Goal: Task Accomplishment & Management: Use online tool/utility

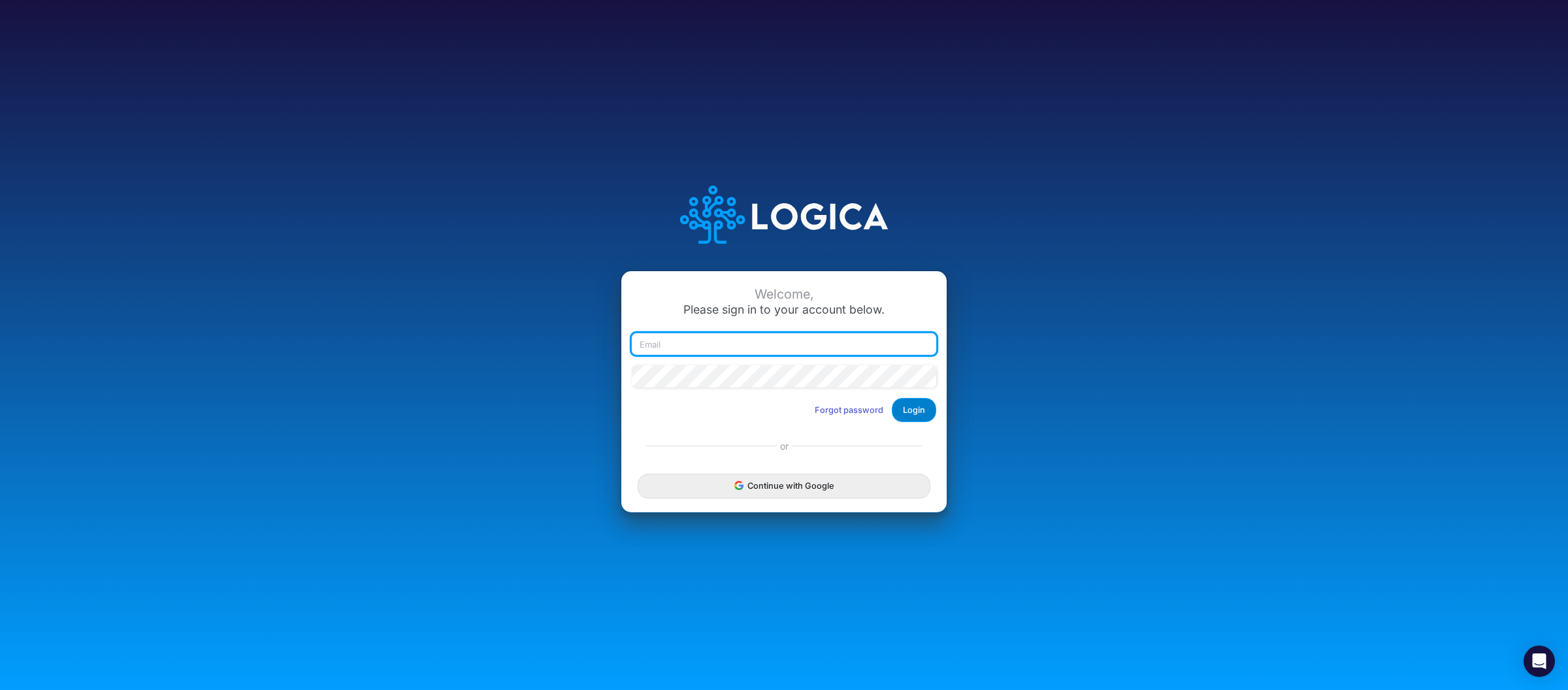
type input "[PERSON_NAME][EMAIL_ADDRESS][DOMAIN_NAME]"
click at [919, 399] on button "Login" at bounding box center [914, 410] width 45 height 24
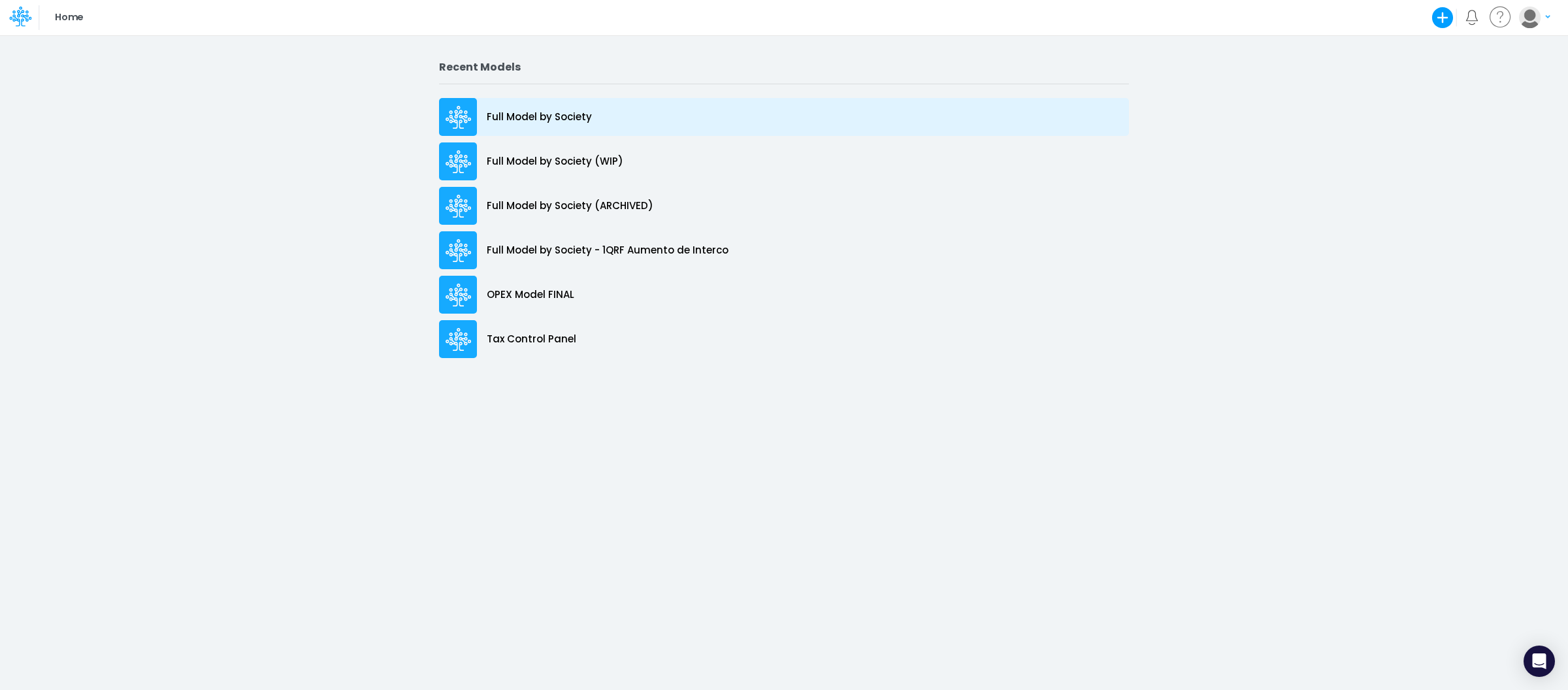
click at [584, 111] on p "Full Model by Society" at bounding box center [539, 117] width 105 height 15
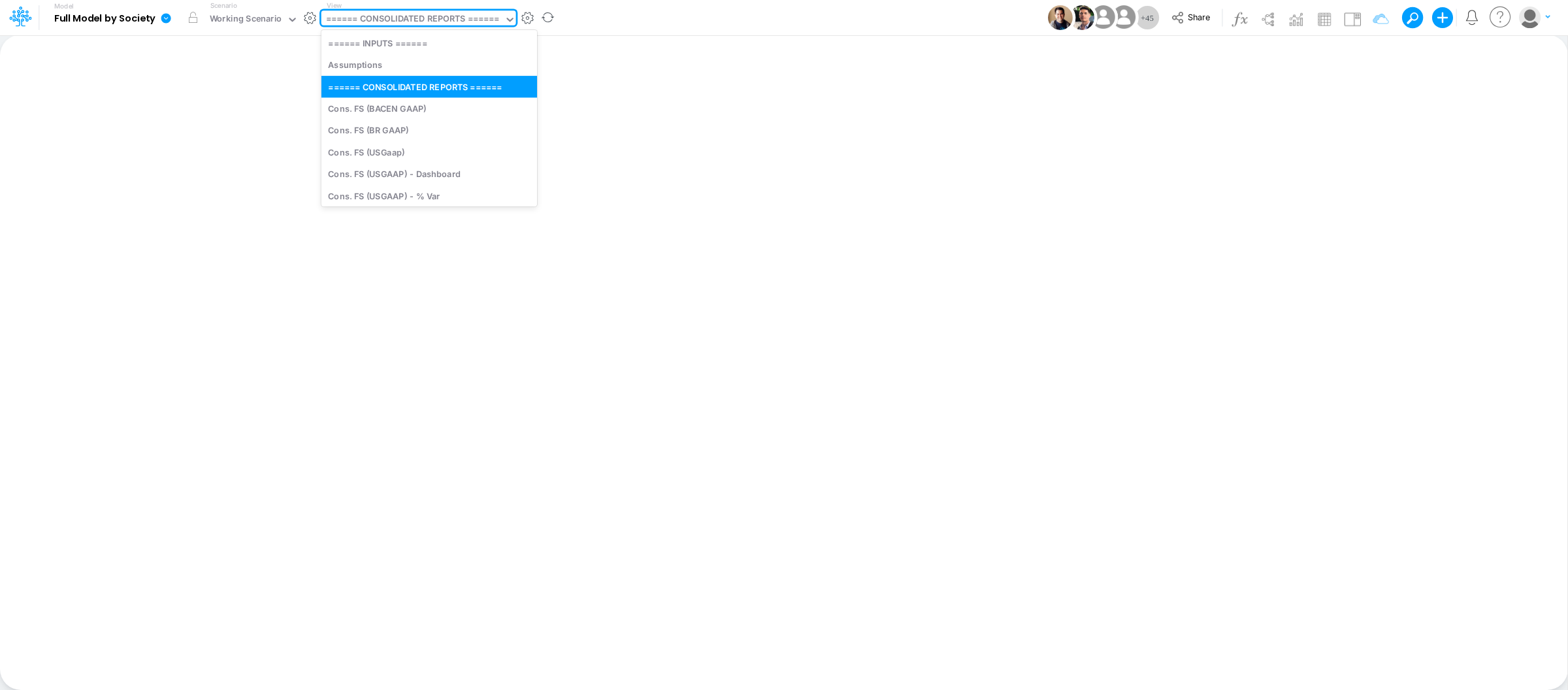
click at [497, 22] on div "====== CONSOLIDATED REPORTS ======" at bounding box center [413, 19] width 173 height 15
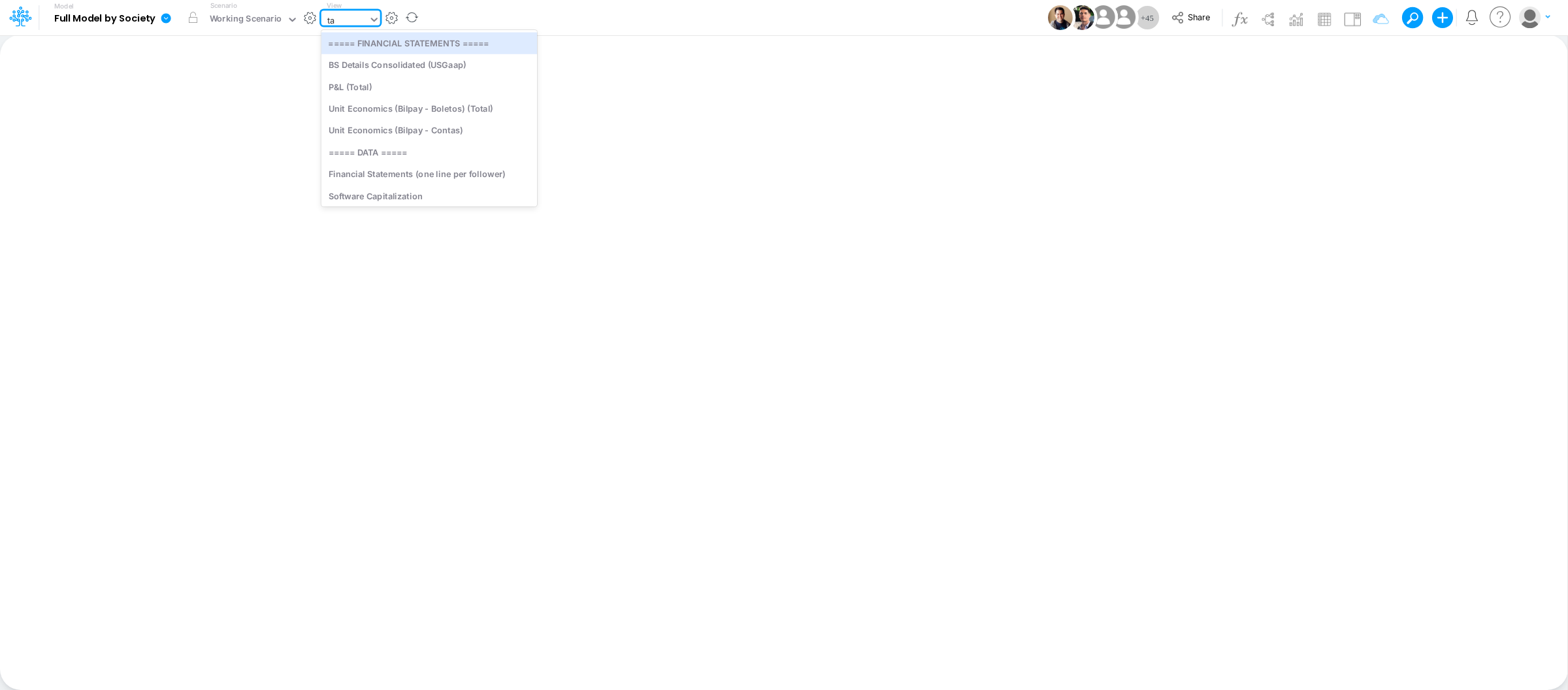
type input "tax"
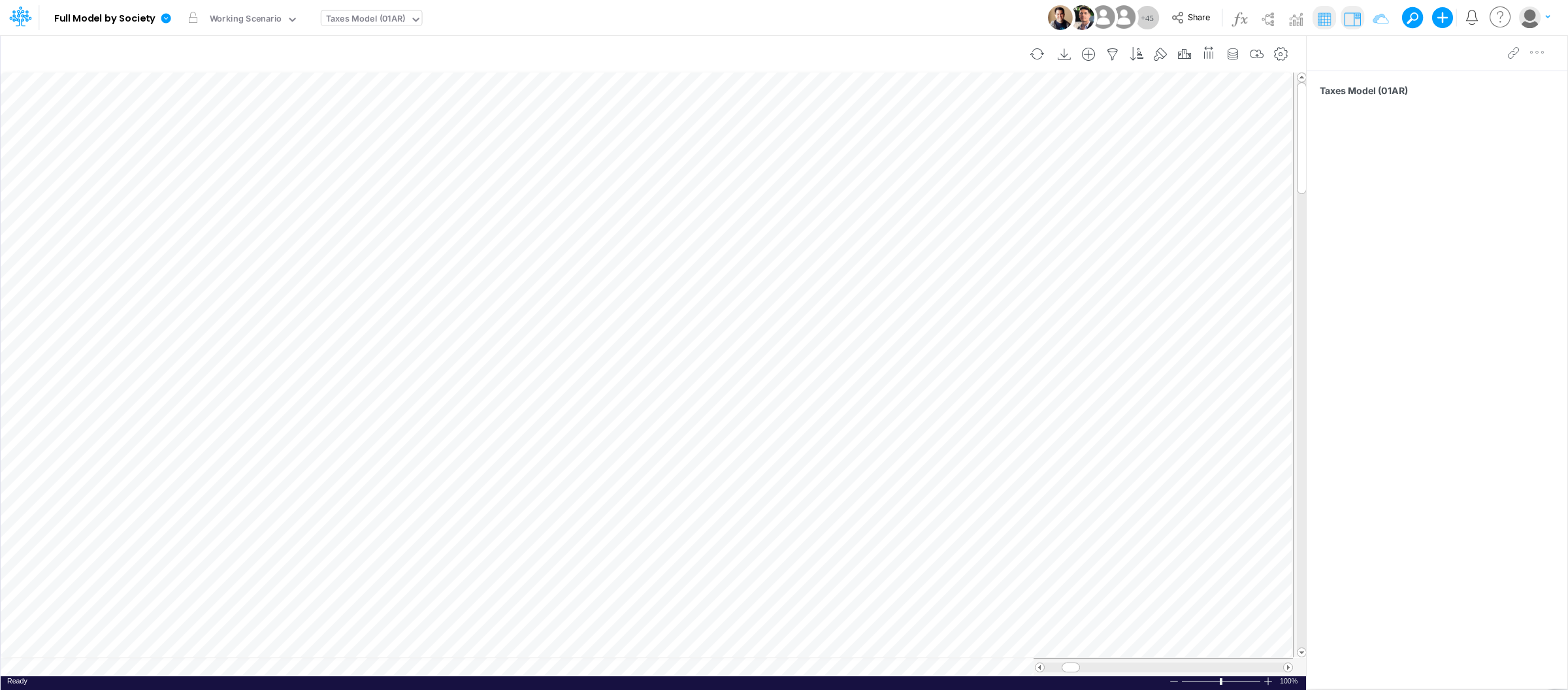
scroll to position [0, 1]
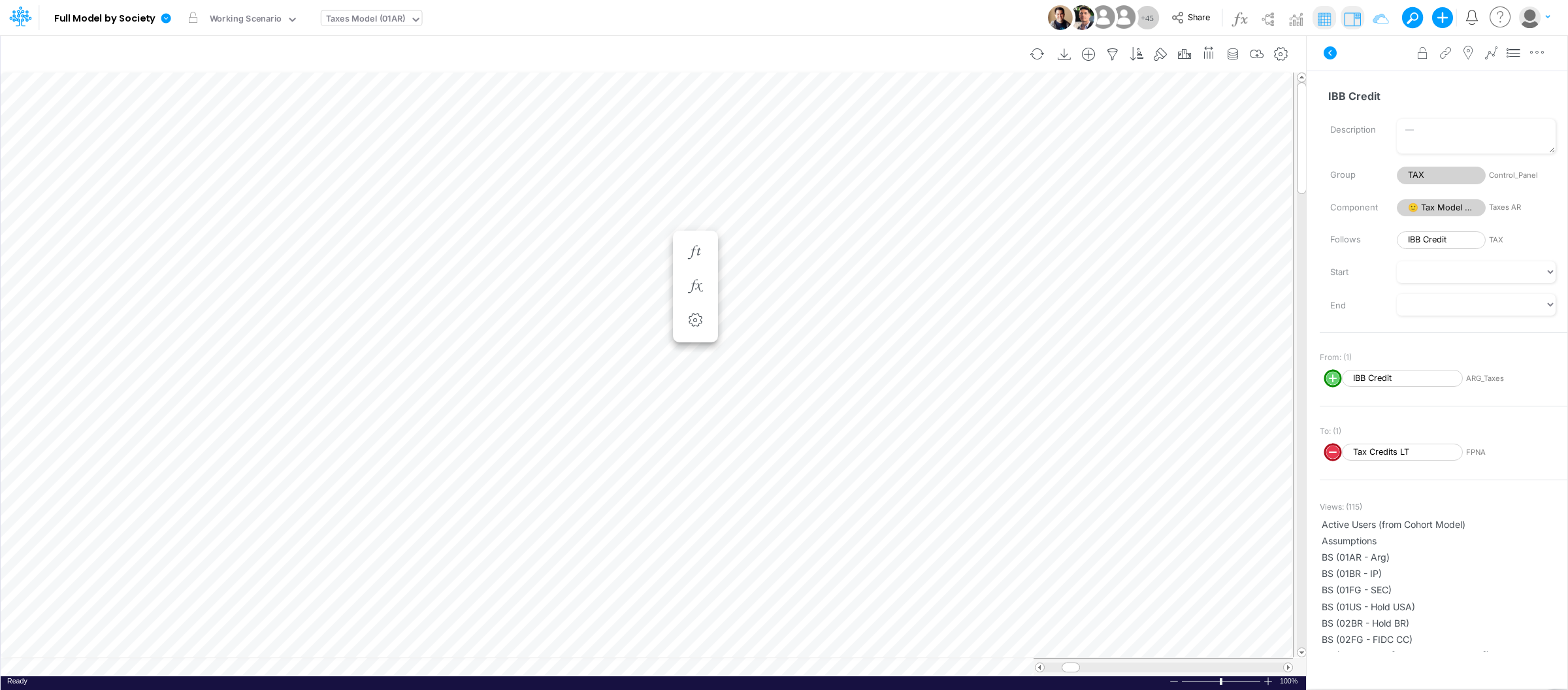
scroll to position [0, 1]
click at [410, 23] on icon at bounding box center [416, 19] width 12 height 12
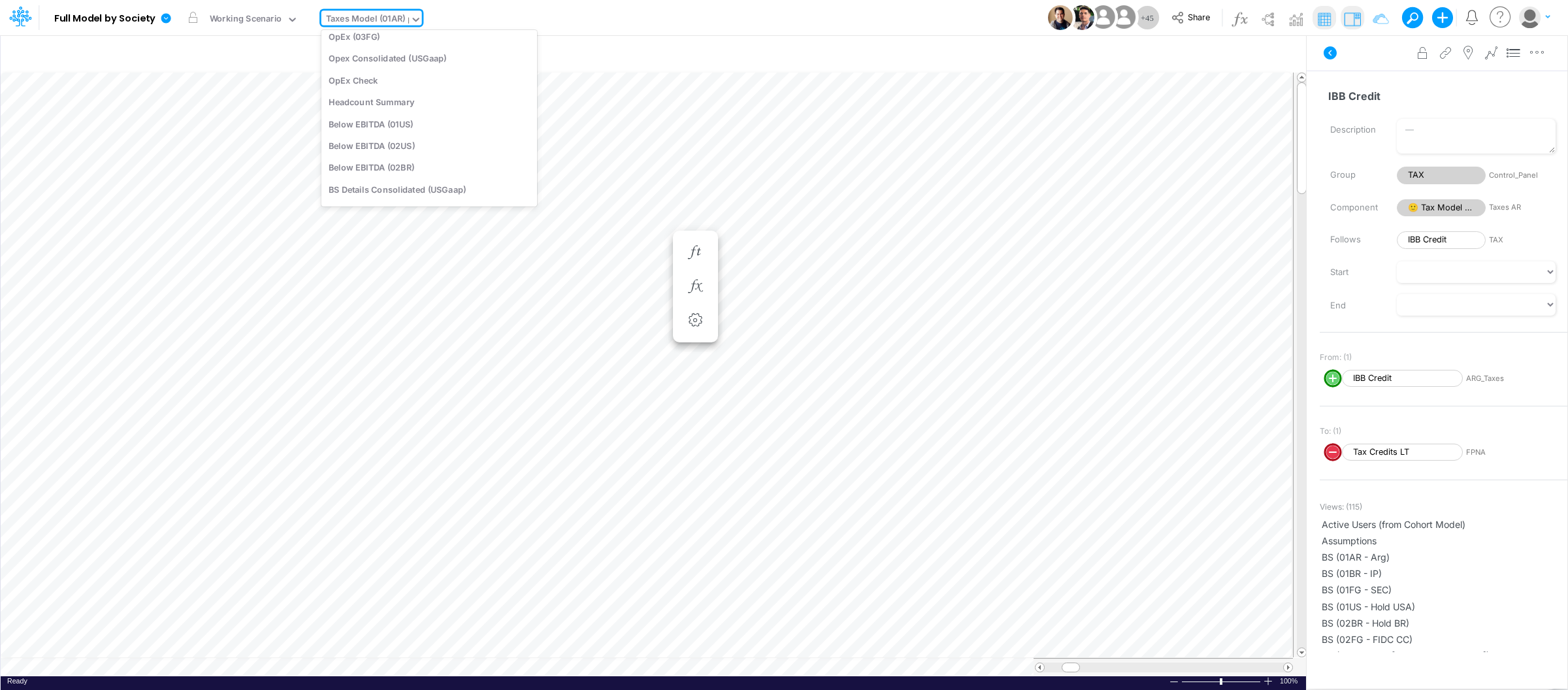
type input "bs"
type input "BS (USGAAP) - Detailed"
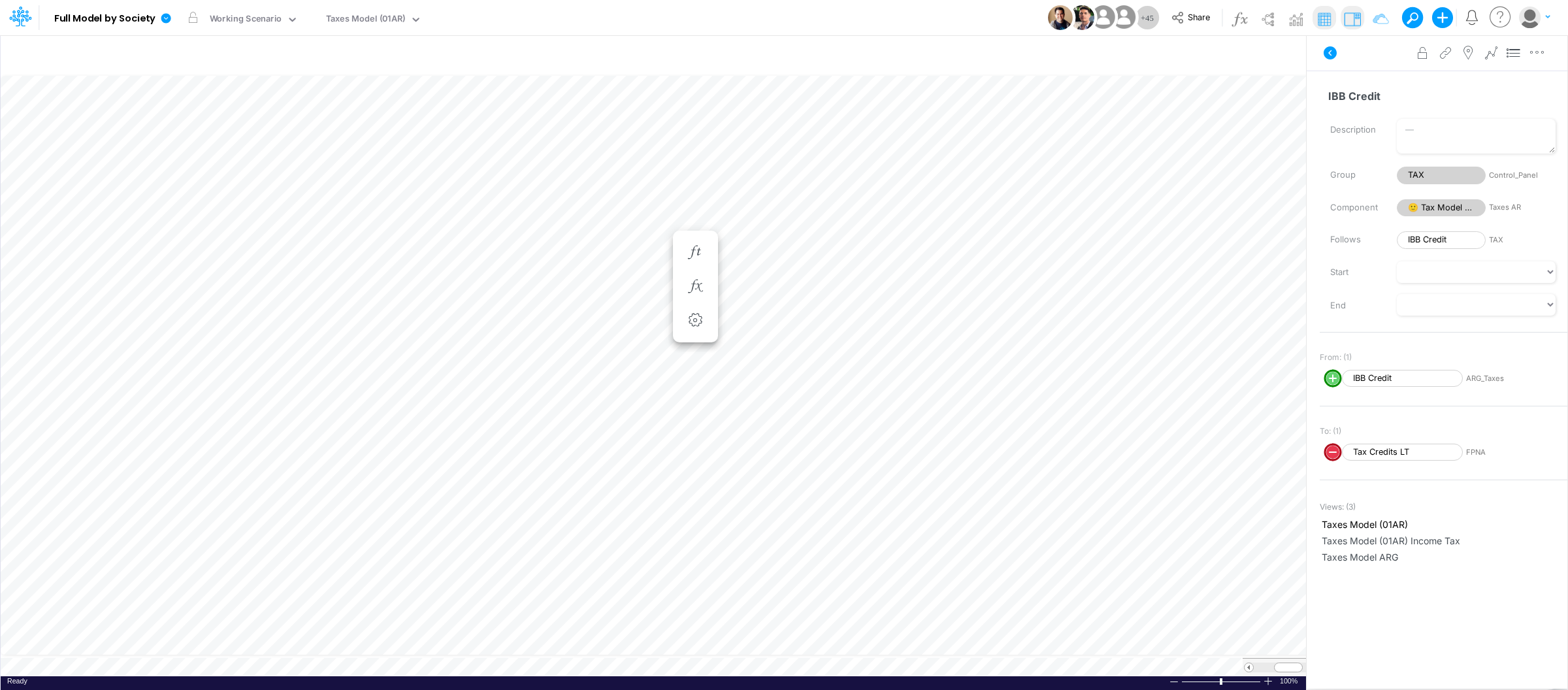
scroll to position [0, 1]
click at [357, 18] on div "Taxes Model (01AR)" at bounding box center [366, 19] width 79 height 15
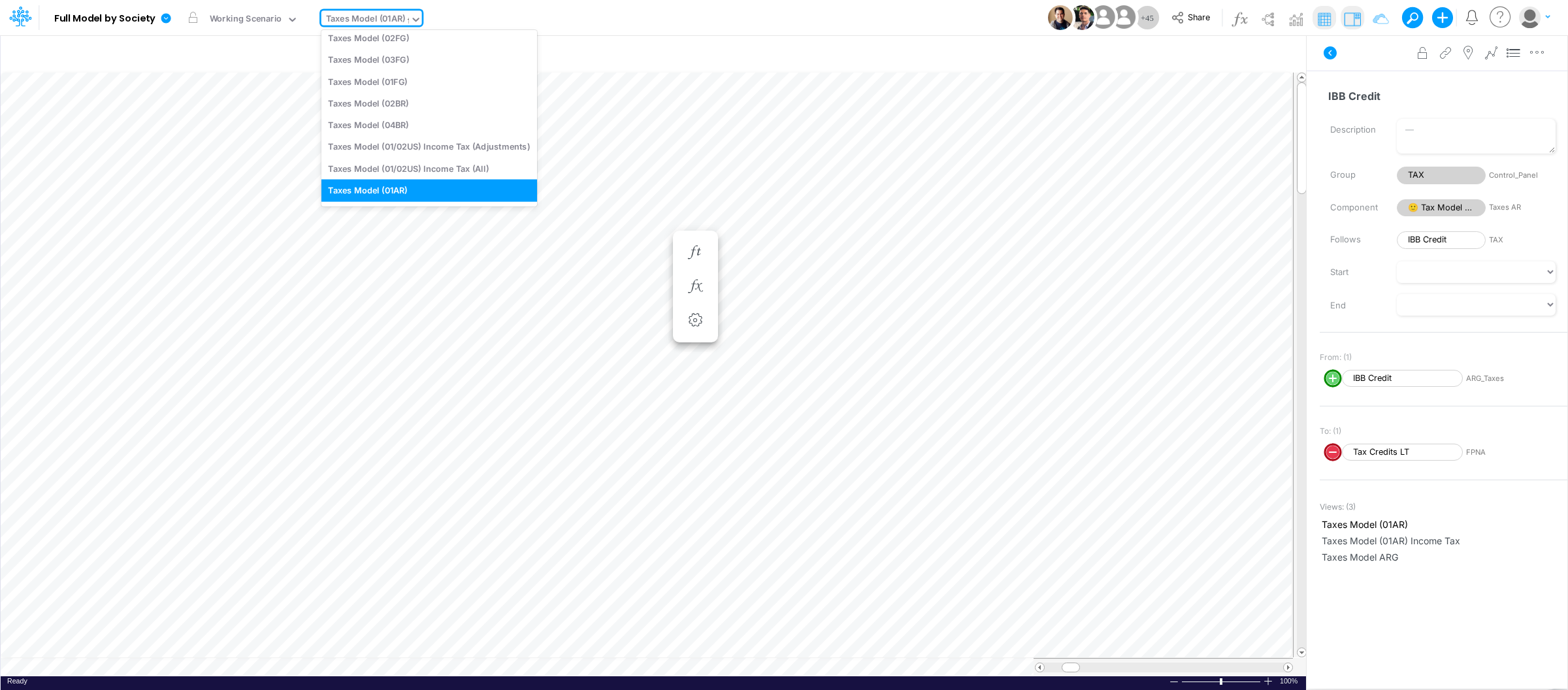
type input "fs"
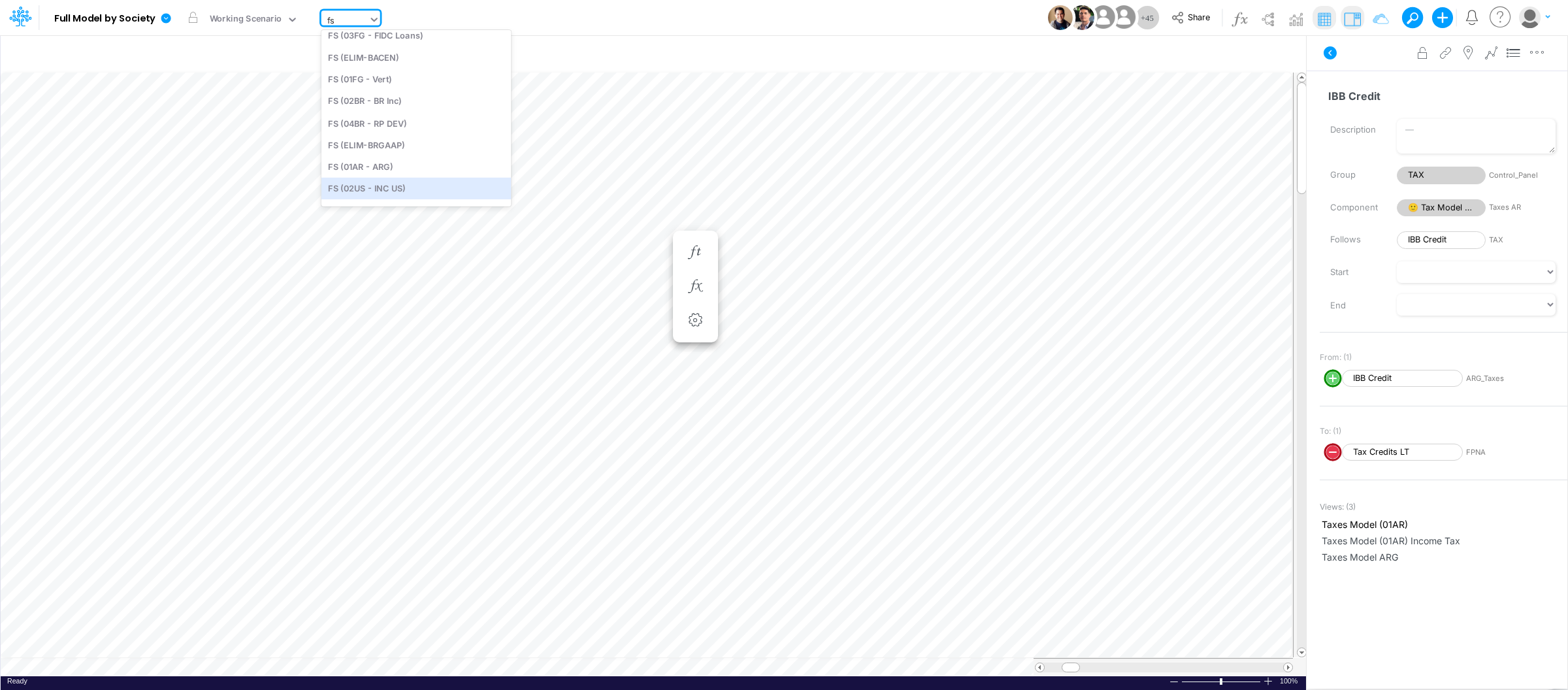
scroll to position [323, 0]
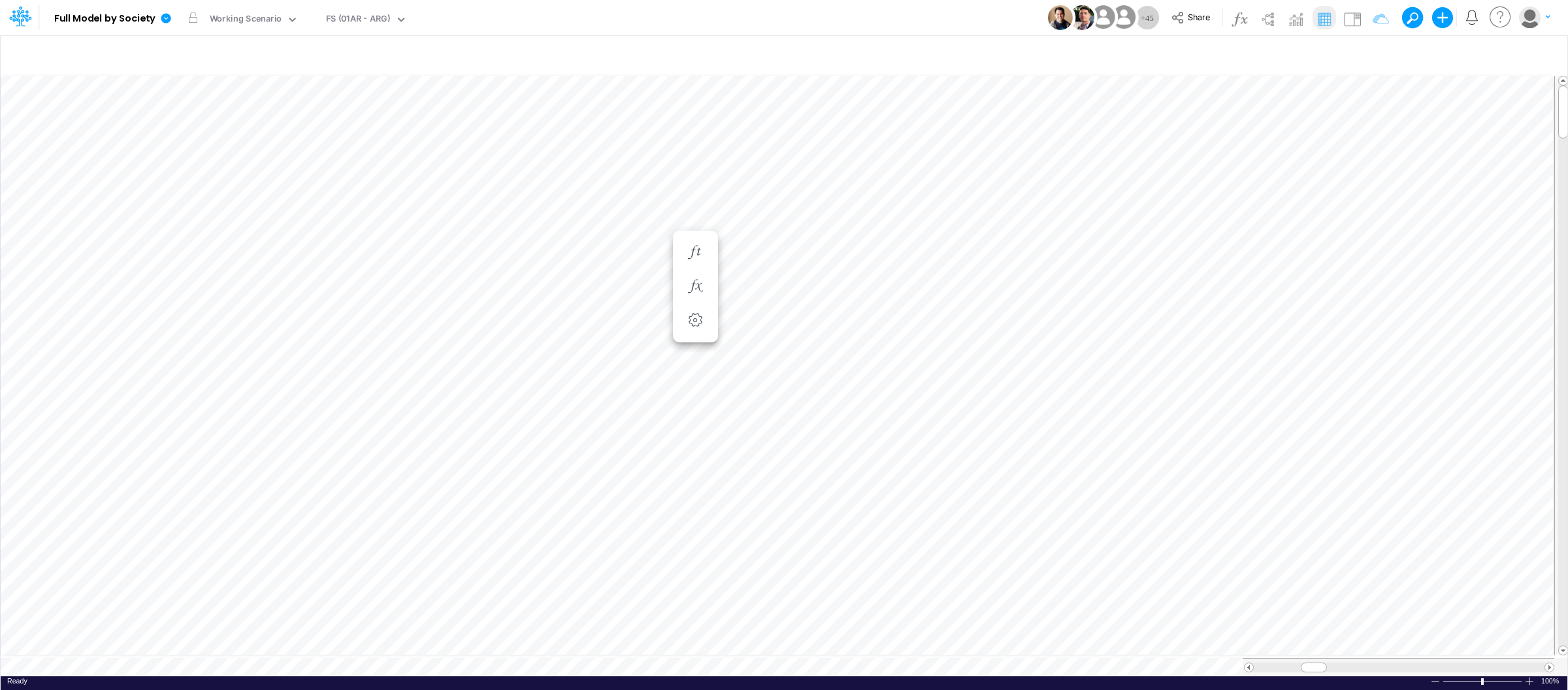
scroll to position [0, 1]
type input "BS (USGAAP) - Detailed"
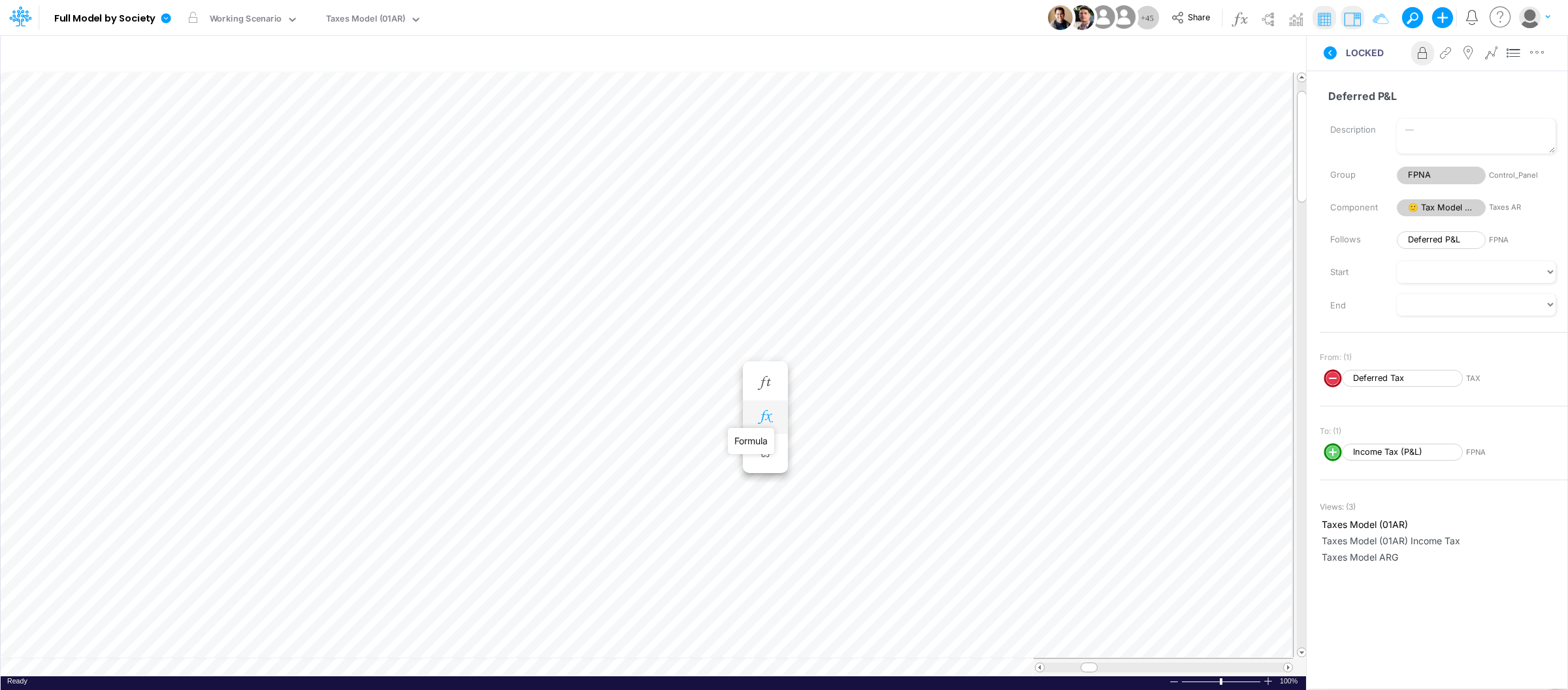
click at [768, 420] on icon "button" at bounding box center [764, 418] width 19 height 14
click at [784, 238] on li at bounding box center [765, 235] width 45 height 34
click at [764, 237] on icon "button" at bounding box center [764, 235] width 19 height 14
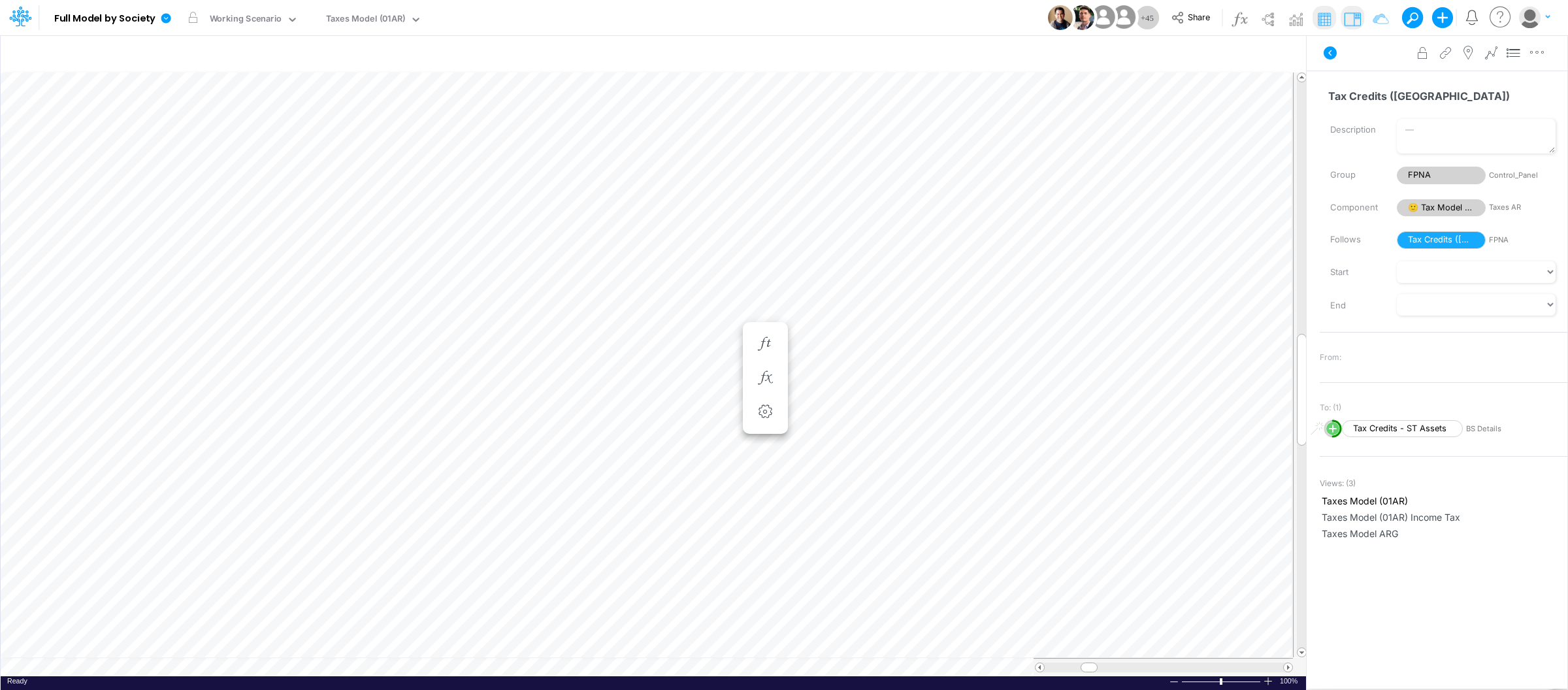
scroll to position [0, 1]
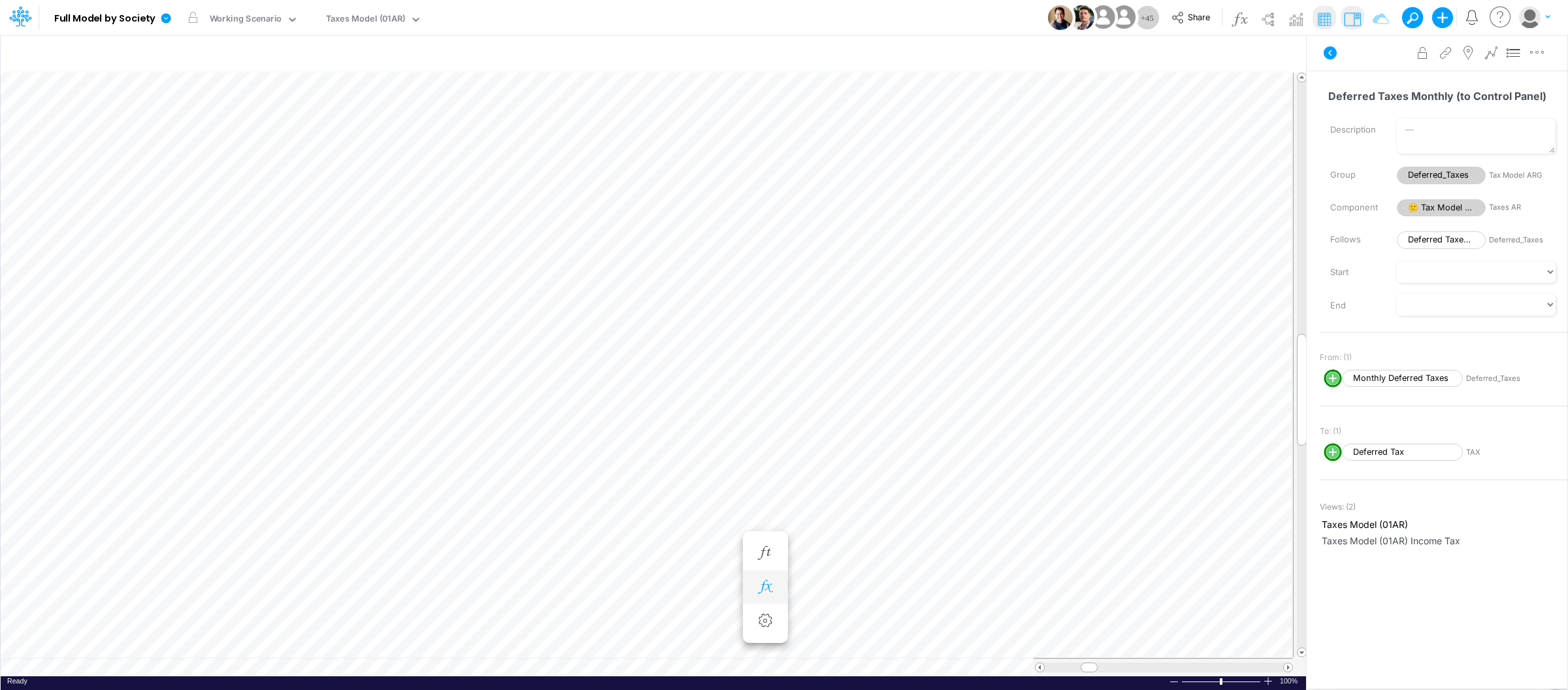
click at [776, 588] on button "button" at bounding box center [765, 588] width 24 height 26
click at [767, 567] on icon "button" at bounding box center [764, 561] width 19 height 14
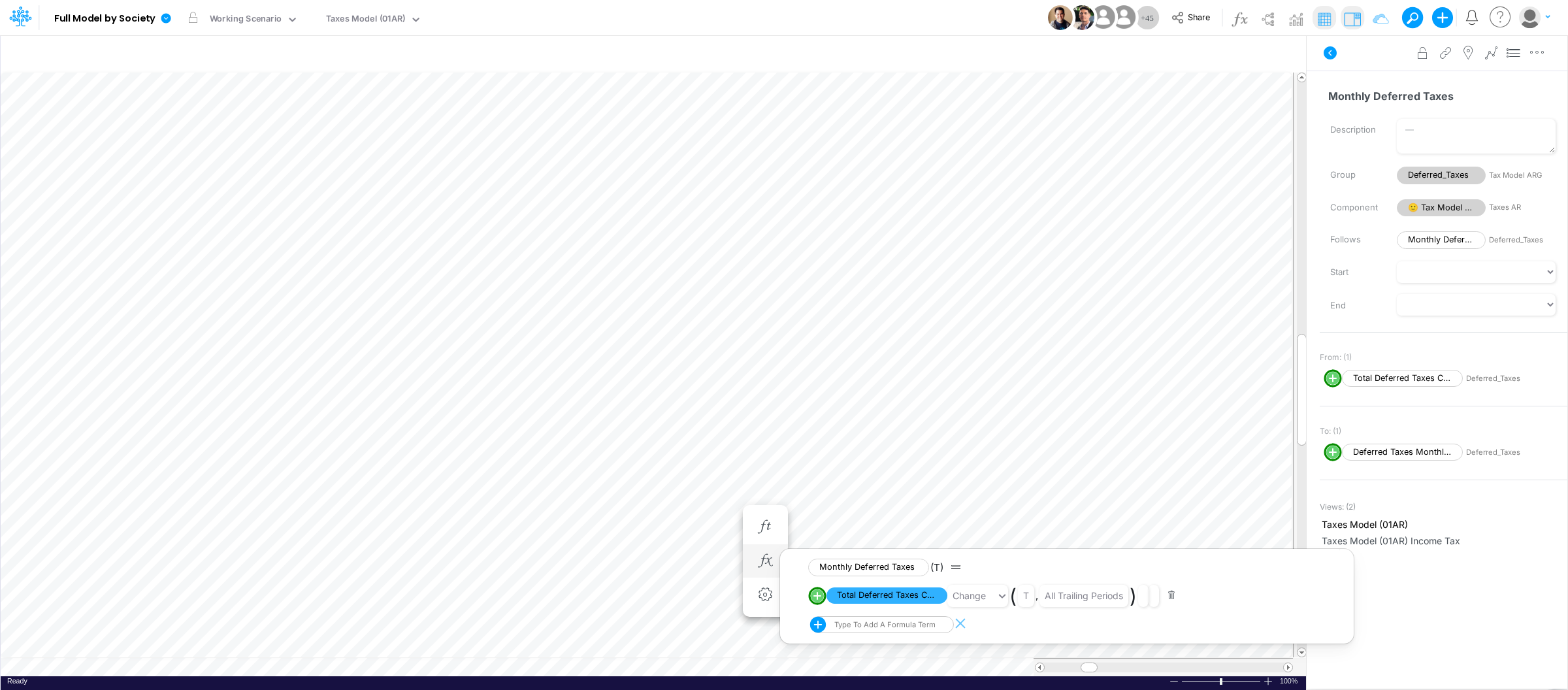
scroll to position [0, 1]
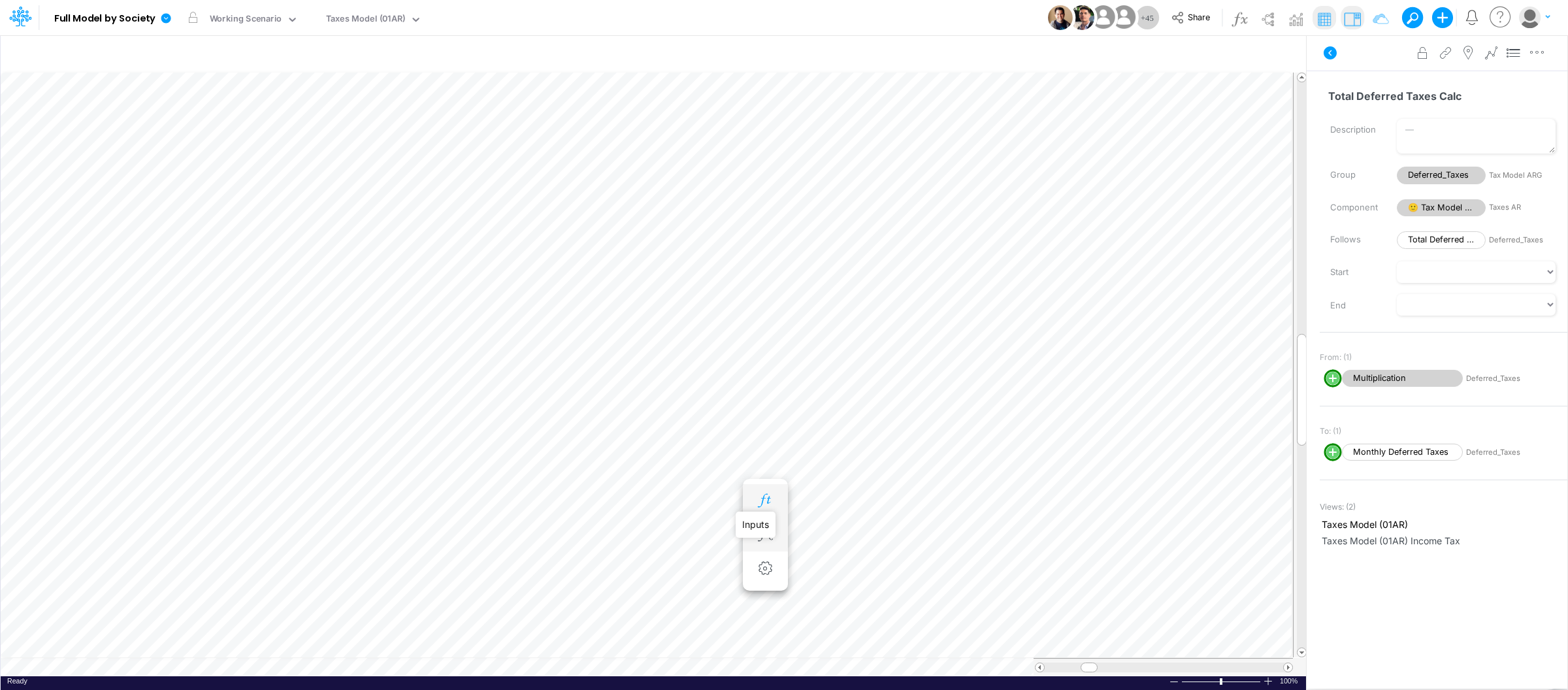
scroll to position [0, 1]
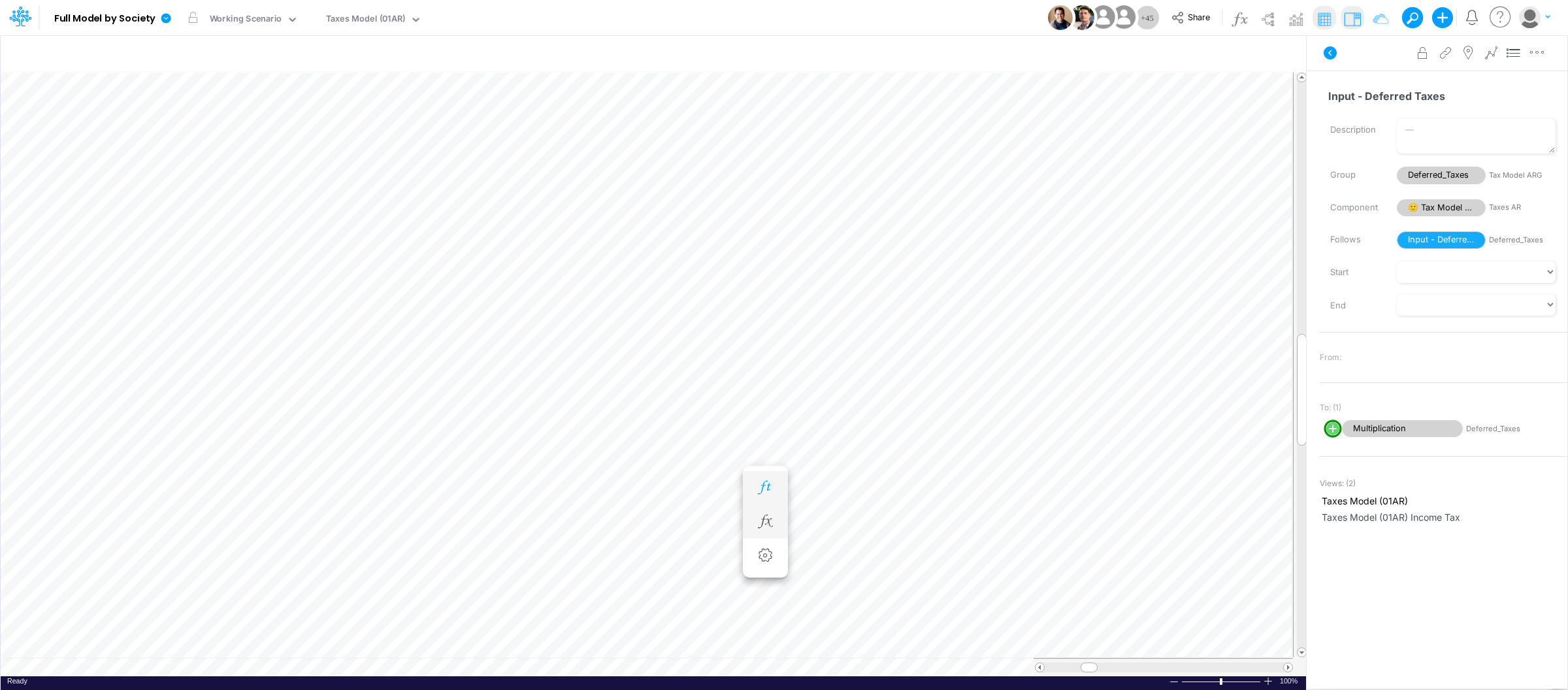
scroll to position [0, 1]
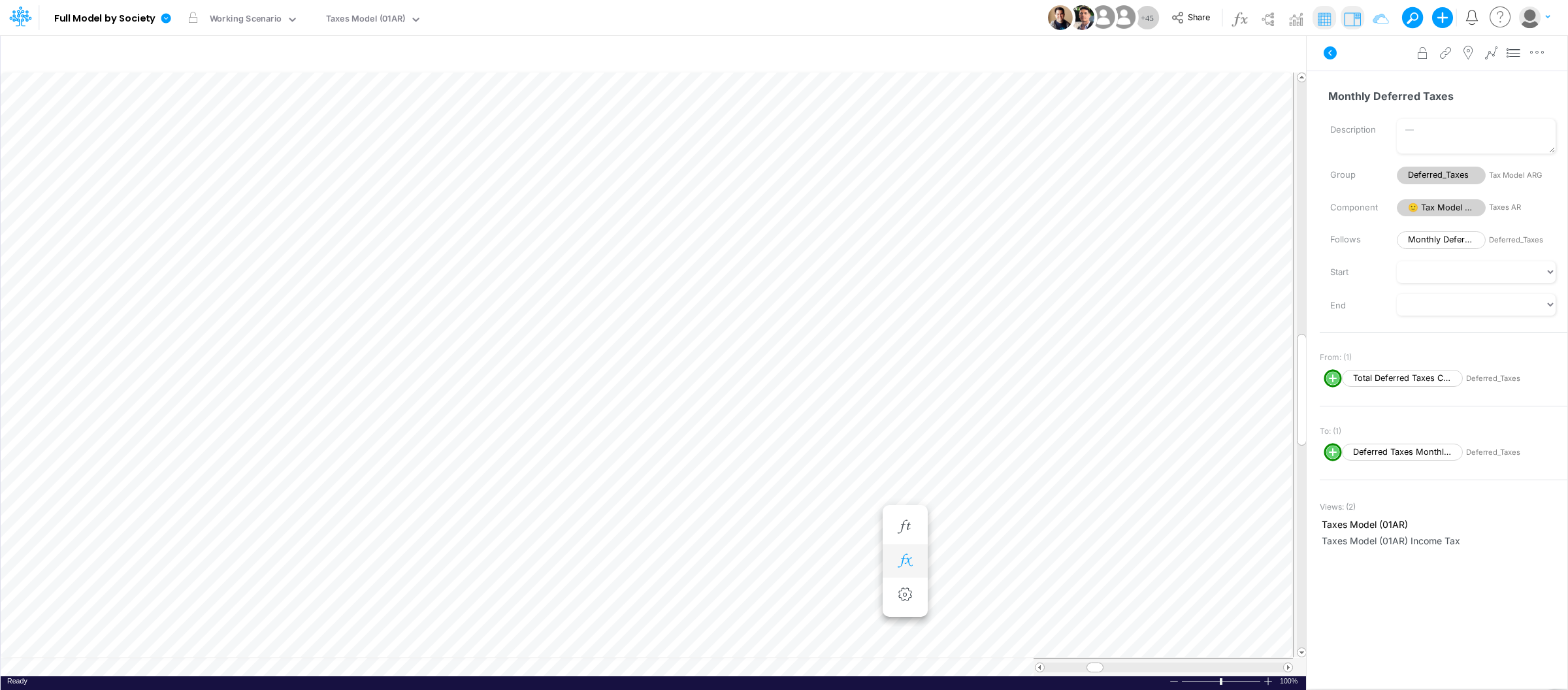
click at [908, 563] on icon "button" at bounding box center [904, 561] width 19 height 14
click at [843, 560] on body "Model Full Model by Society Edit model settings Duplicate Import QuickBooks Qui…" at bounding box center [784, 345] width 1568 height 690
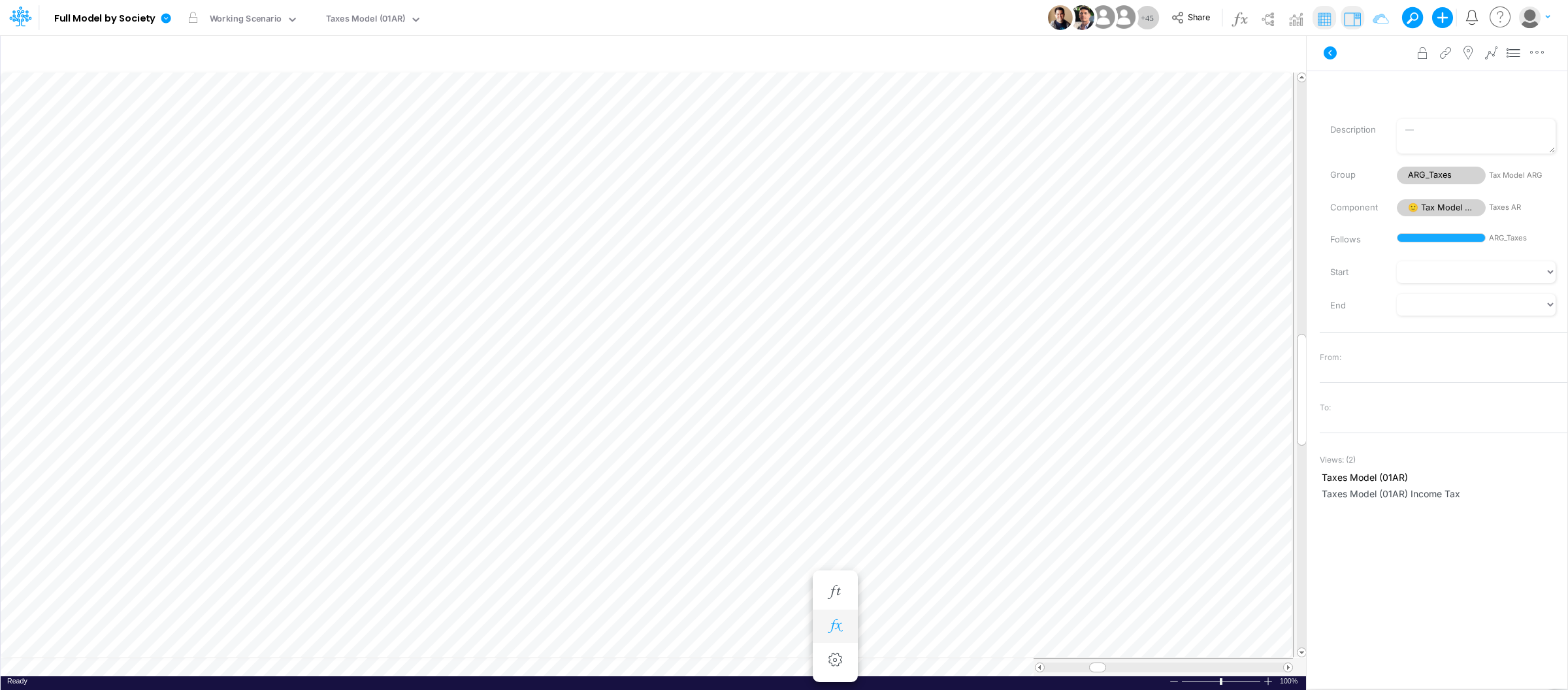
click at [834, 631] on icon "button" at bounding box center [835, 627] width 19 height 14
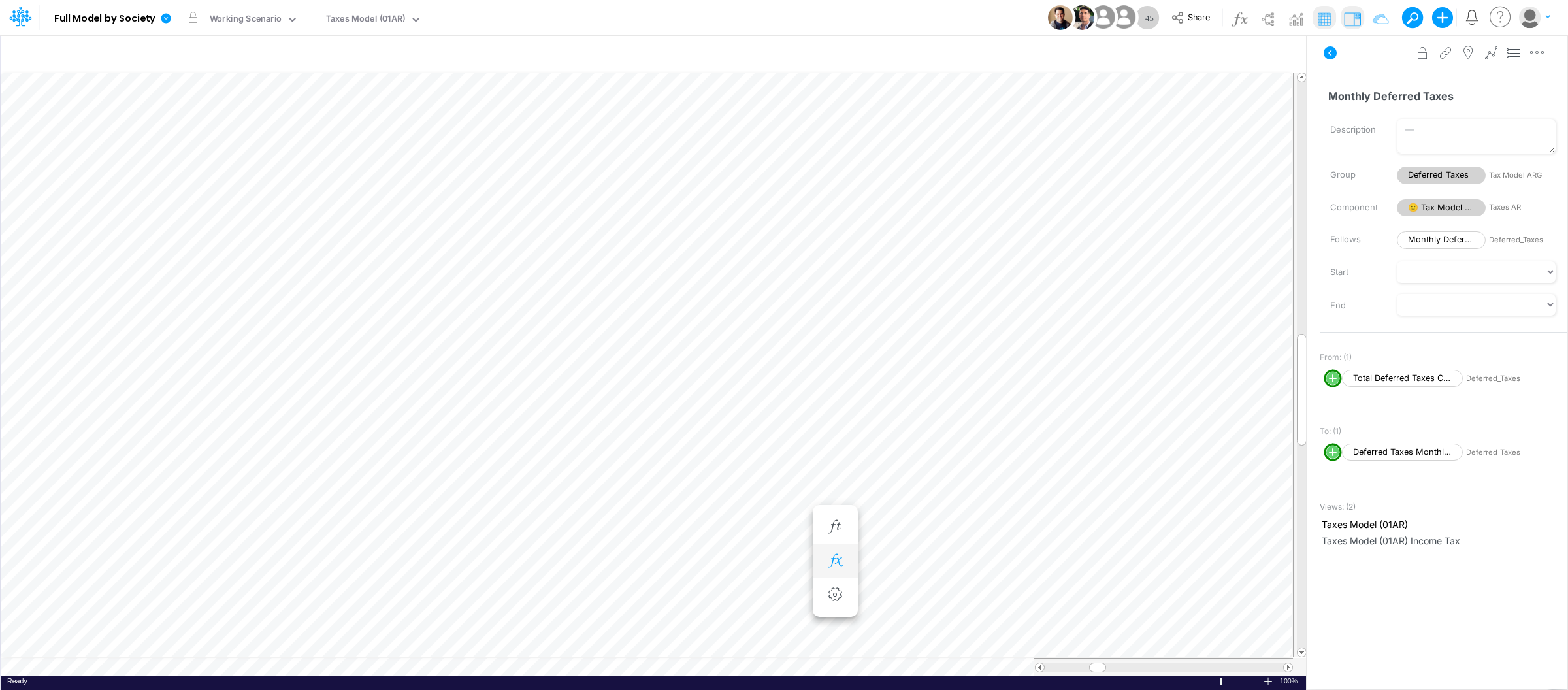
click at [840, 557] on icon "button" at bounding box center [835, 561] width 19 height 14
click at [1074, 598] on icon at bounding box center [1072, 596] width 6 height 4
click at [1270, 586] on li "Positive. Active in all periods. Total Deferred Taxes Calc change ( t , all tra…" at bounding box center [1147, 596] width 538 height 32
click at [829, 555] on icon "button" at bounding box center [835, 561] width 19 height 14
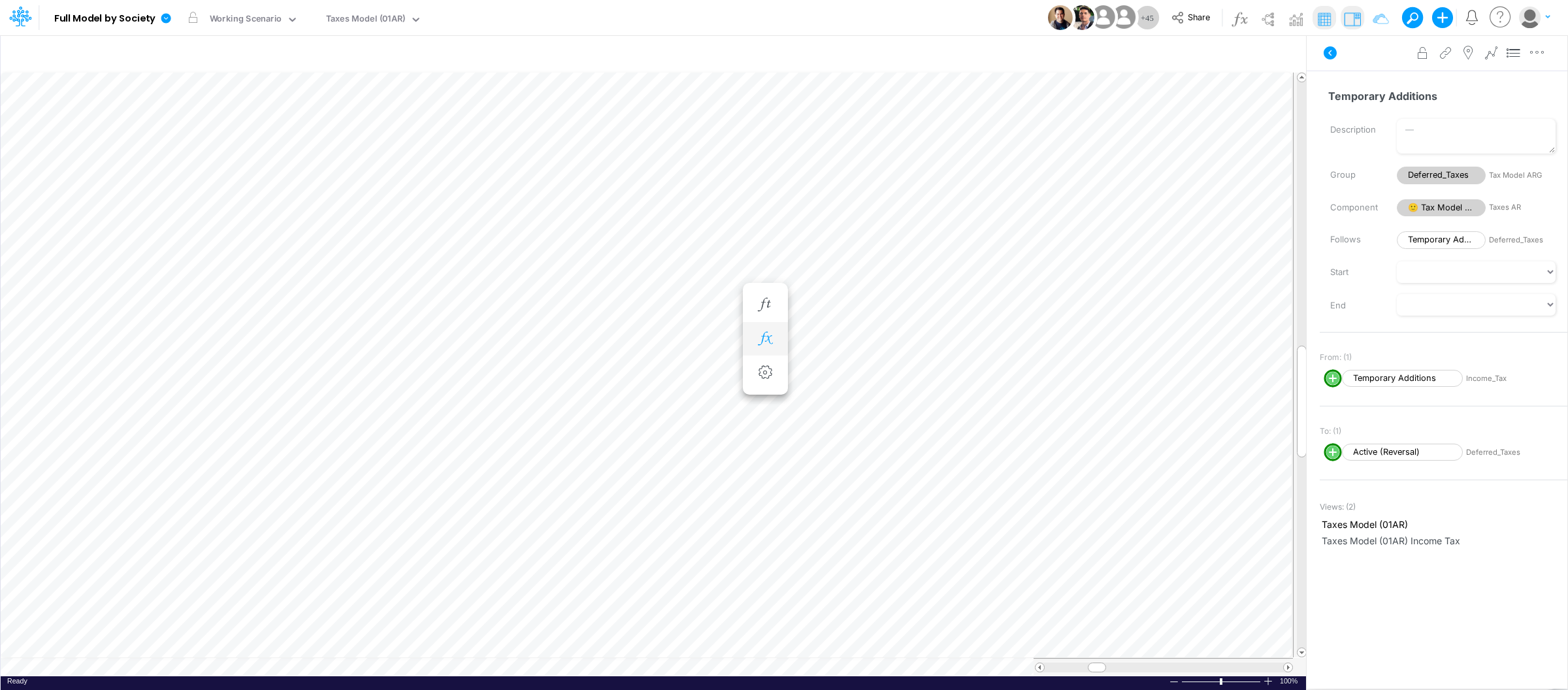
click at [758, 347] on button "button" at bounding box center [765, 340] width 24 height 26
click at [771, 361] on icon "button" at bounding box center [764, 365] width 19 height 14
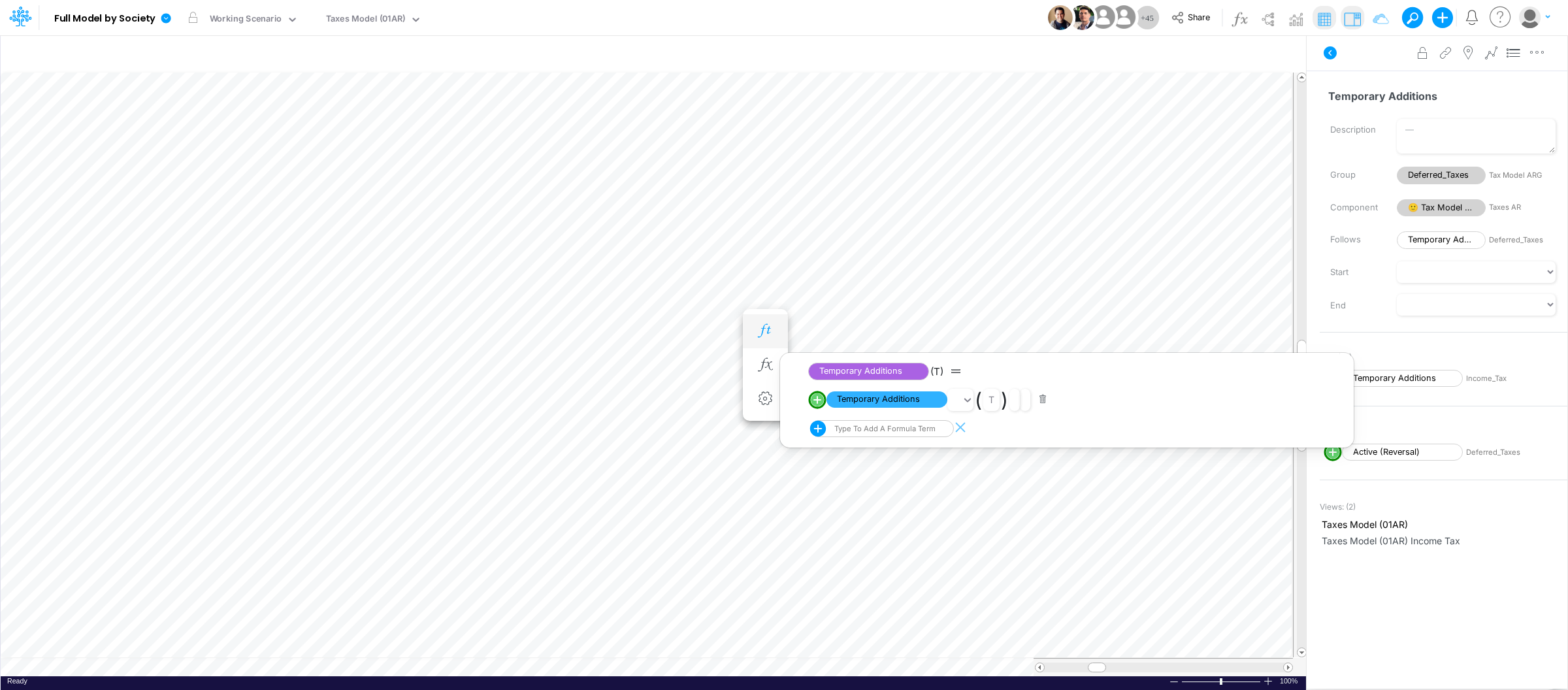
click at [774, 336] on icon "button" at bounding box center [764, 331] width 19 height 14
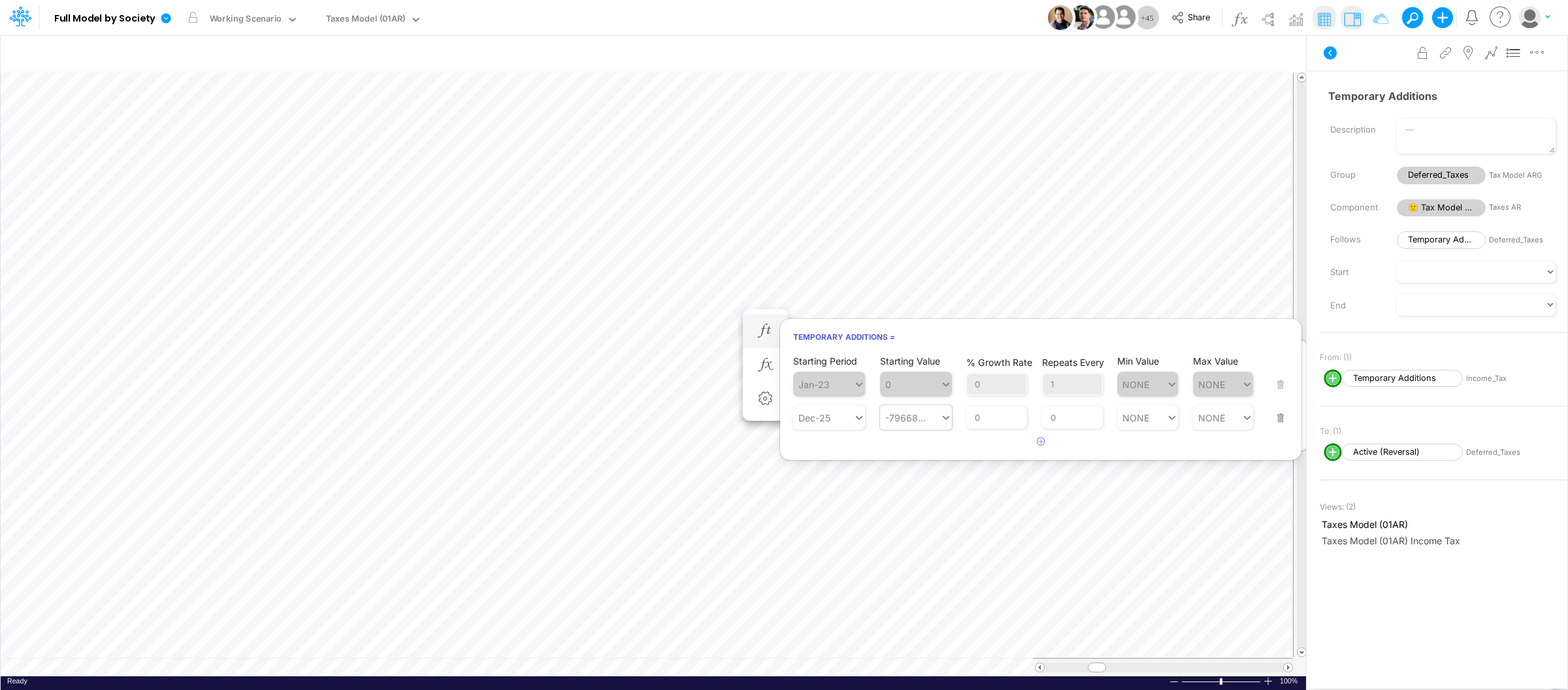
type input "-796683.2000000001"
click at [937, 417] on div "-796683.2000000001 -796683.2000000001" at bounding box center [910, 418] width 60 height 19
click at [965, 438] on article at bounding box center [1040, 442] width 521 height 22
type input "-796683.2000000001"
click at [934, 421] on div "-796683.2000000001 -796683.2000000001" at bounding box center [910, 418] width 60 height 19
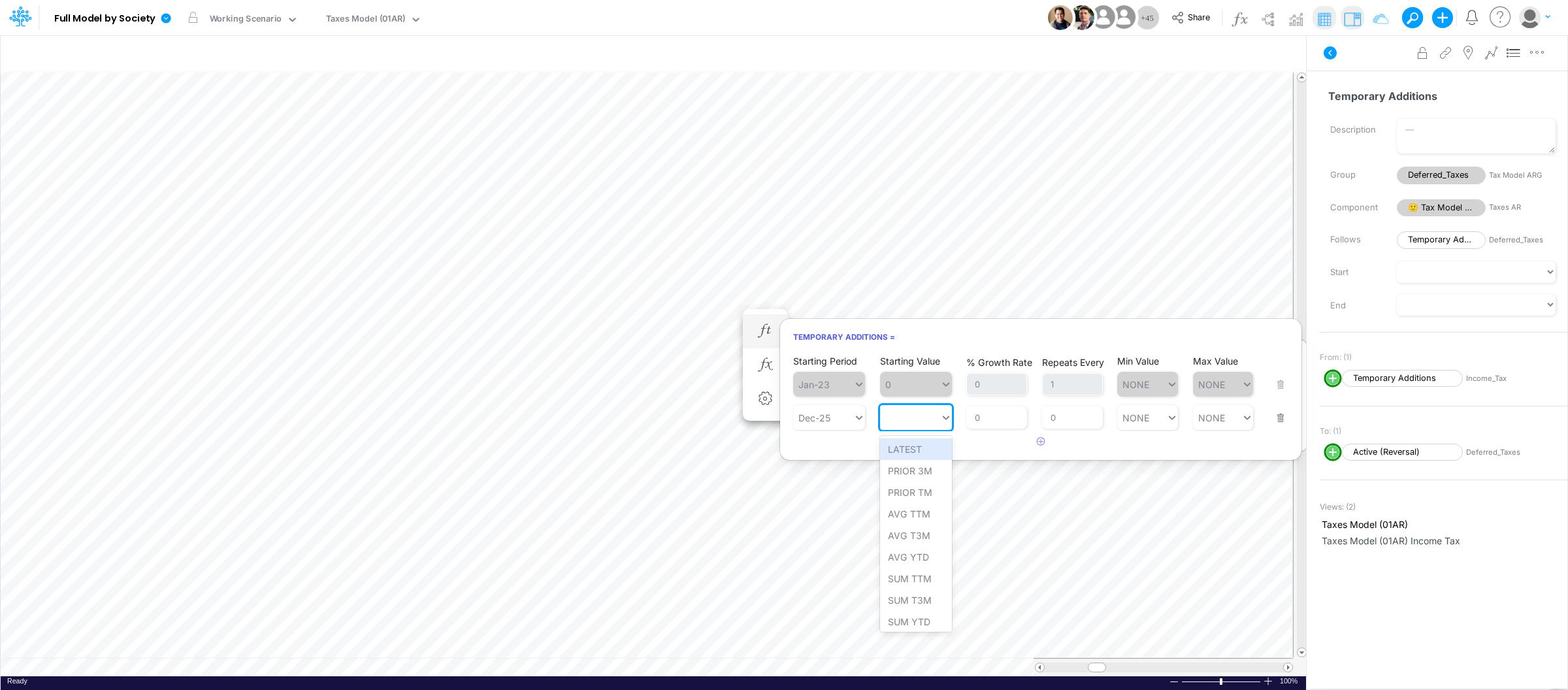
click at [960, 436] on article at bounding box center [1040, 442] width 521 height 22
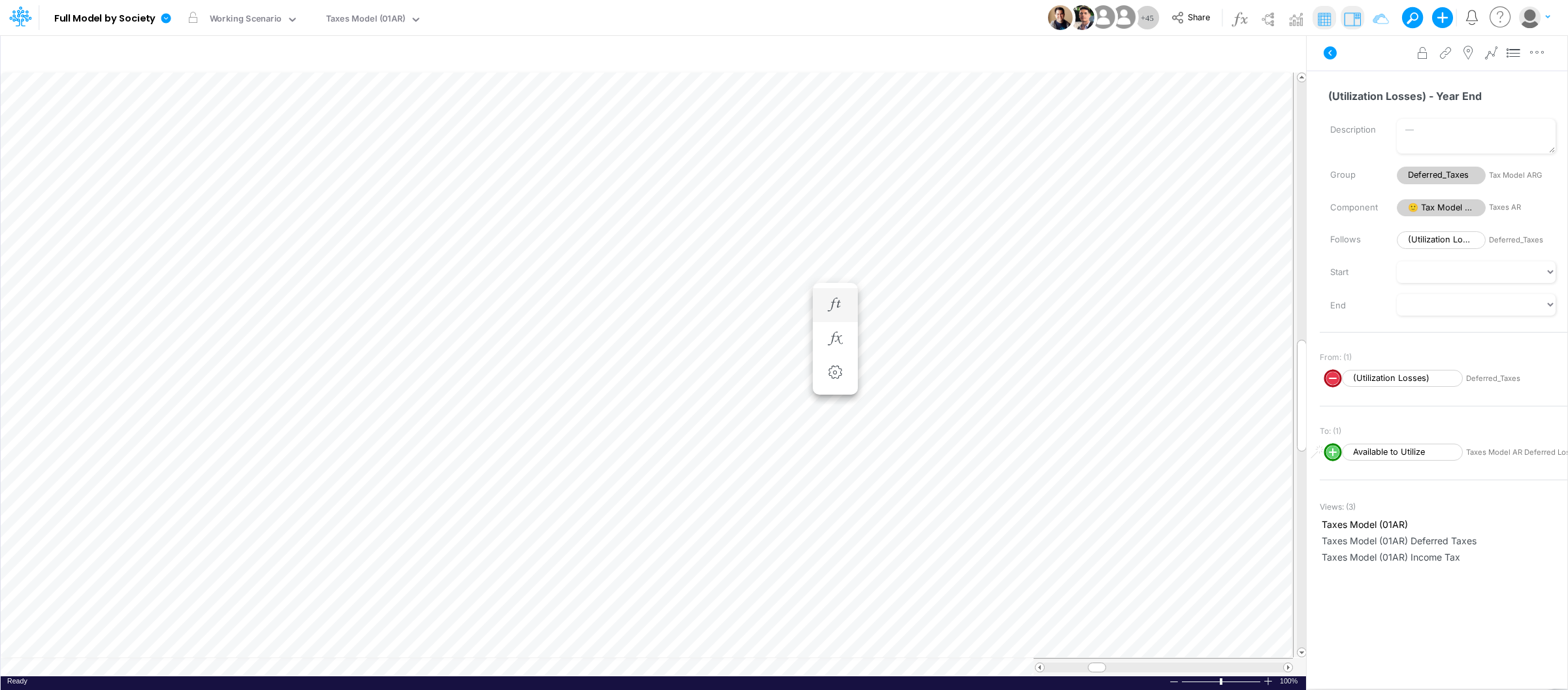
scroll to position [0, 1]
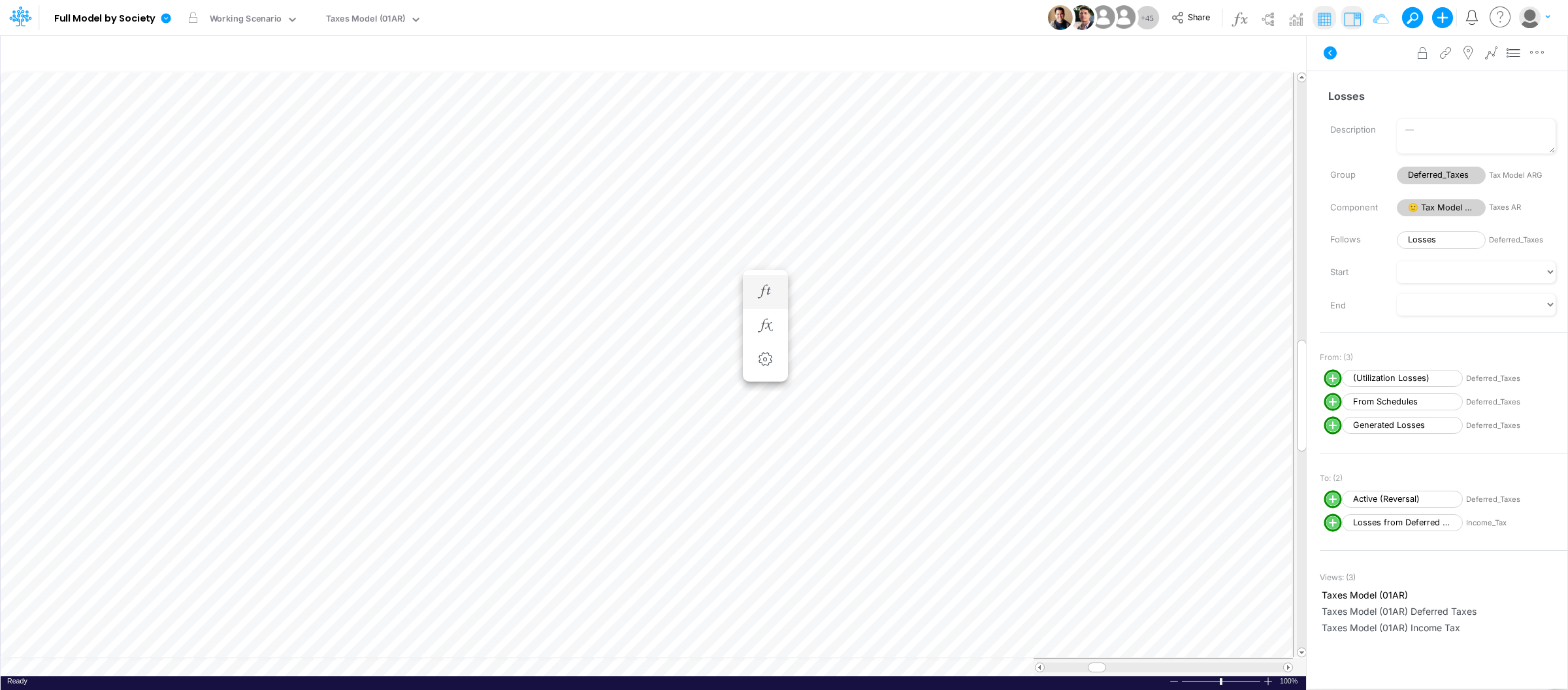
scroll to position [0, 1]
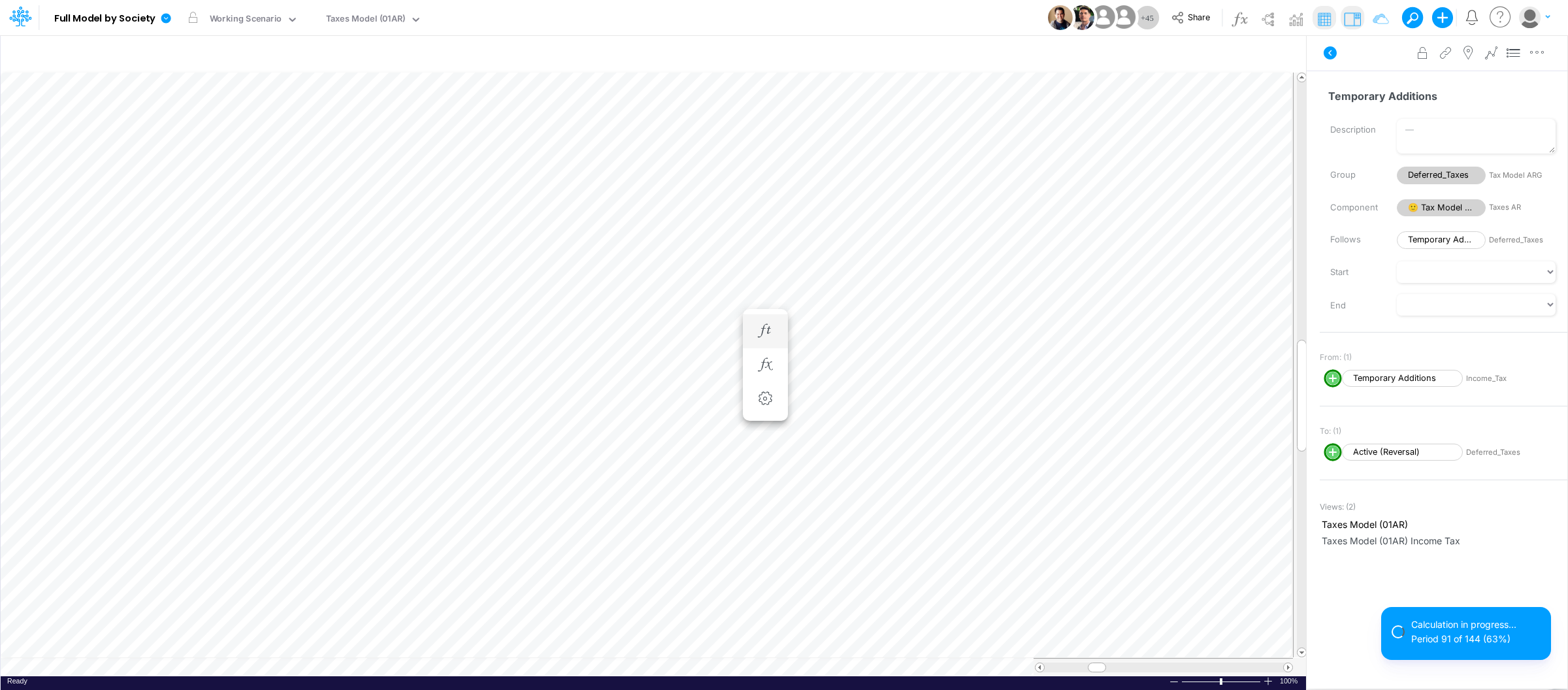
scroll to position [0, 1]
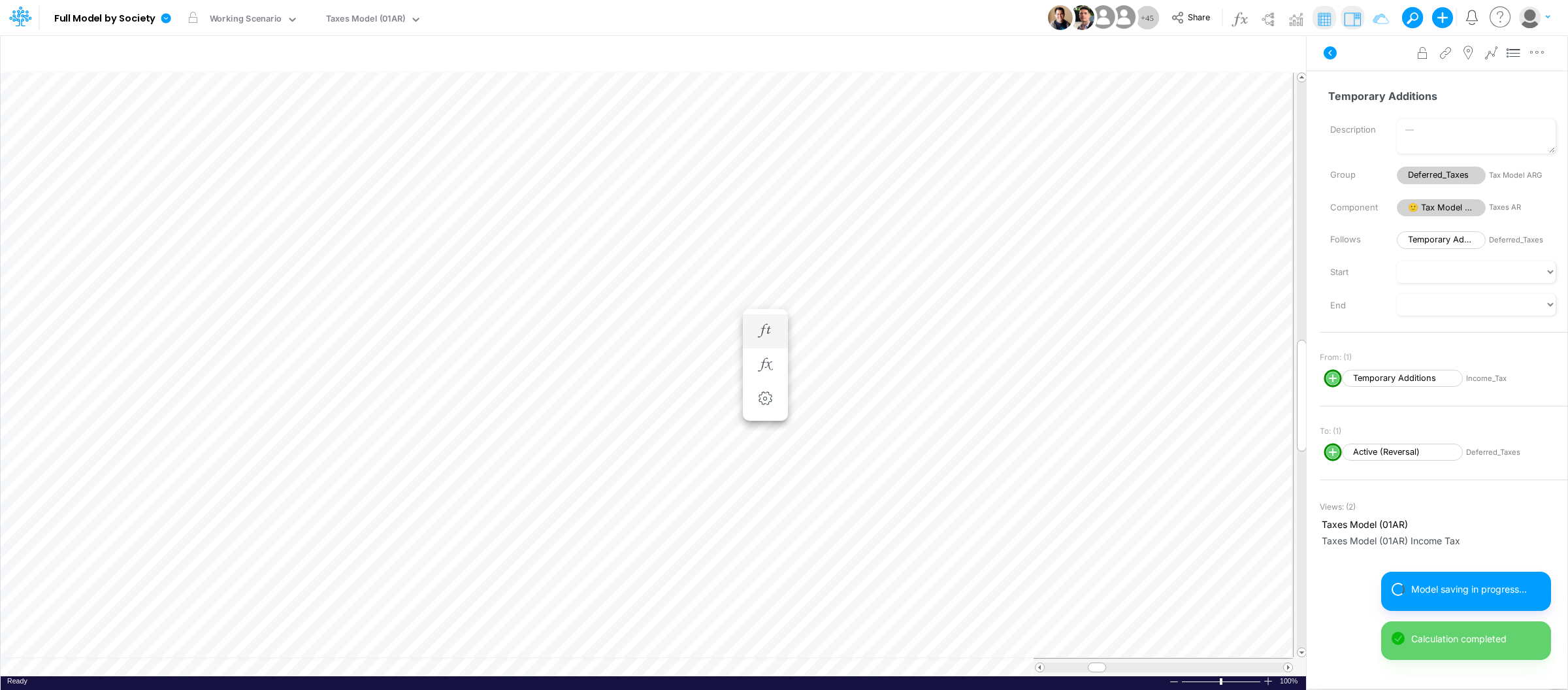
scroll to position [0, 1]
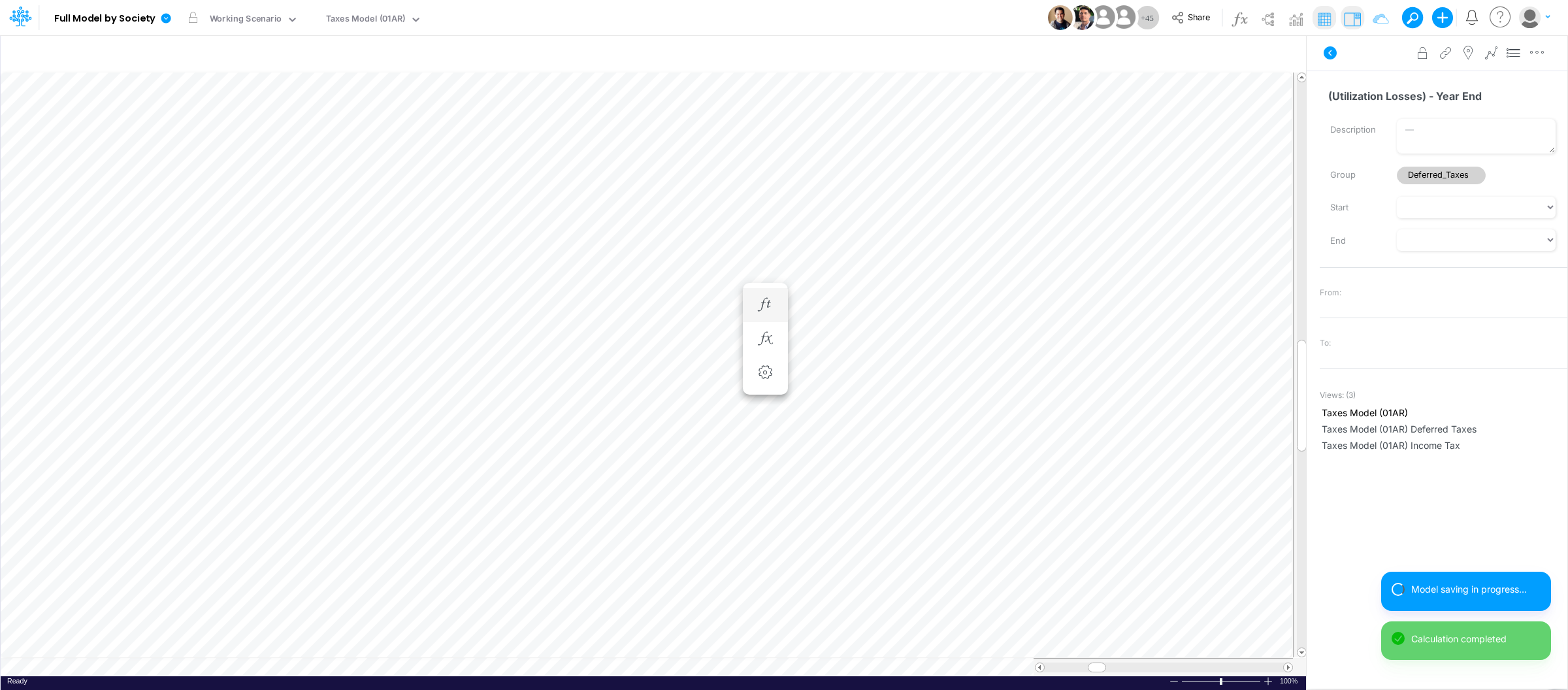
scroll to position [0, 1]
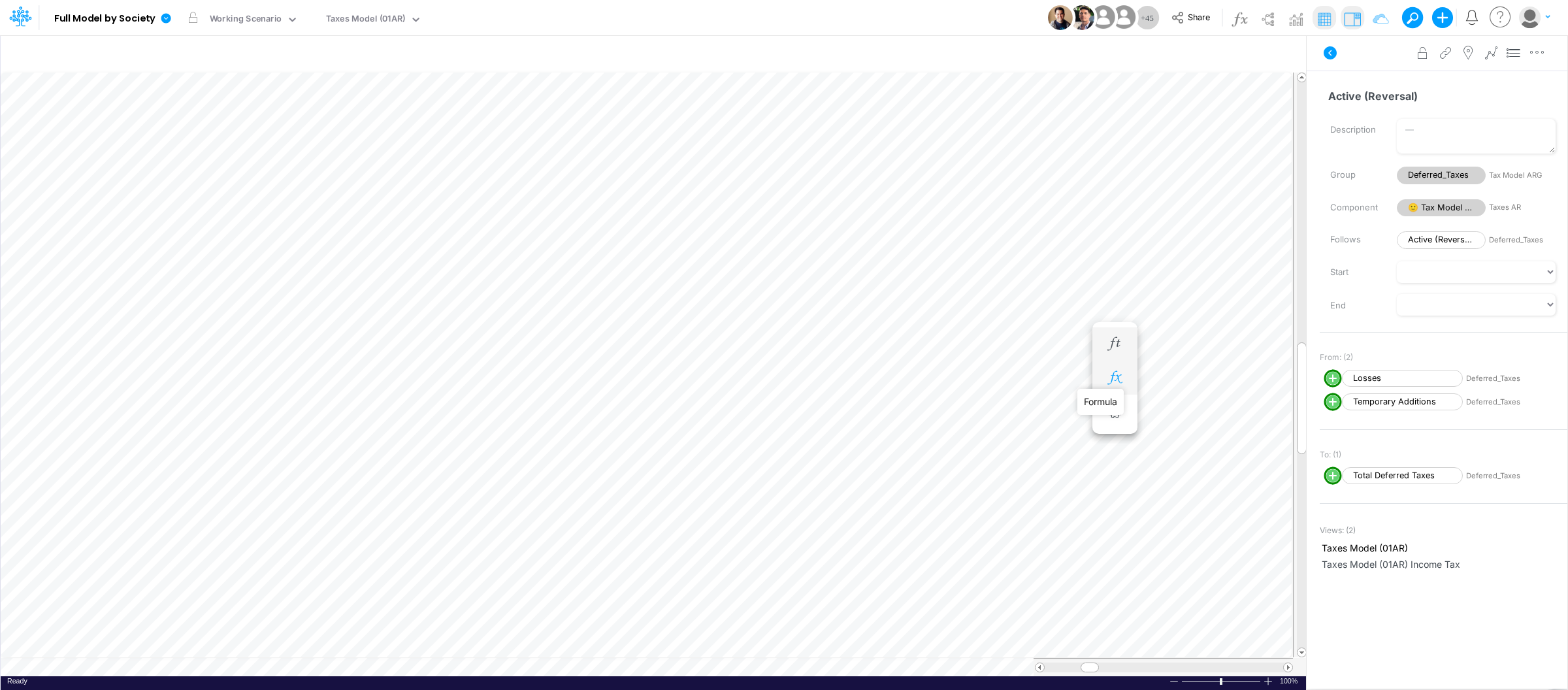
click at [1119, 379] on icon "button" at bounding box center [1114, 378] width 19 height 14
click at [1117, 383] on icon "button" at bounding box center [1114, 378] width 19 height 14
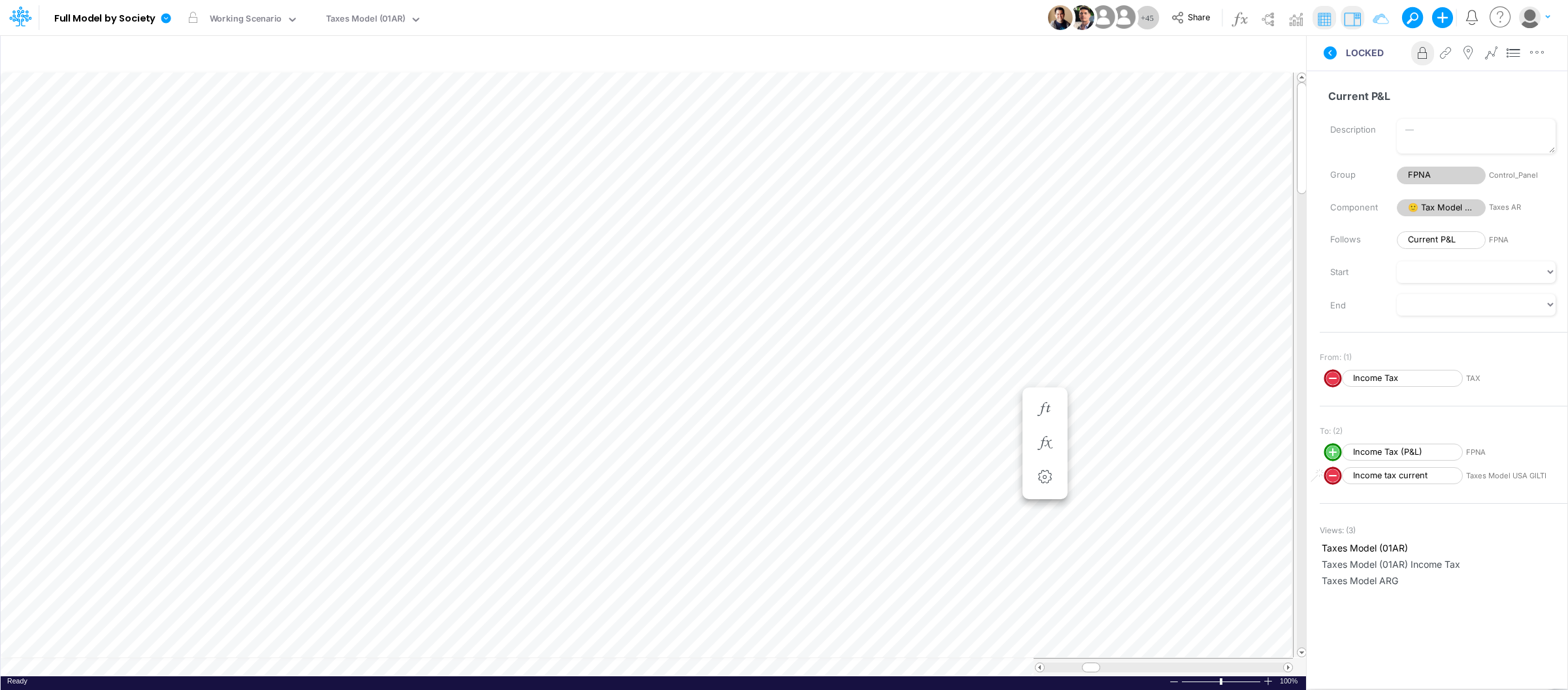
scroll to position [0, 1]
type input "BS (USGAAP) - Detailed"
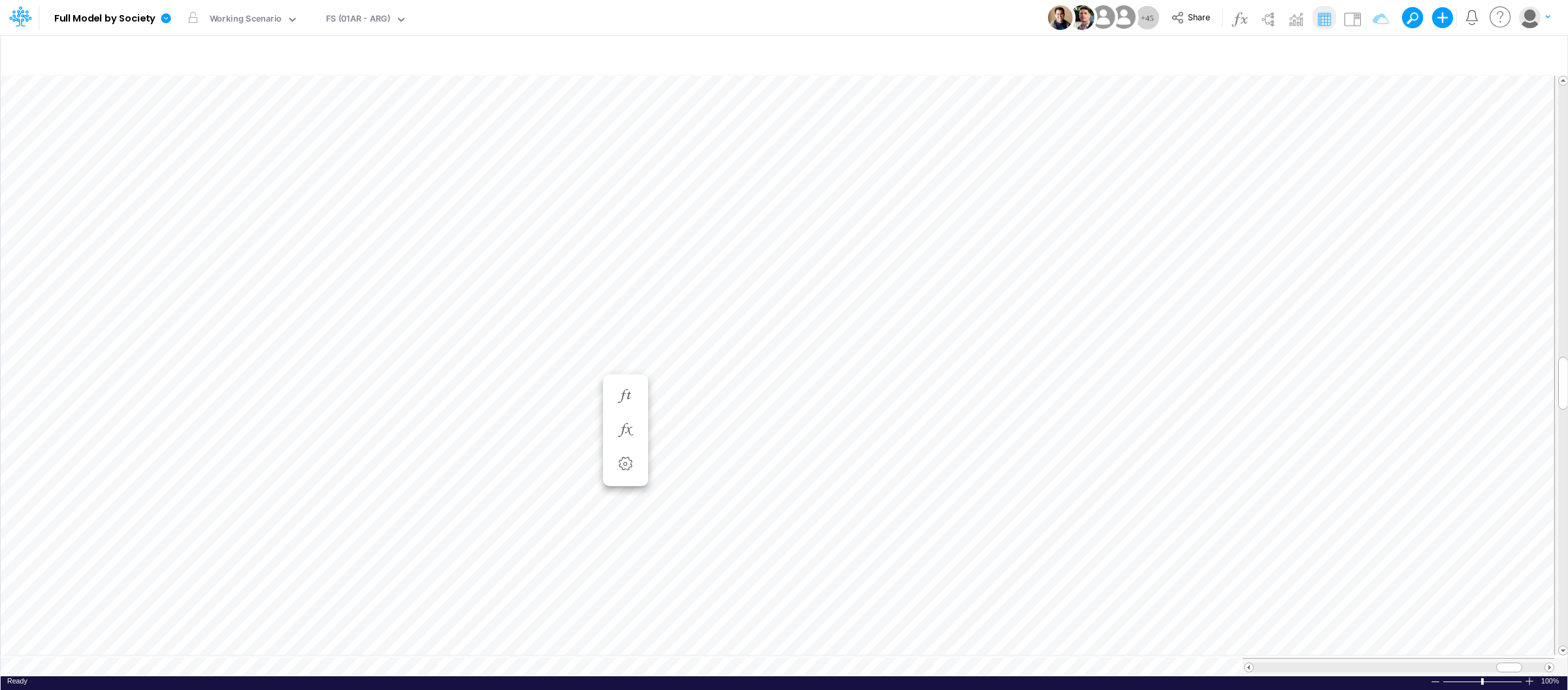
scroll to position [0, 1]
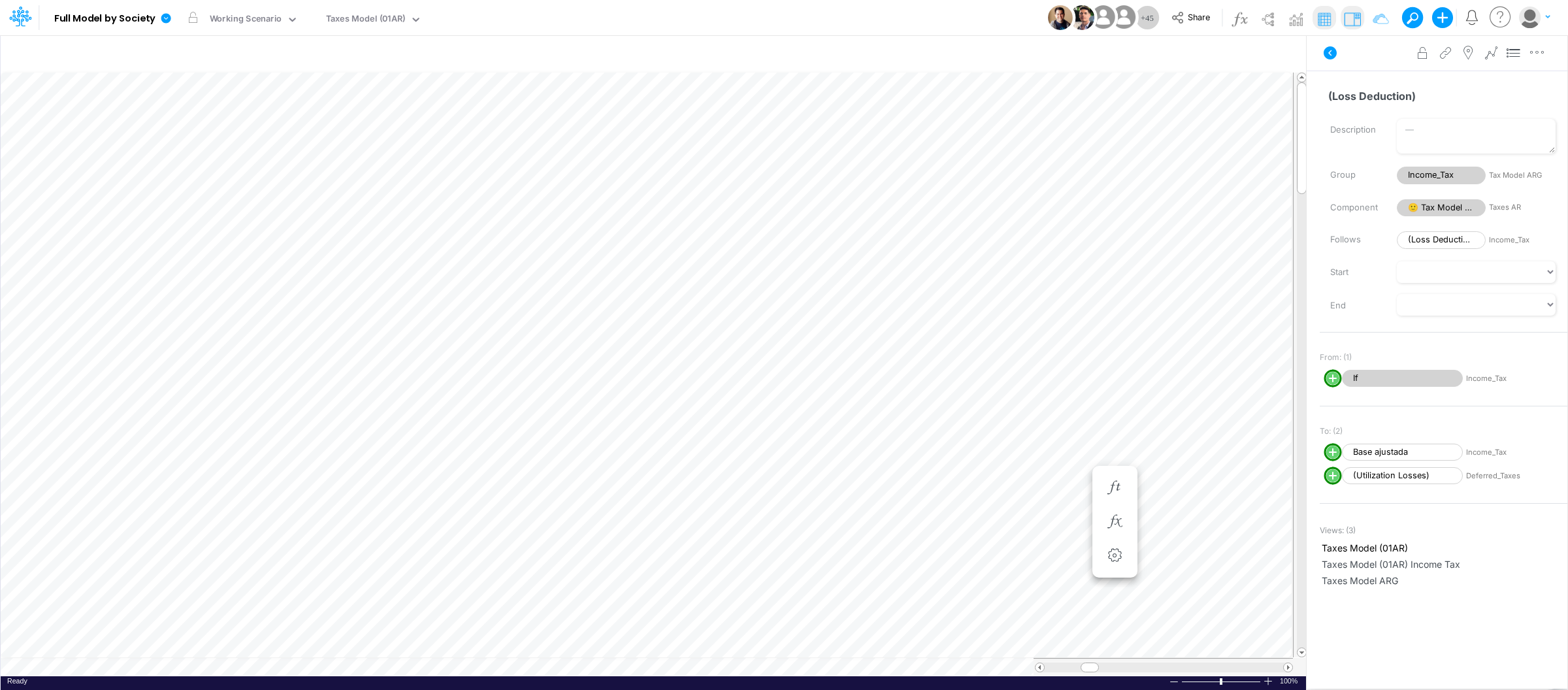
scroll to position [0, 1]
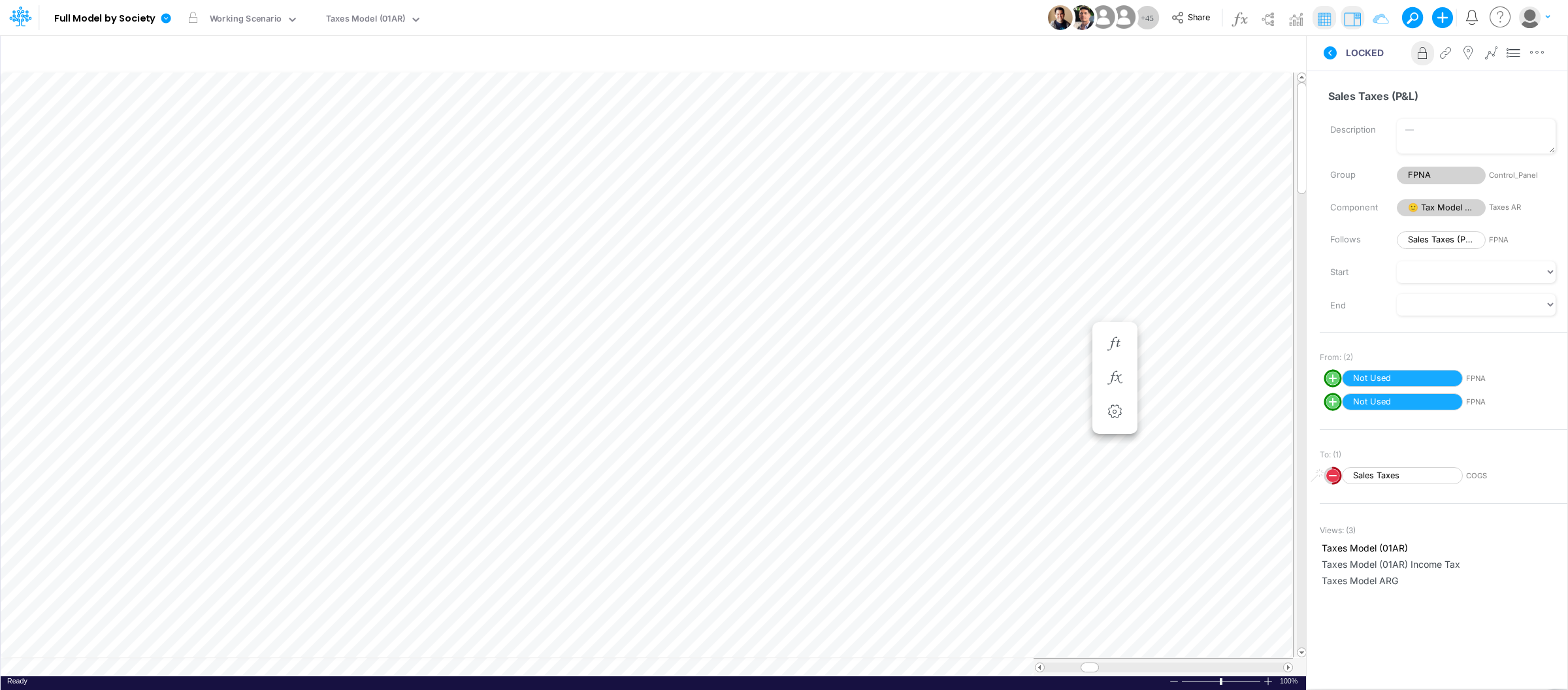
scroll to position [0, 1]
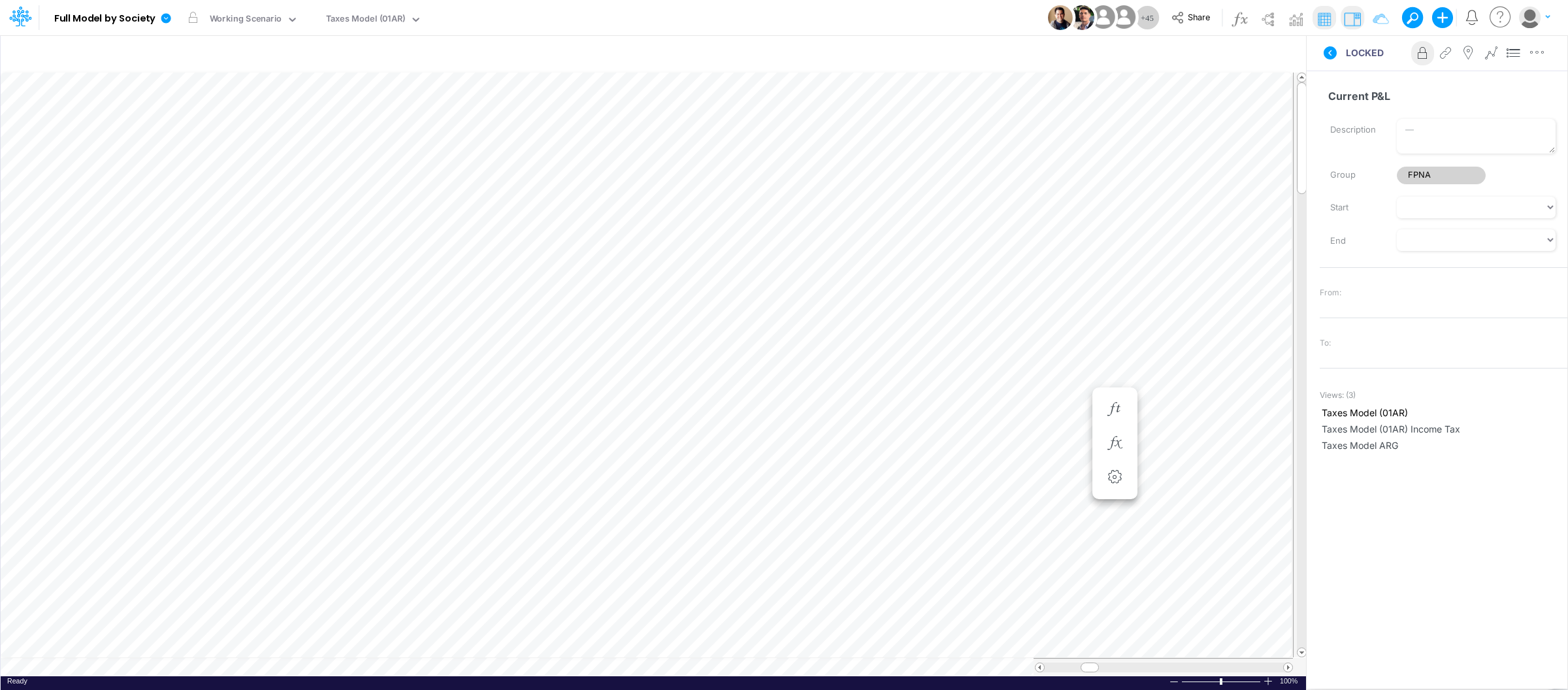
scroll to position [0, 1]
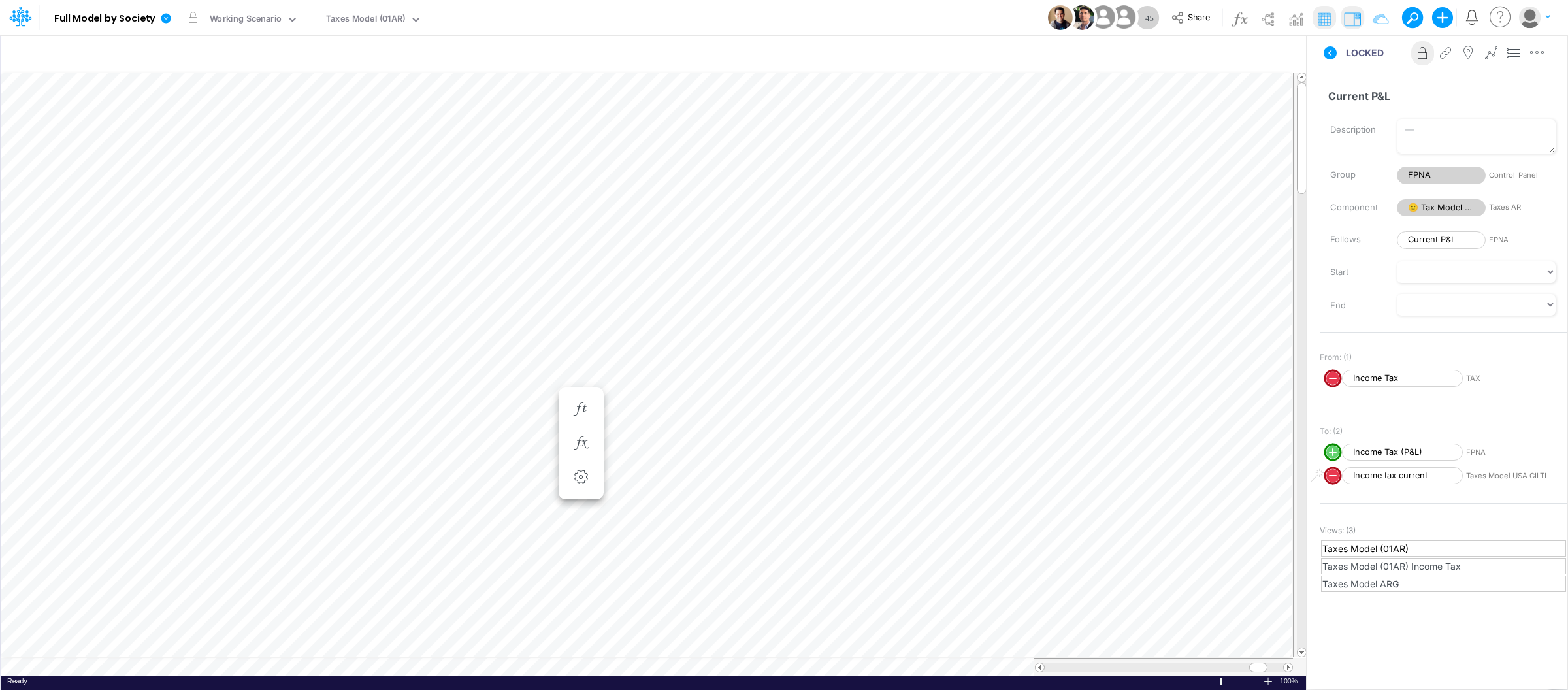
type input "BS (USGAAP) - Detailed"
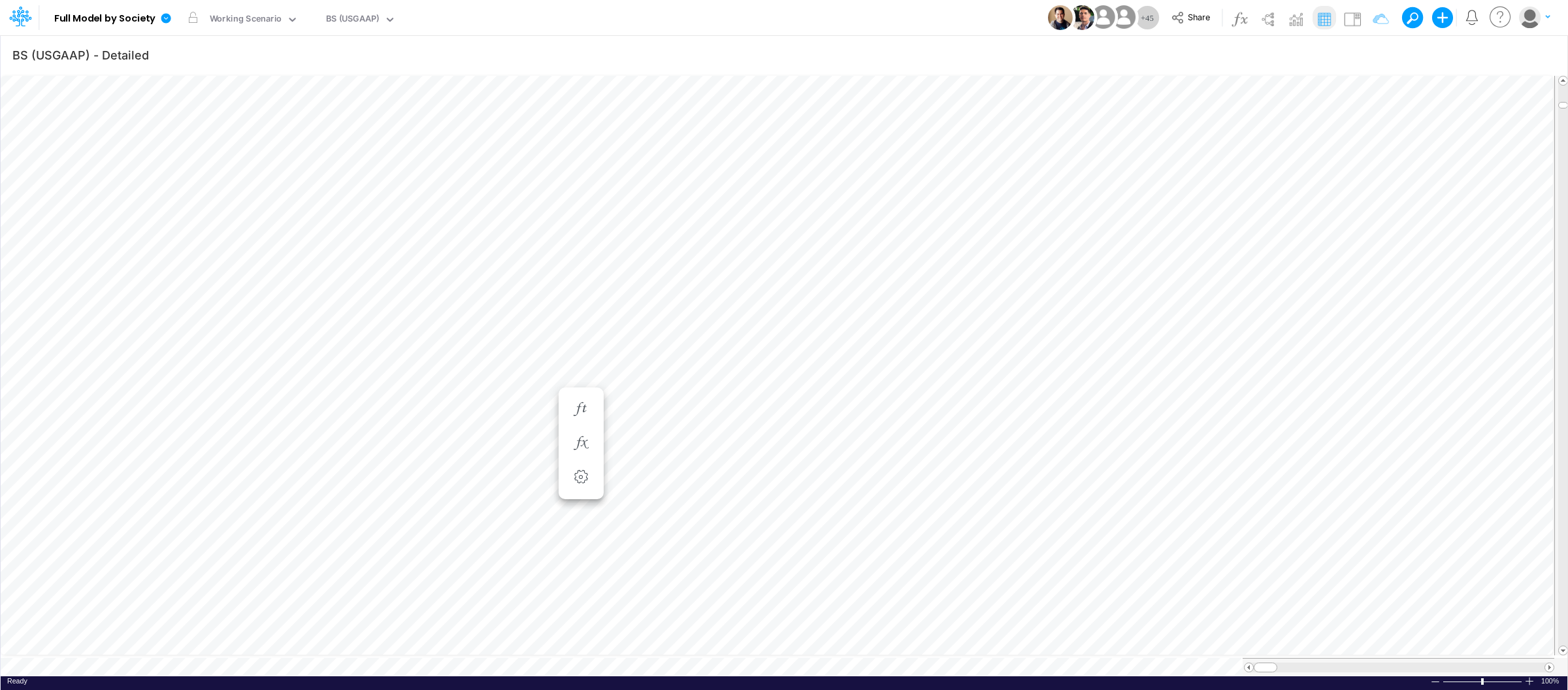
scroll to position [0, 1]
click at [802, 418] on icon "button" at bounding box center [806, 418] width 19 height 14
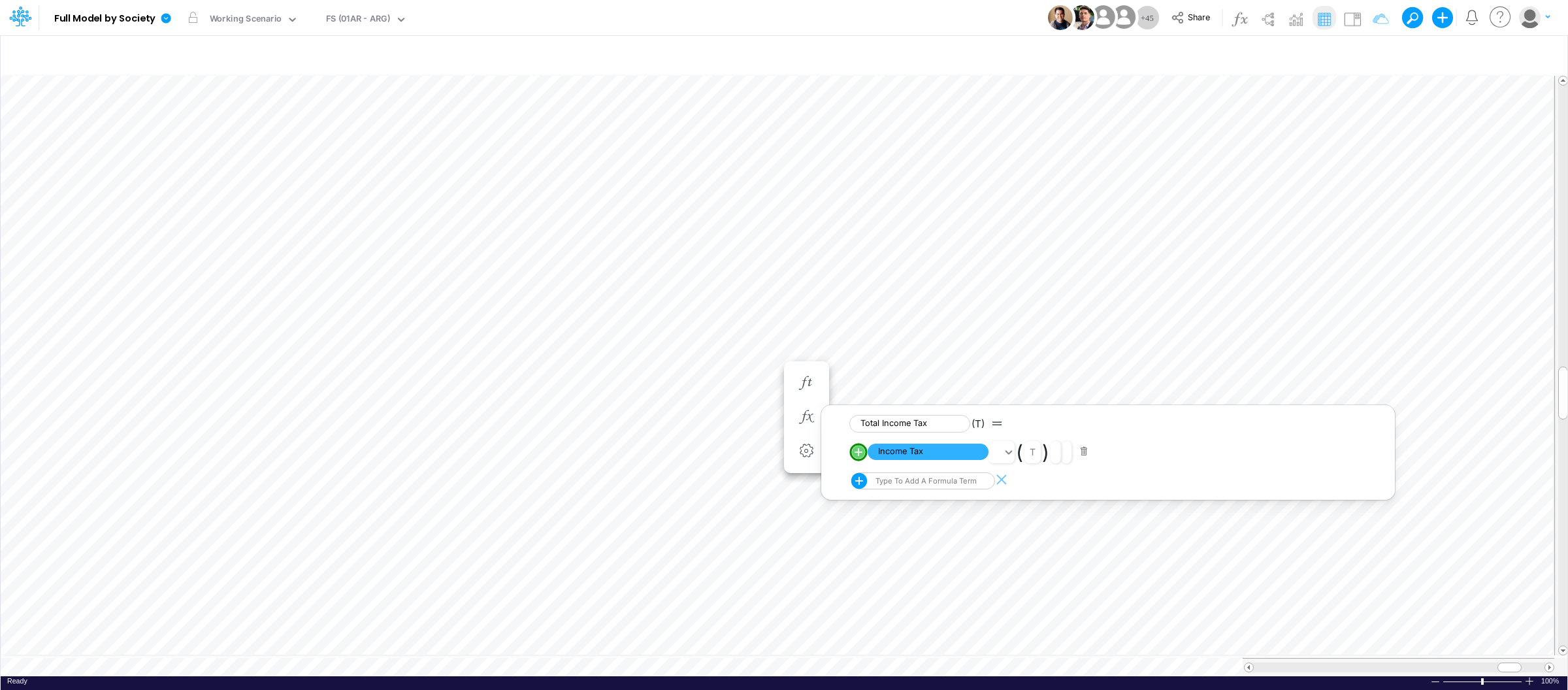
click at [861, 454] on circle "circle with outer border" at bounding box center [858, 452] width 13 height 13
click at [1352, 19] on img at bounding box center [1352, 19] width 21 height 21
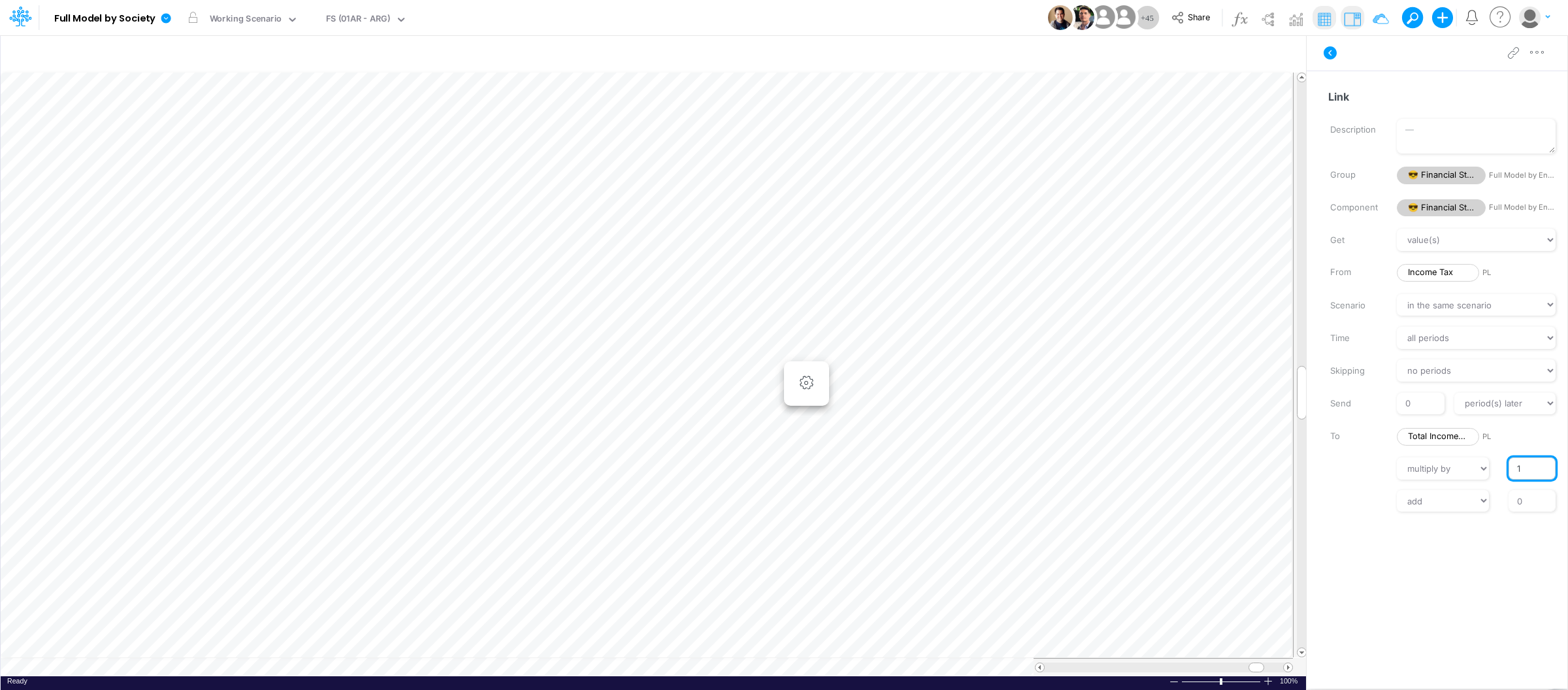
click at [1511, 471] on input "1" at bounding box center [1532, 468] width 47 height 22
type input "-1"
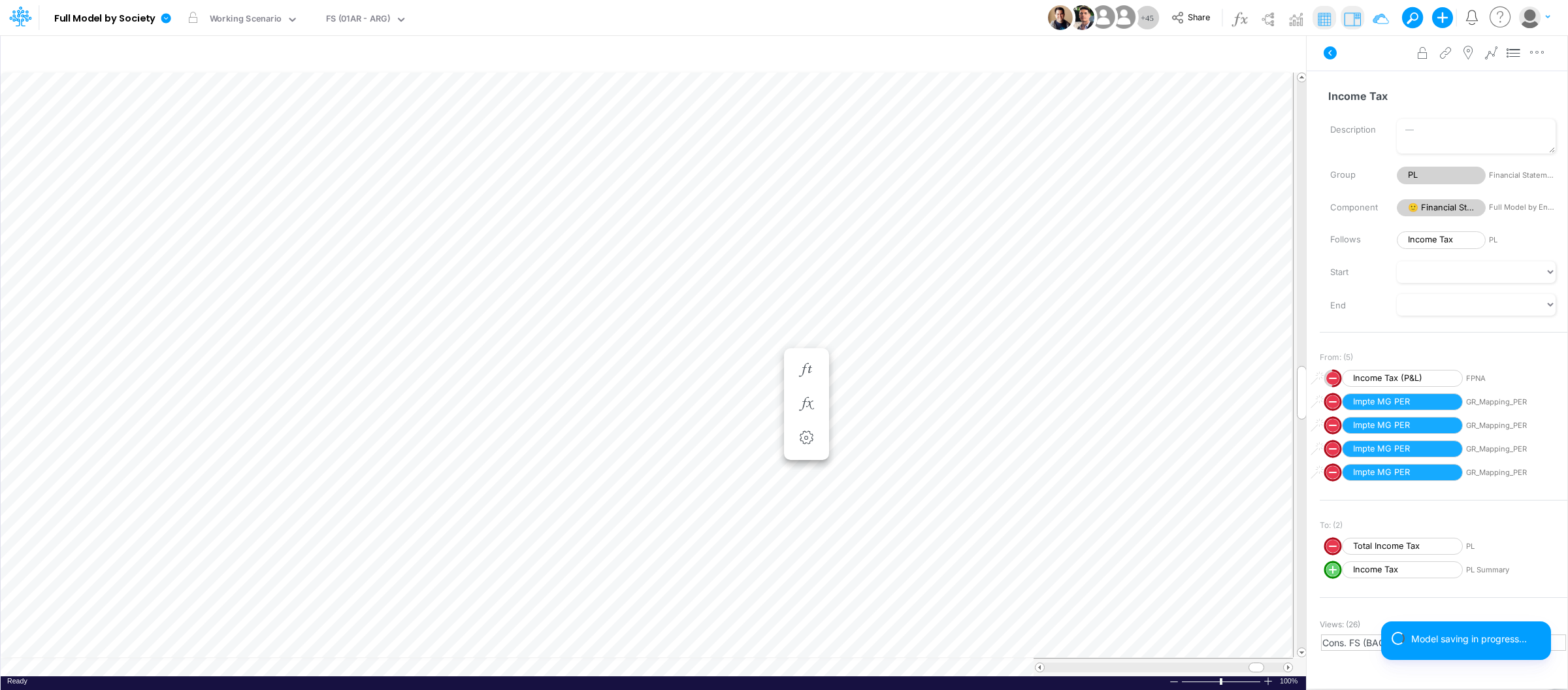
scroll to position [0, 1]
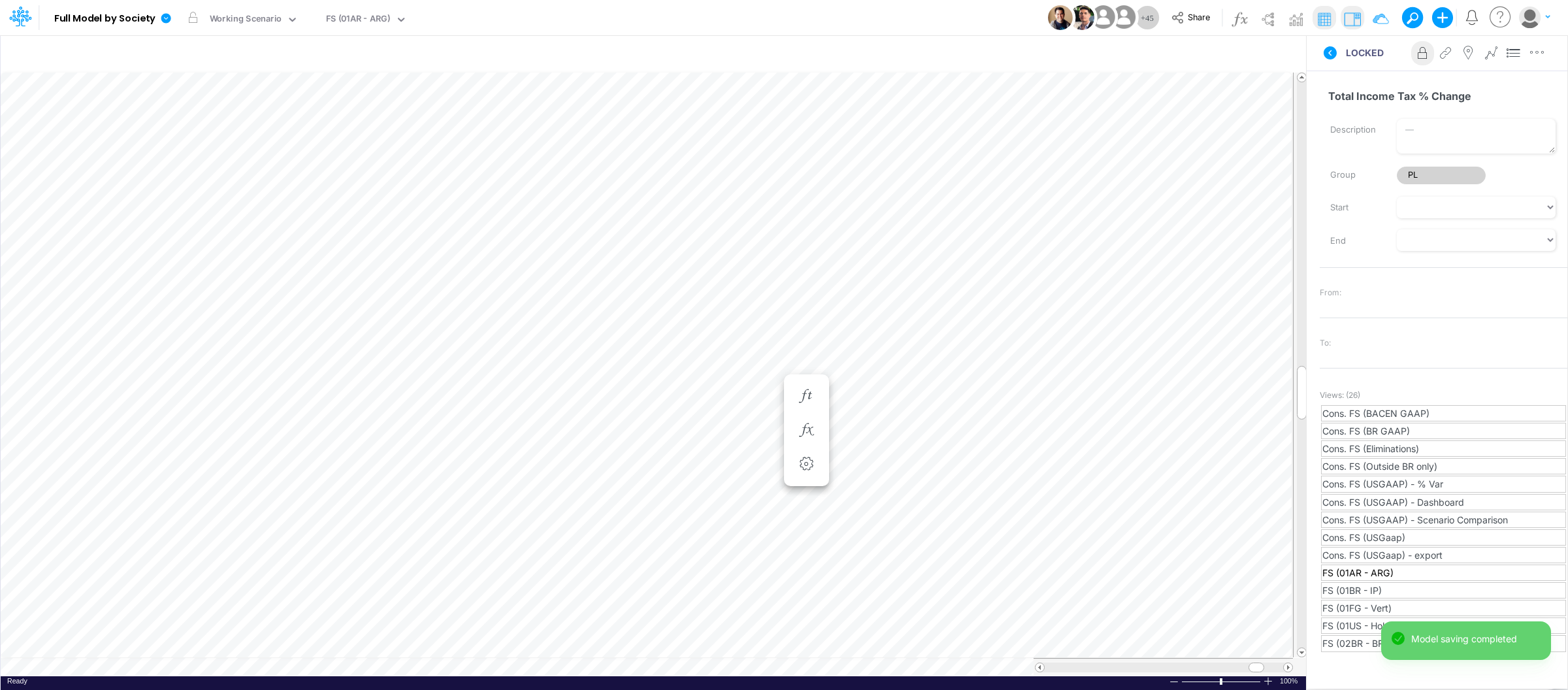
scroll to position [0, 1]
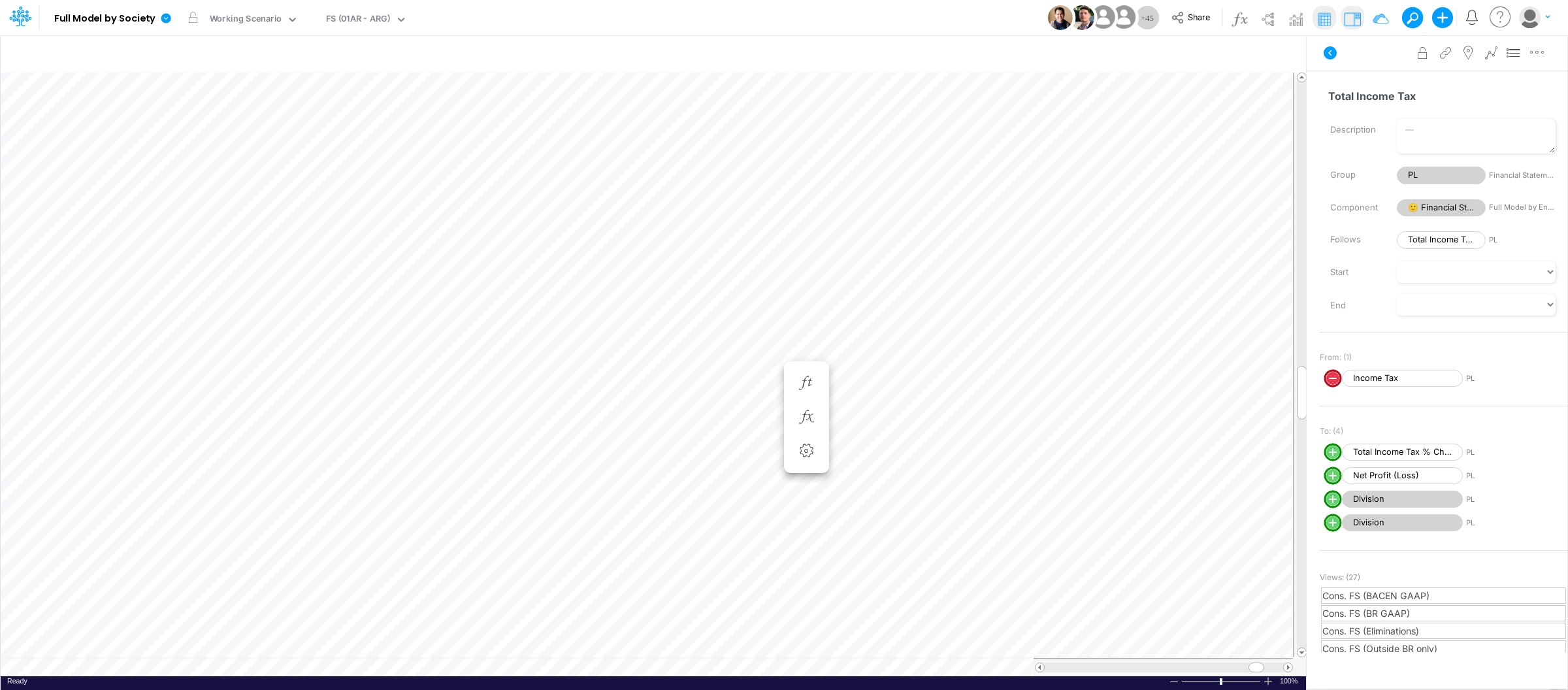
scroll to position [0, 1]
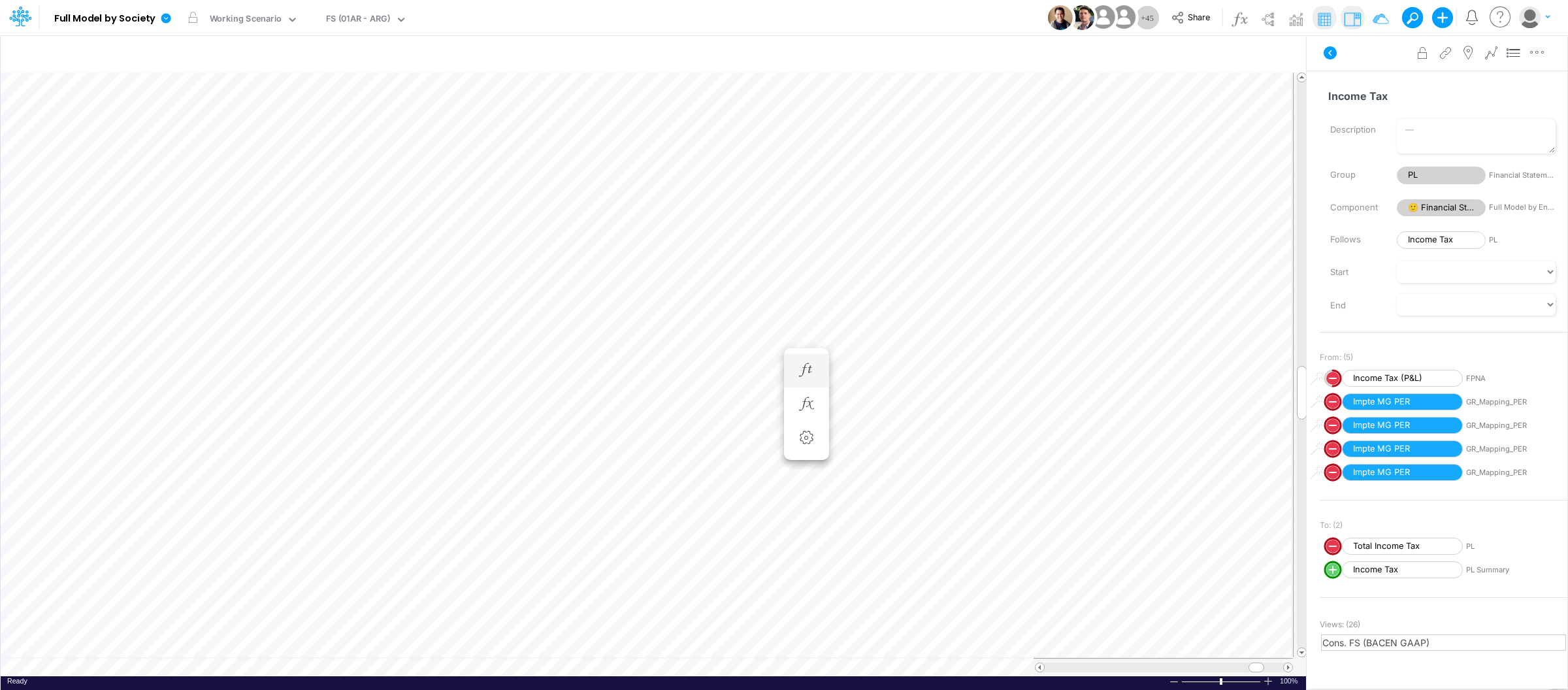
scroll to position [0, 1]
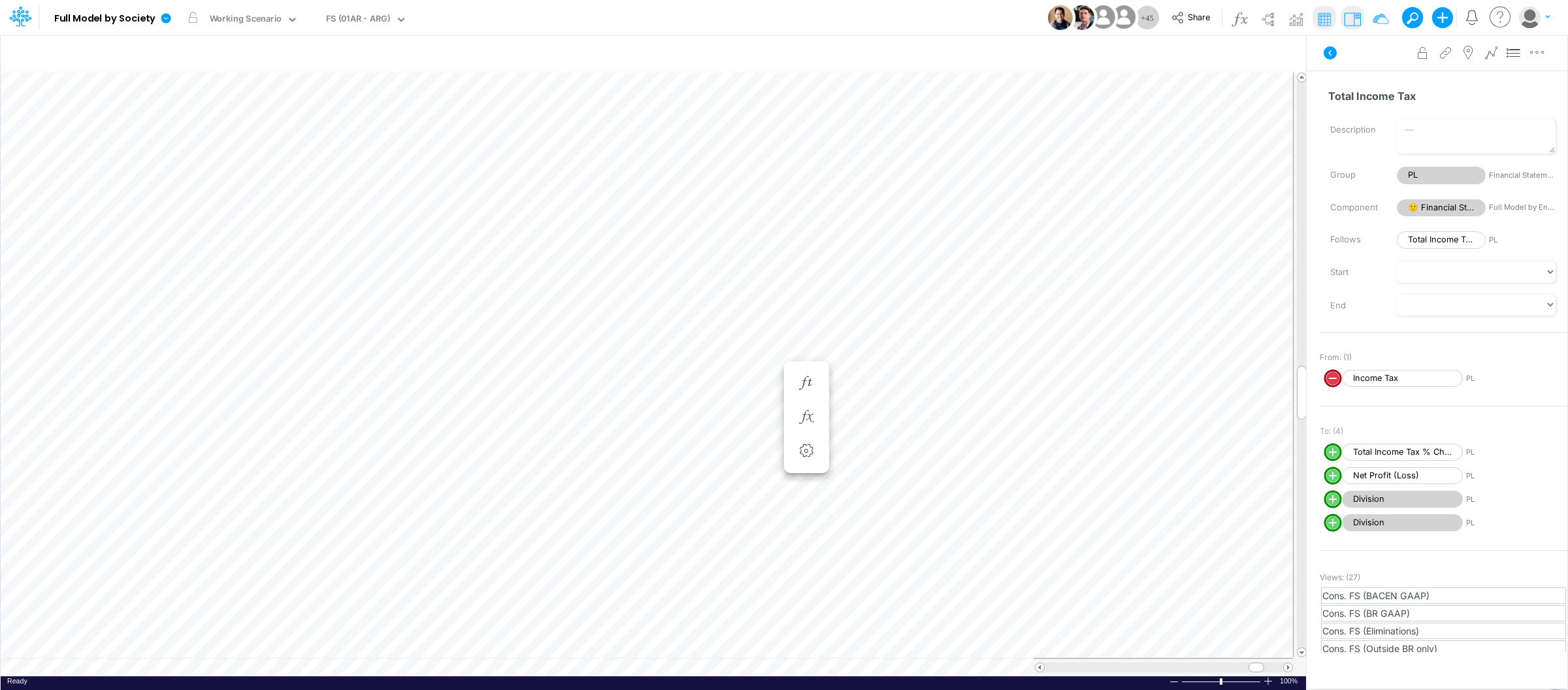
click at [1328, 380] on circle "circle with outer border" at bounding box center [1332, 378] width 13 height 13
select select "Multiply"
select select "Add"
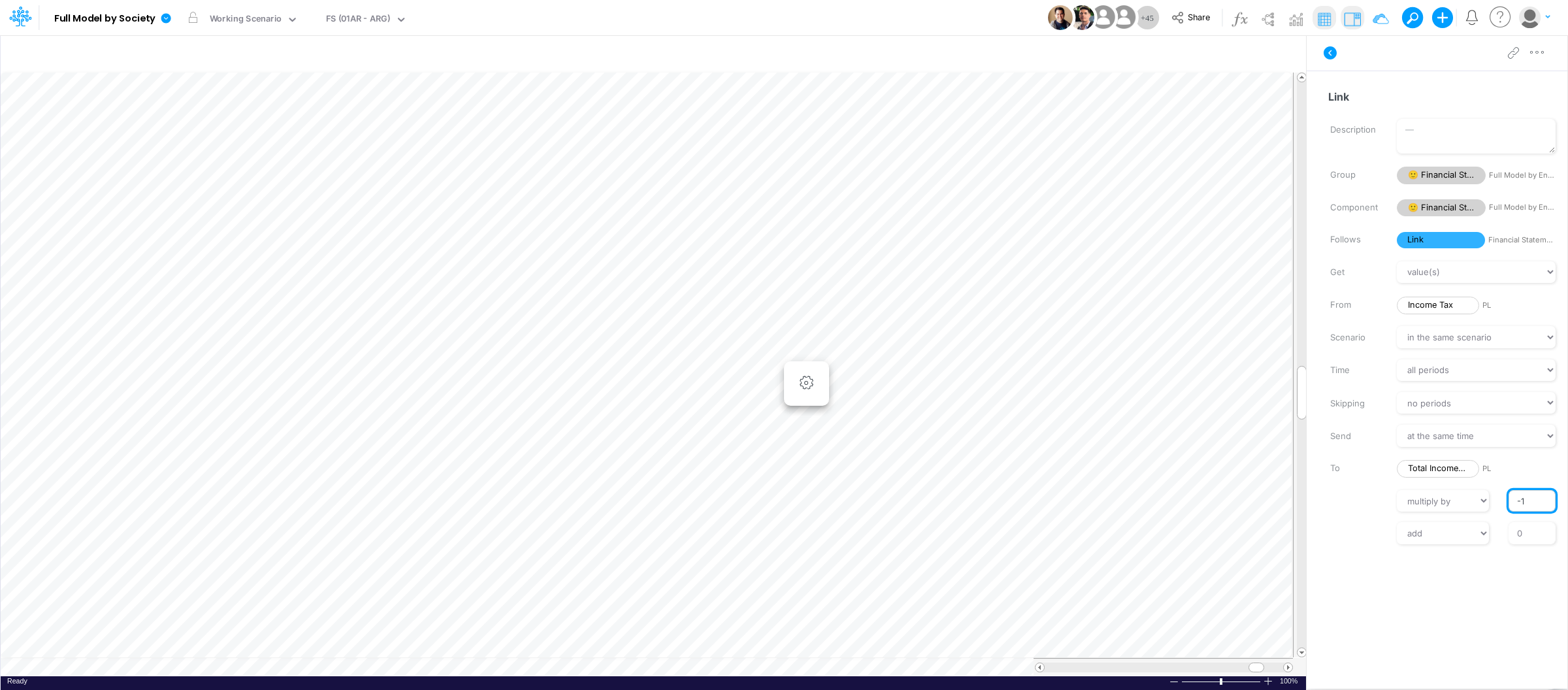
click at [1522, 500] on input "-1" at bounding box center [1532, 501] width 47 height 22
type input "1"
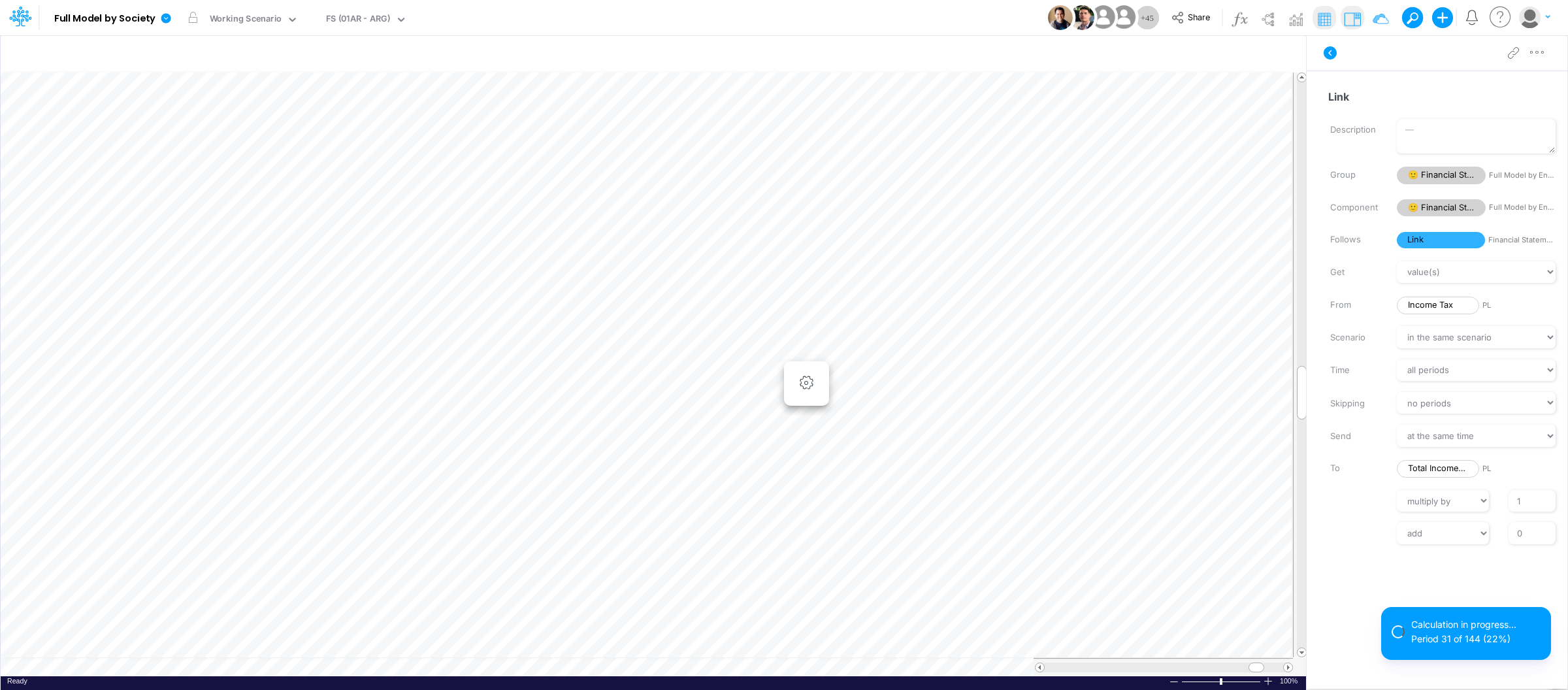
scroll to position [0, 1]
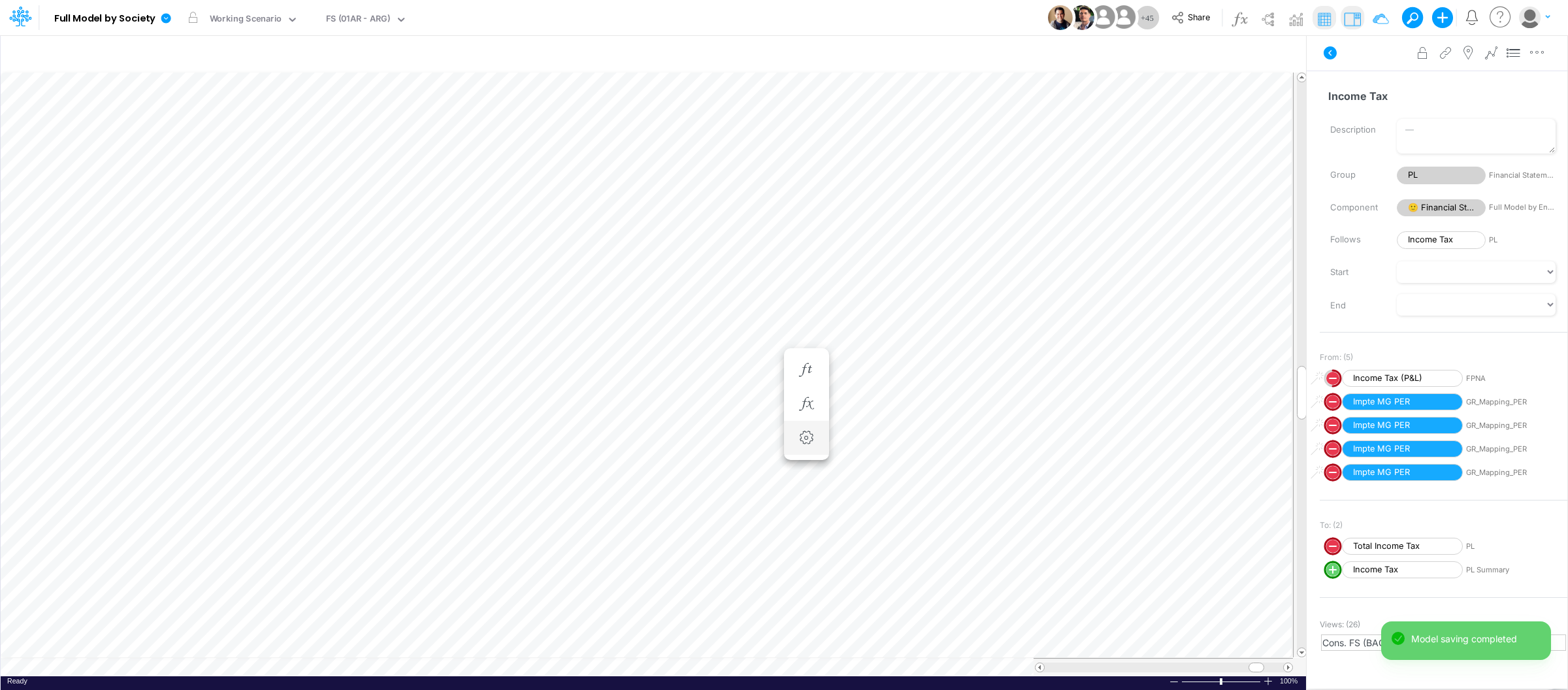
scroll to position [0, 1]
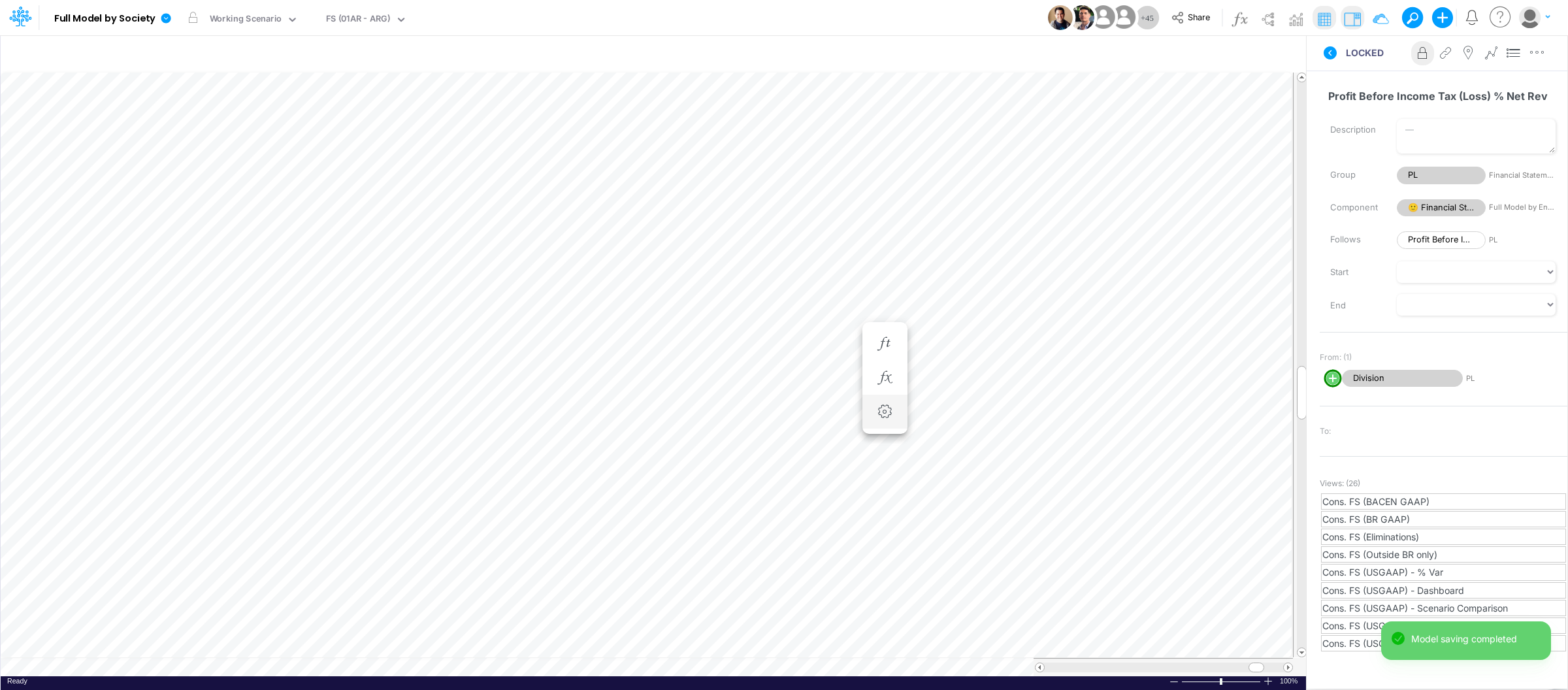
scroll to position [0, 1]
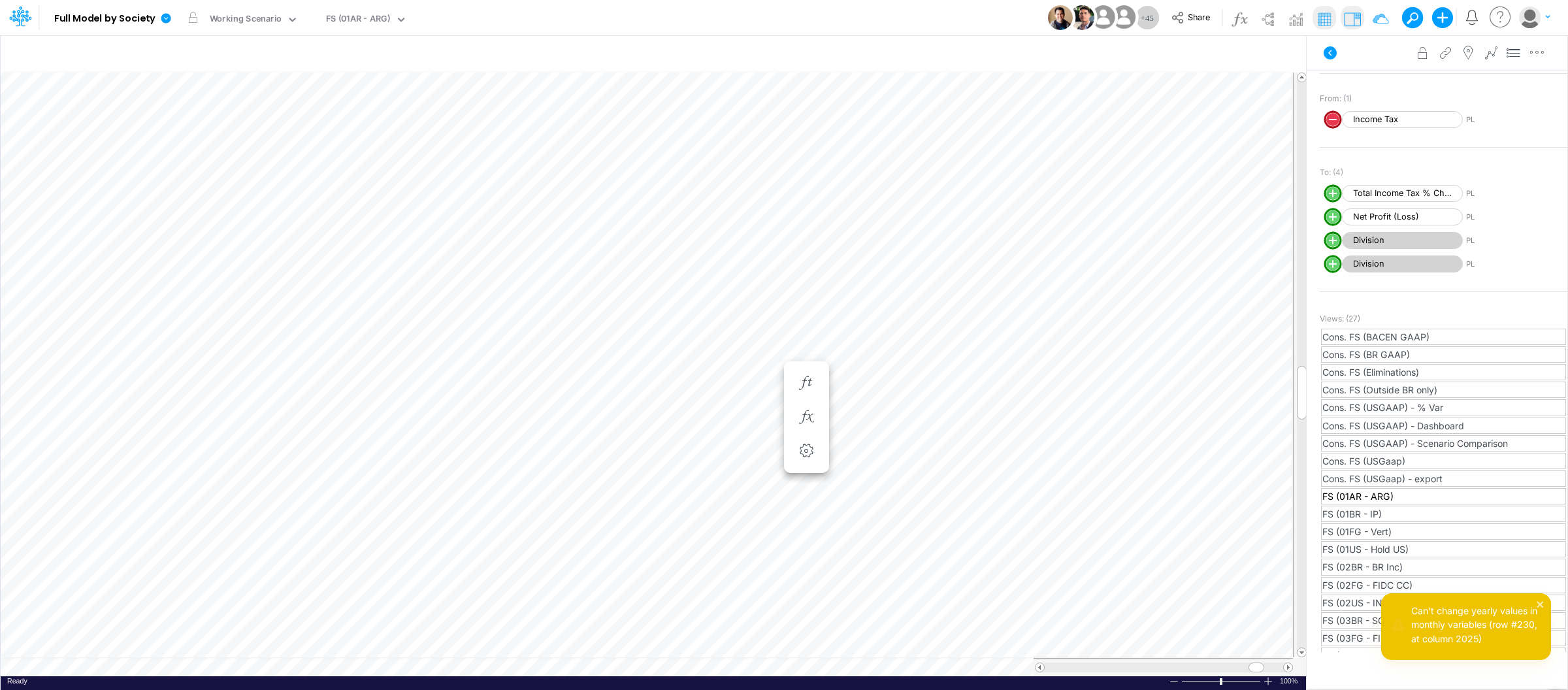
click at [1330, 120] on line "circle with outer border" at bounding box center [1333, 120] width 6 height 0
select select "Multiply"
select select "Add"
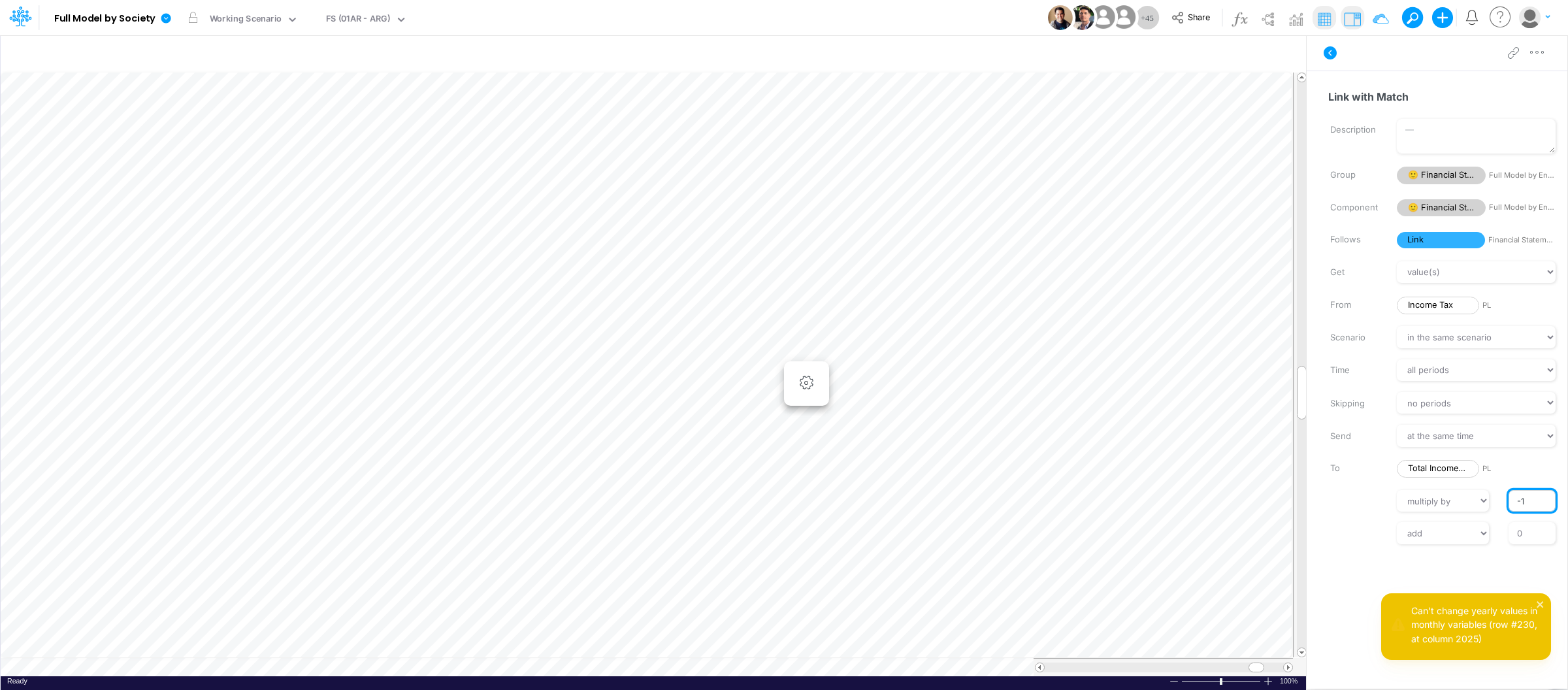
click at [1516, 501] on input "-1" at bounding box center [1532, 501] width 47 height 22
type input "1"
click at [1371, 546] on div "Link with Match Description Group 🙂 Financial Statements Full Model by Entity C…" at bounding box center [1437, 361] width 261 height 582
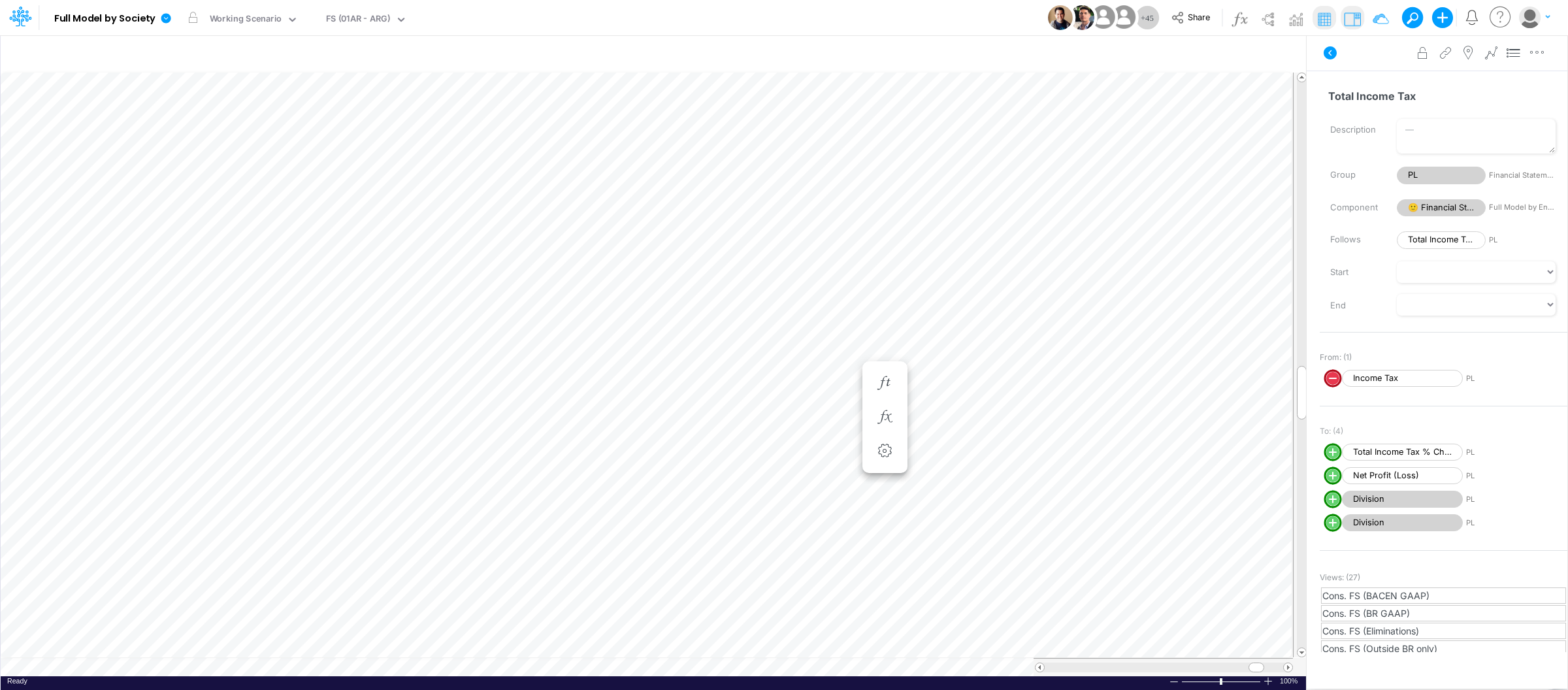
click at [1327, 375] on circle "circle with outer border" at bounding box center [1332, 378] width 13 height 13
select select "Multiply"
select select "Add"
click at [887, 383] on icon "button" at bounding box center [884, 384] width 19 height 14
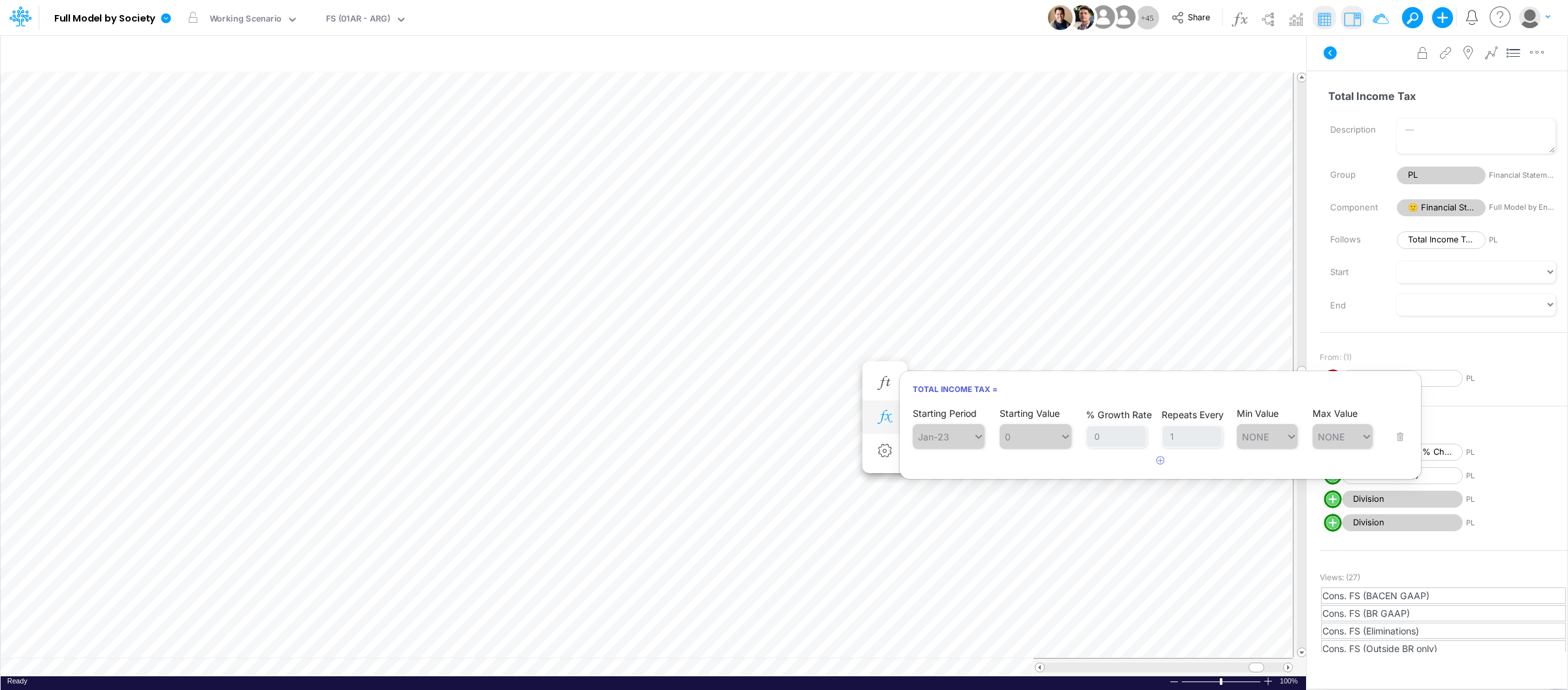
click at [890, 411] on icon "button" at bounding box center [884, 418] width 19 height 14
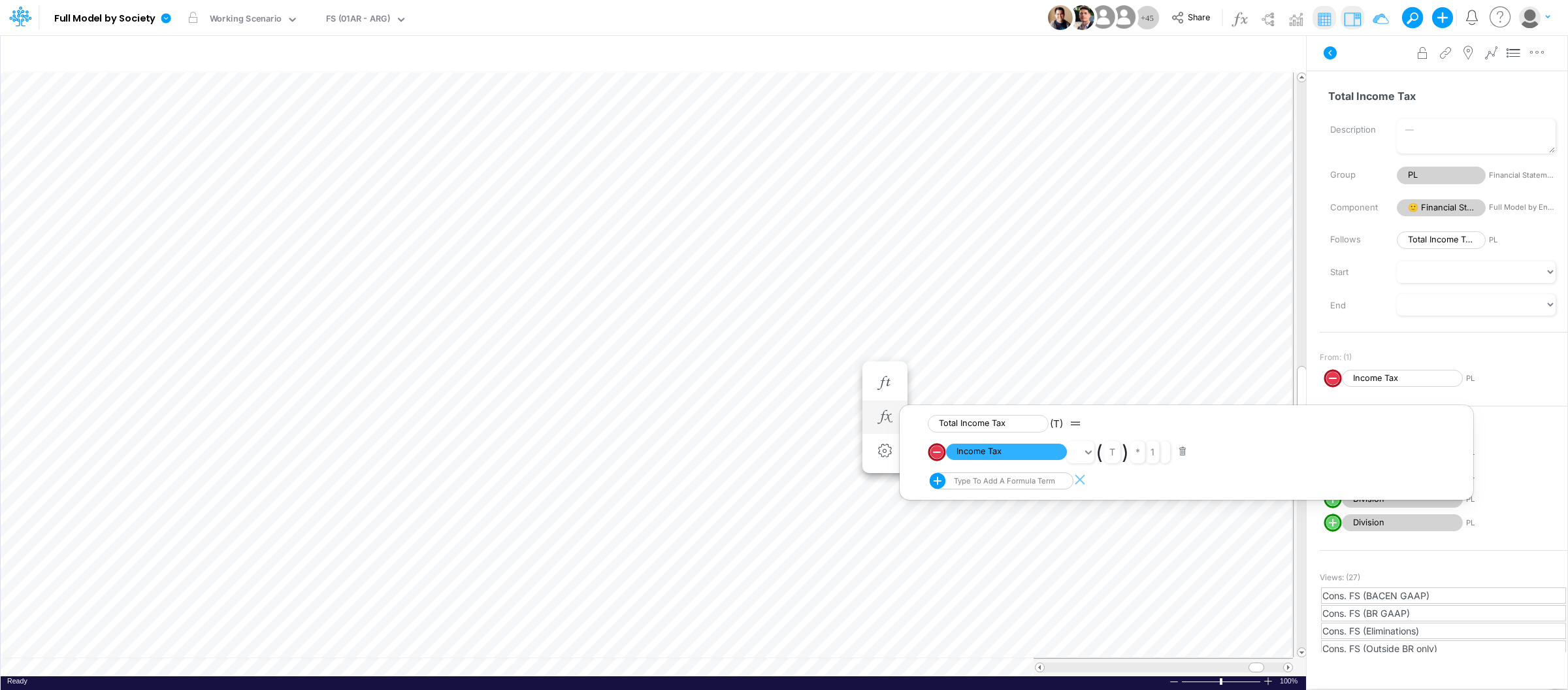
click at [936, 455] on circle "circle with outer border" at bounding box center [936, 452] width 13 height 13
select select "Multiply"
select select "Add"
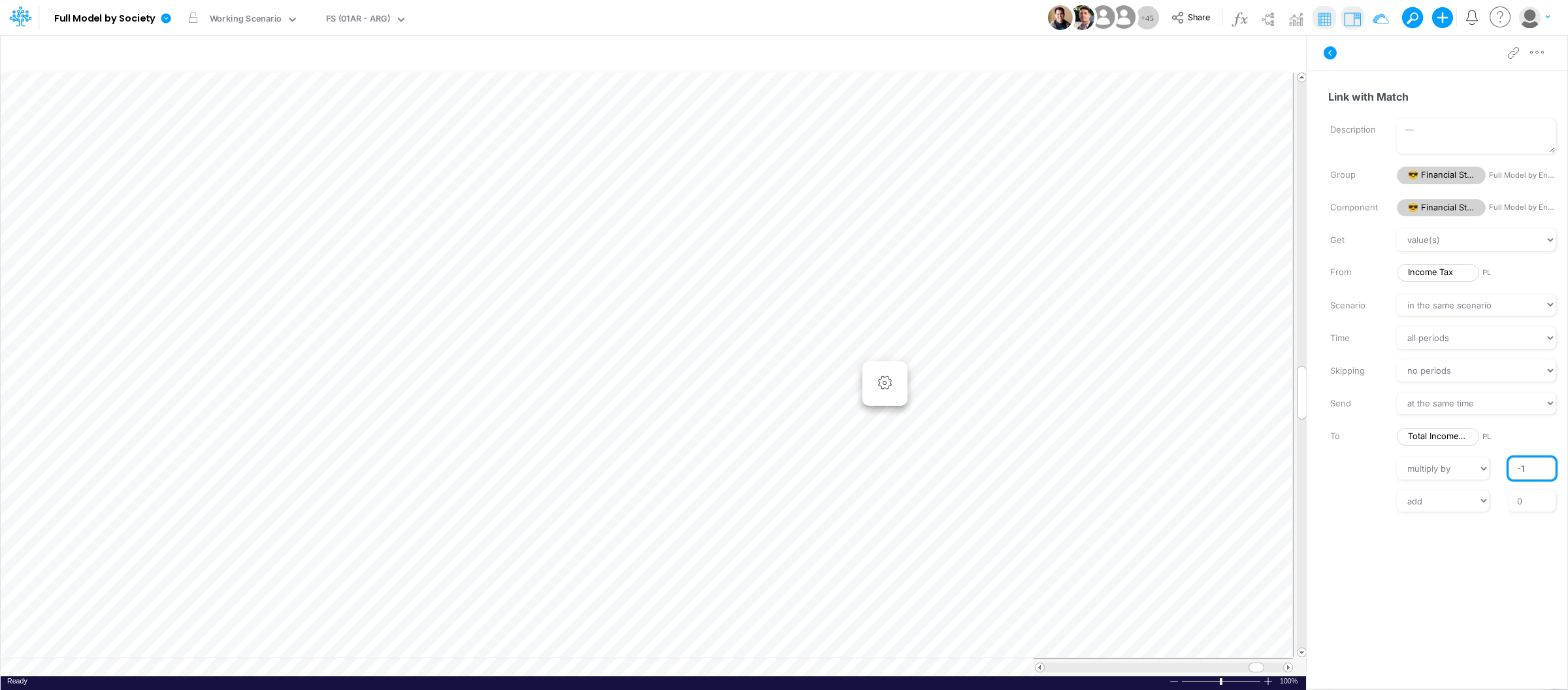
click at [1514, 468] on input "-1" at bounding box center [1532, 468] width 47 height 22
type input "1"
click at [1522, 519] on div "Link with Match Description Group 😎 Financial Statements Full Model by Entity C…" at bounding box center [1437, 361] width 261 height 582
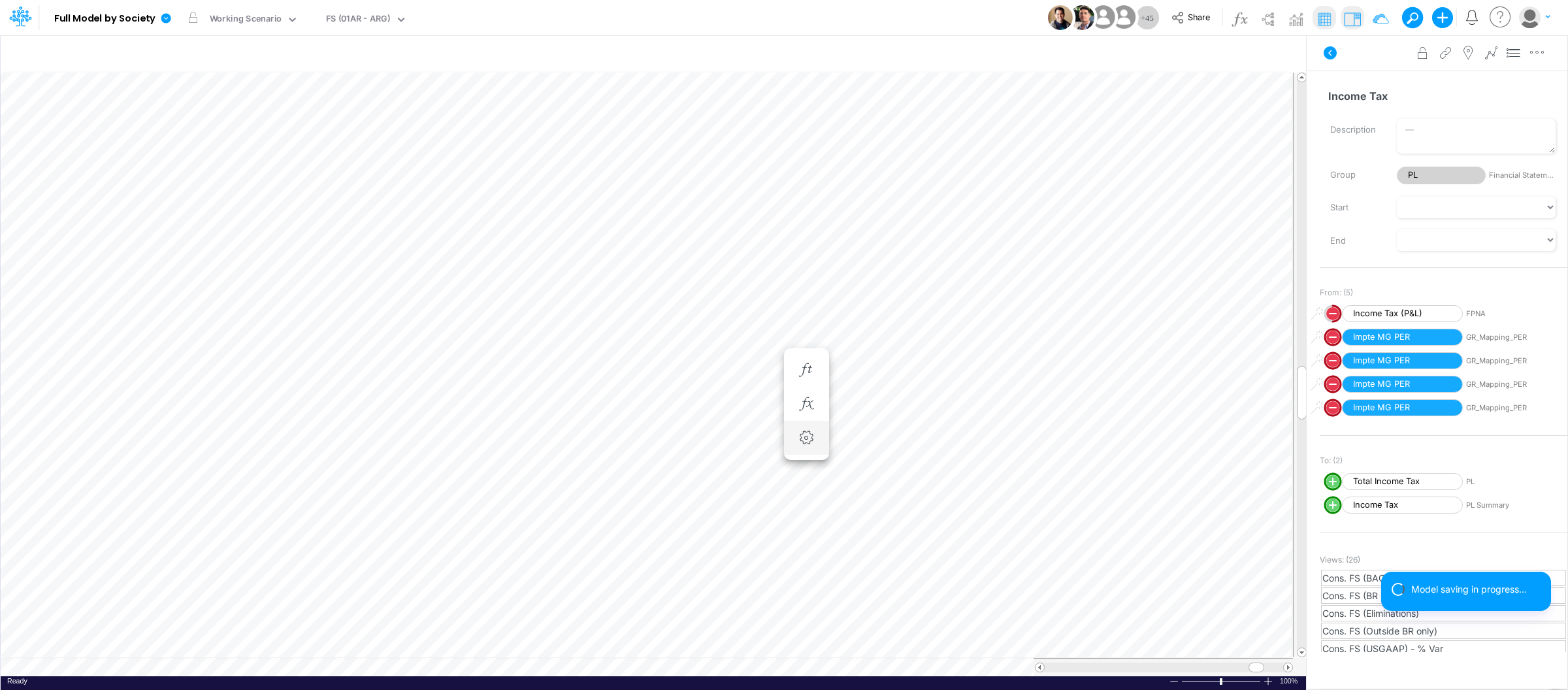
scroll to position [0, 1]
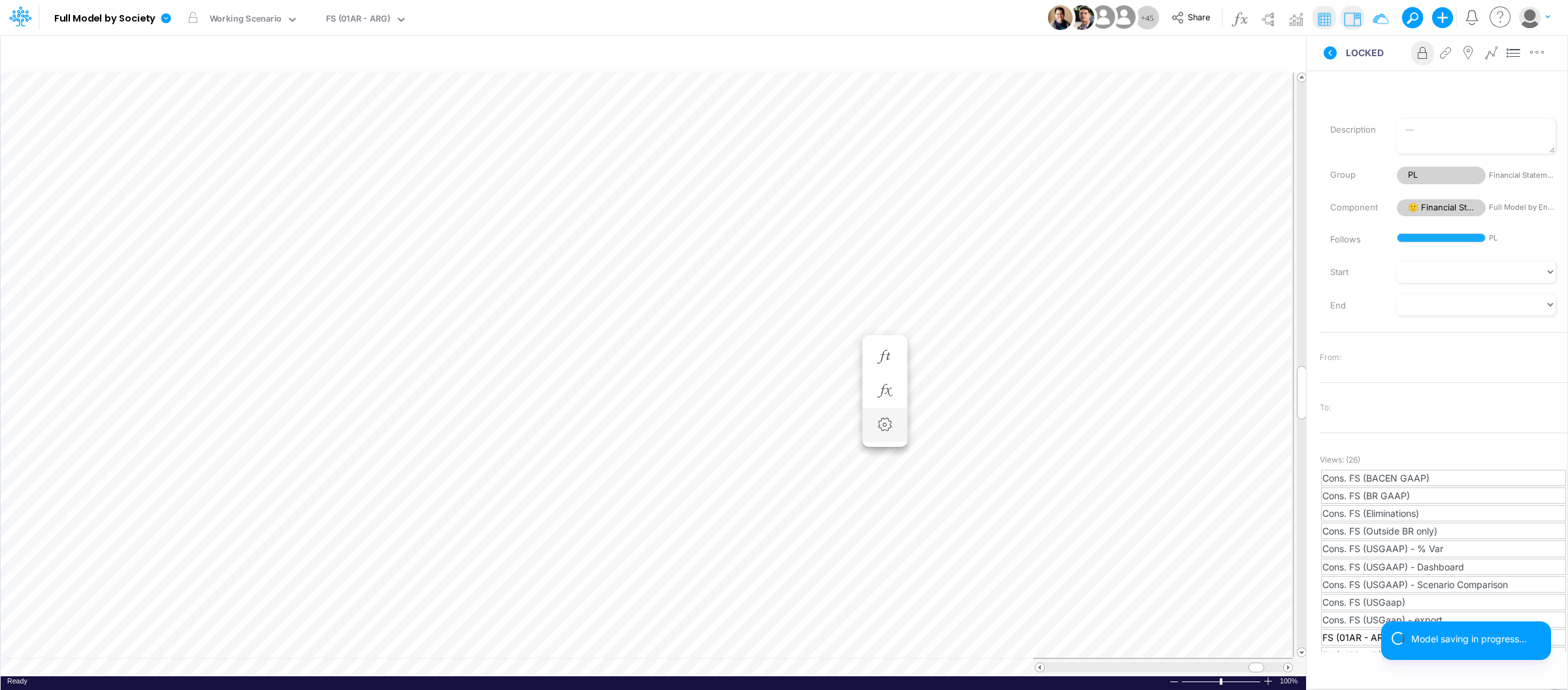
scroll to position [0, 1]
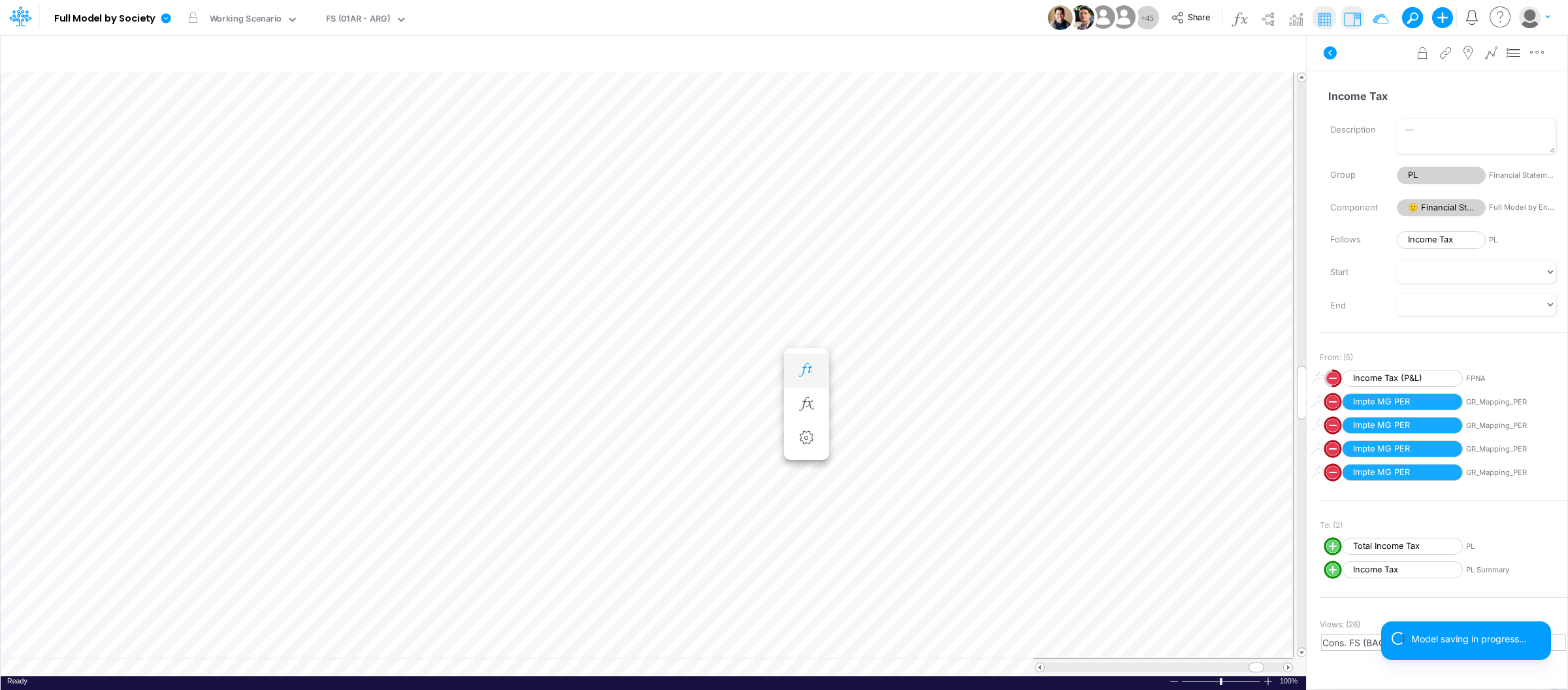
click at [808, 378] on button "button" at bounding box center [806, 370] width 24 height 26
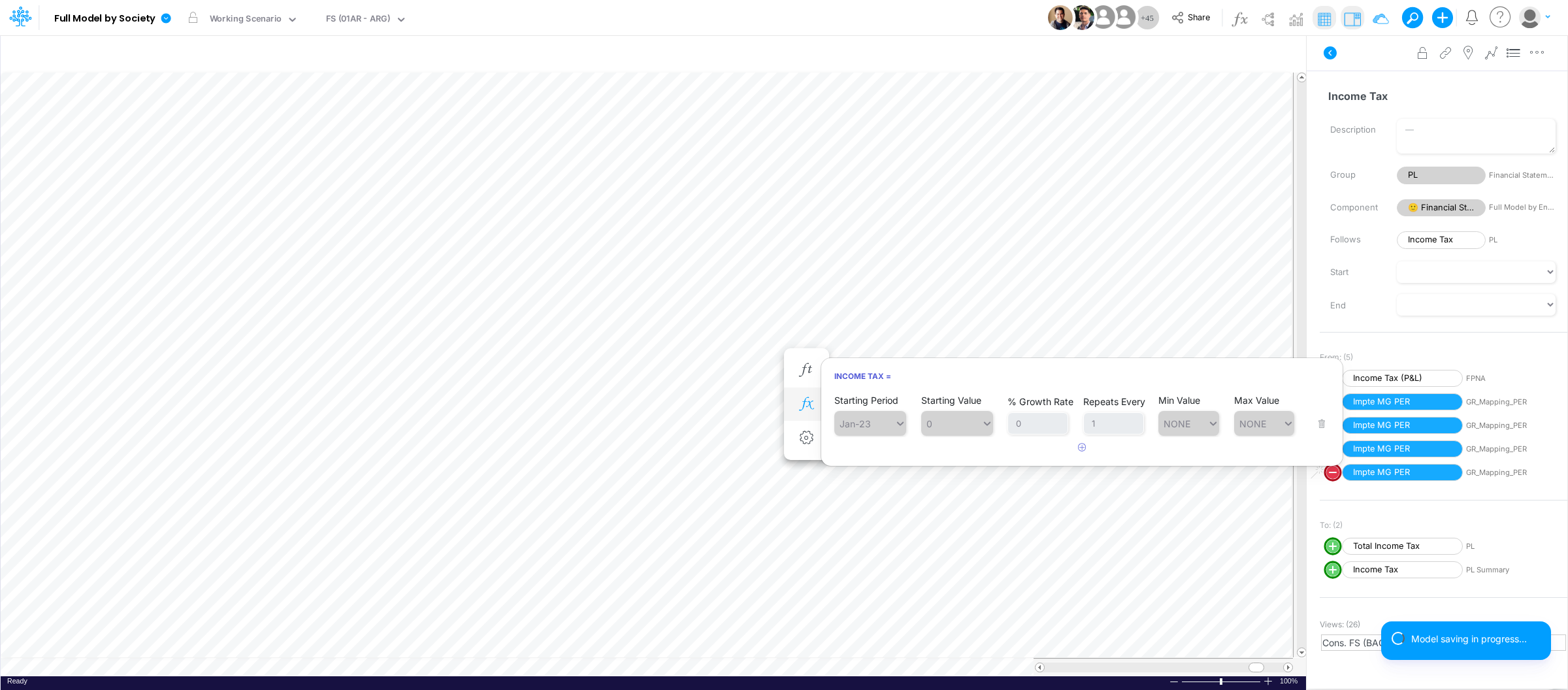
click at [809, 403] on icon "button" at bounding box center [806, 404] width 19 height 14
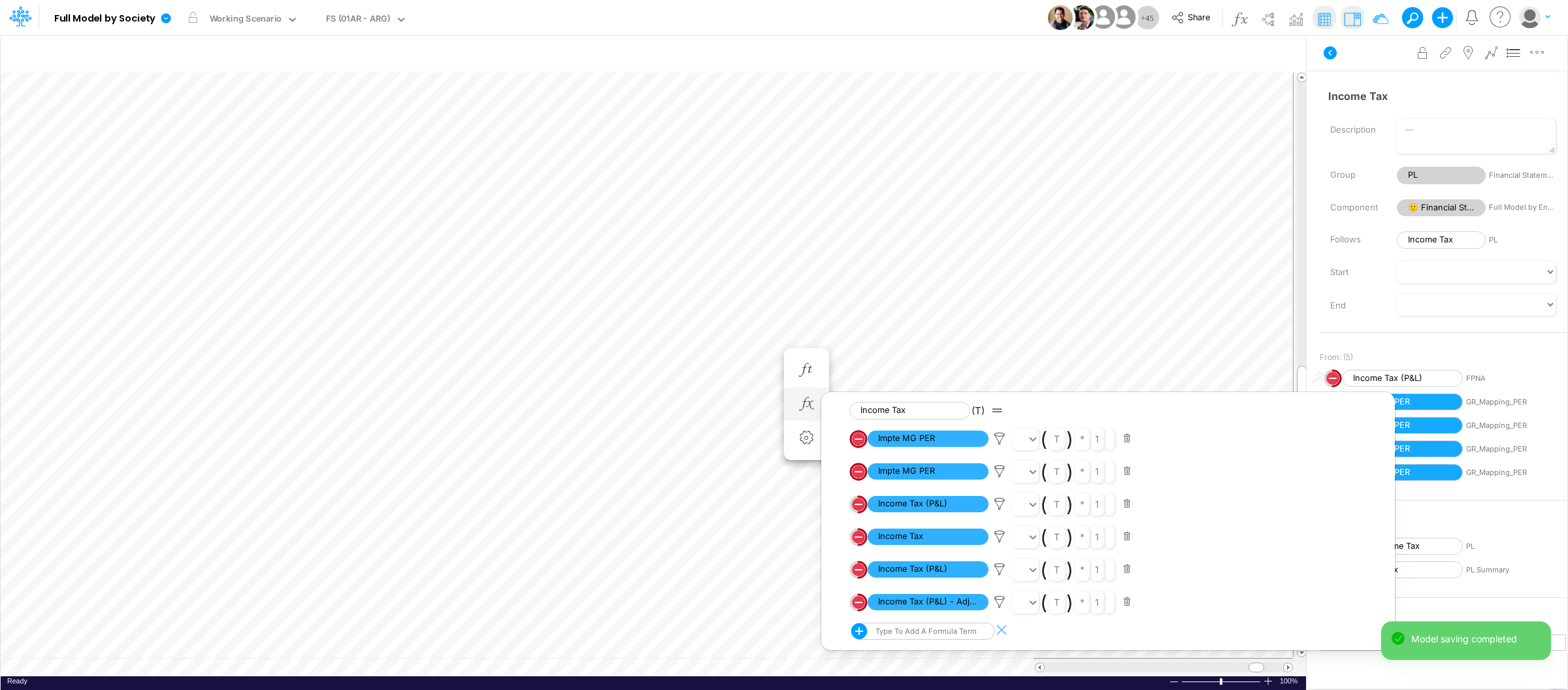
scroll to position [0, 1]
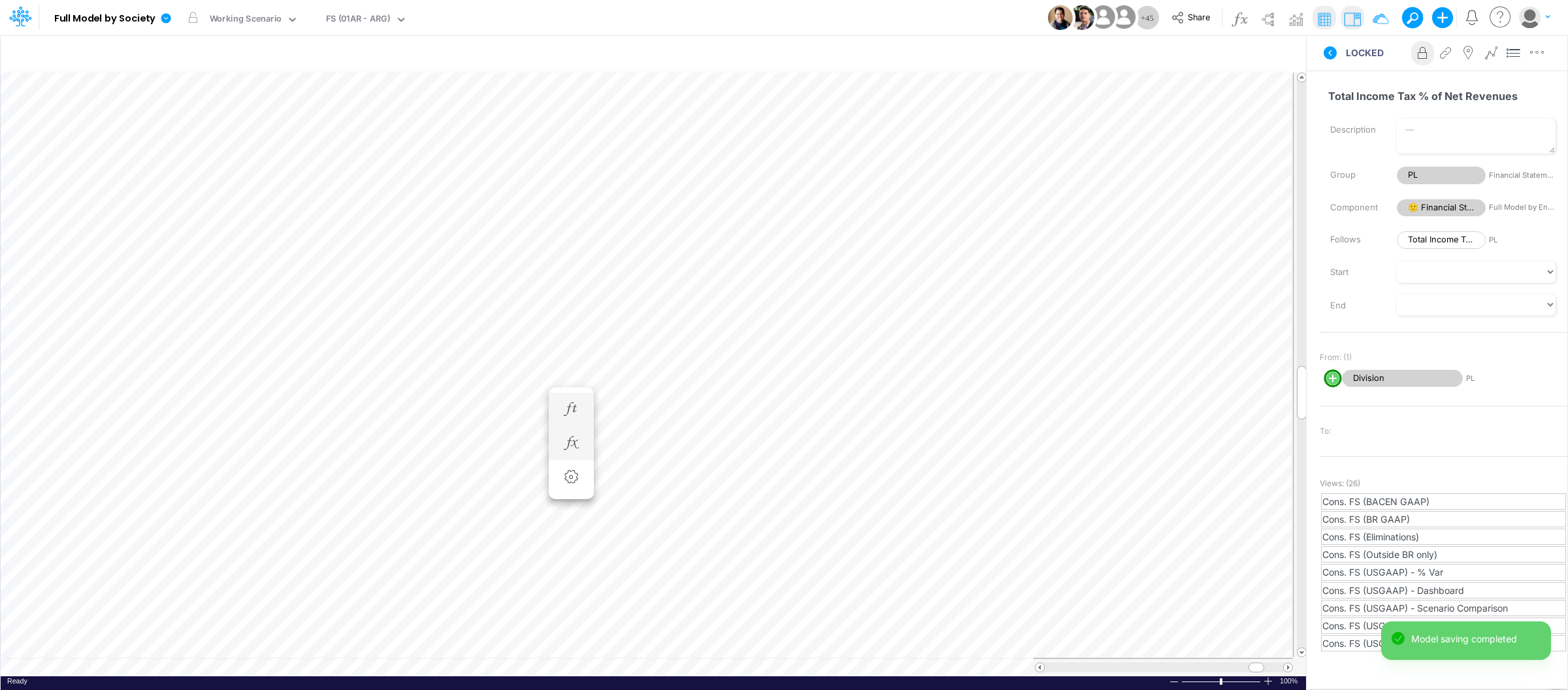
scroll to position [0, 1]
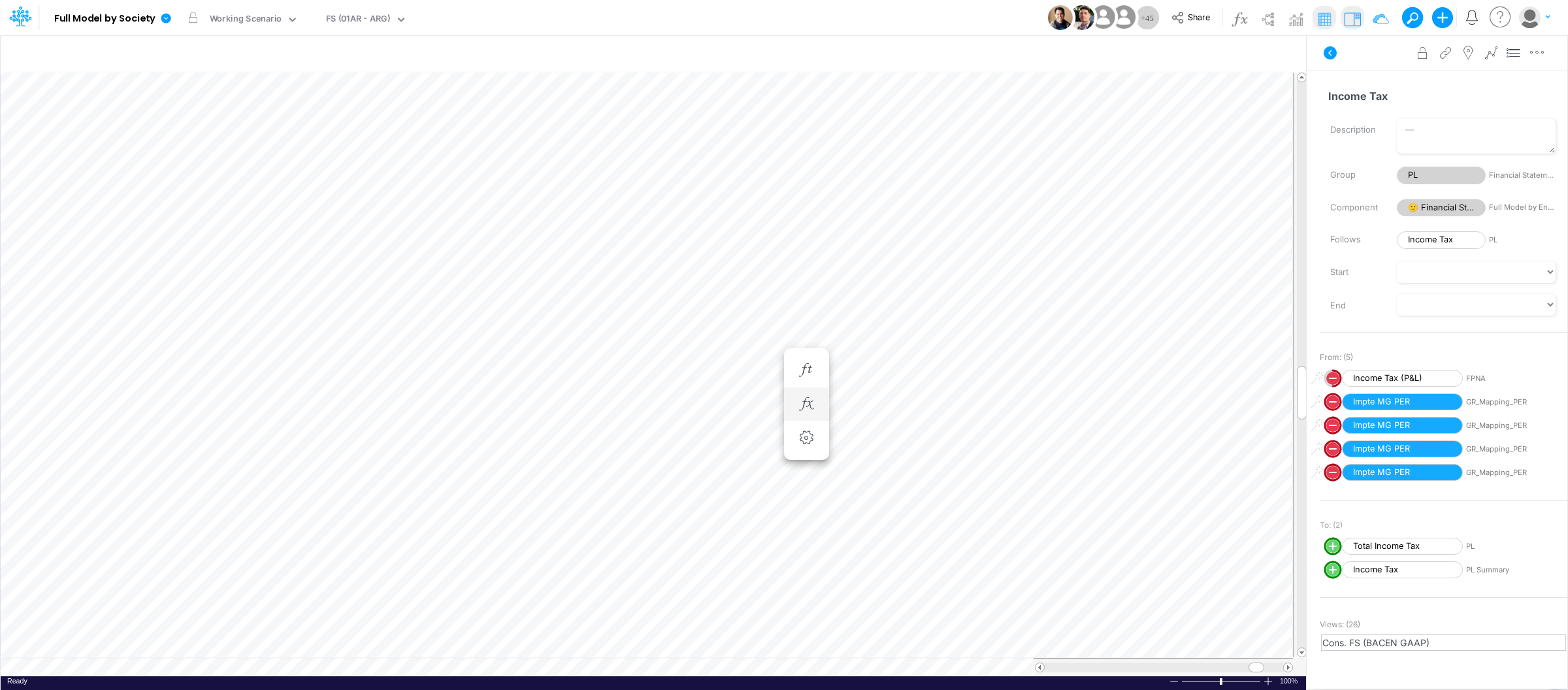
click at [1327, 378] on circle "circle with outer border" at bounding box center [1332, 378] width 13 height 13
select select "Multiply"
select select "Add"
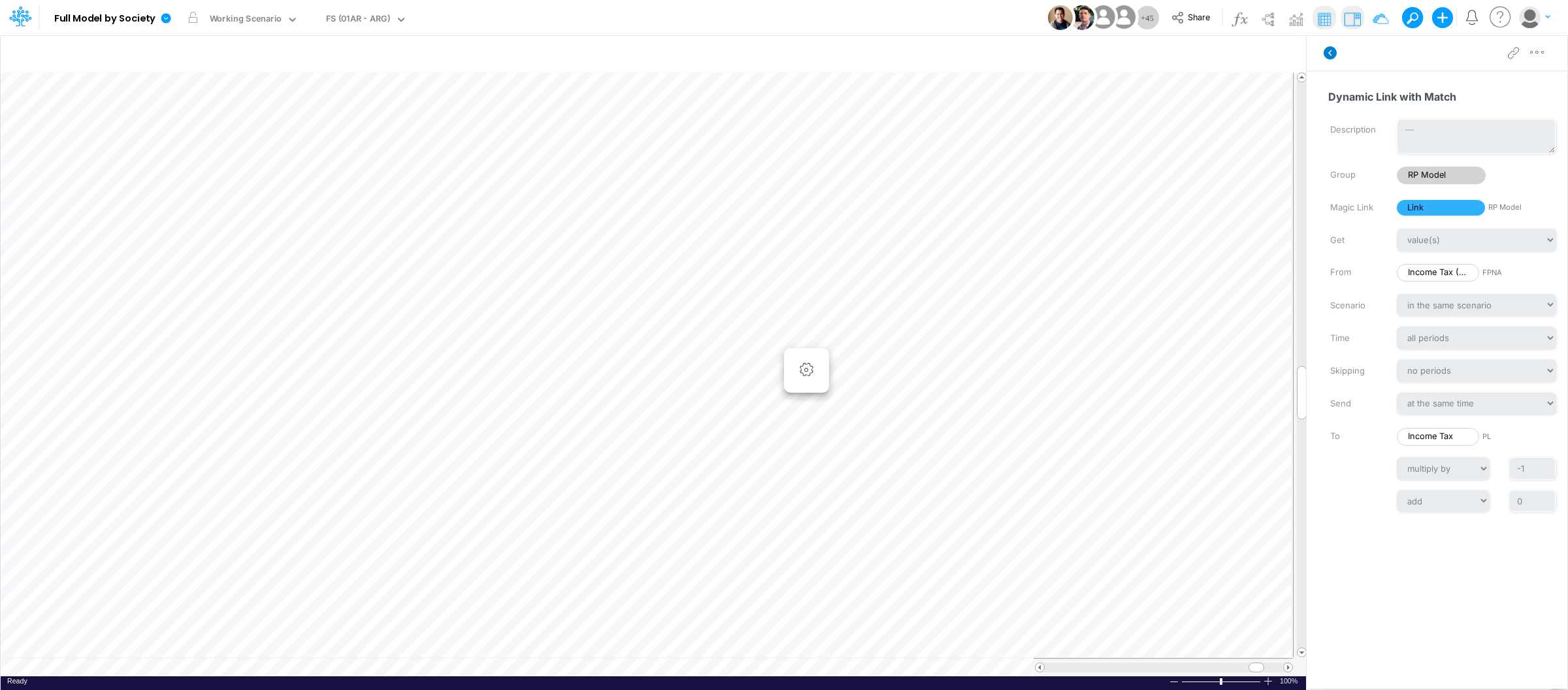
click at [1327, 56] on icon at bounding box center [1330, 52] width 13 height 13
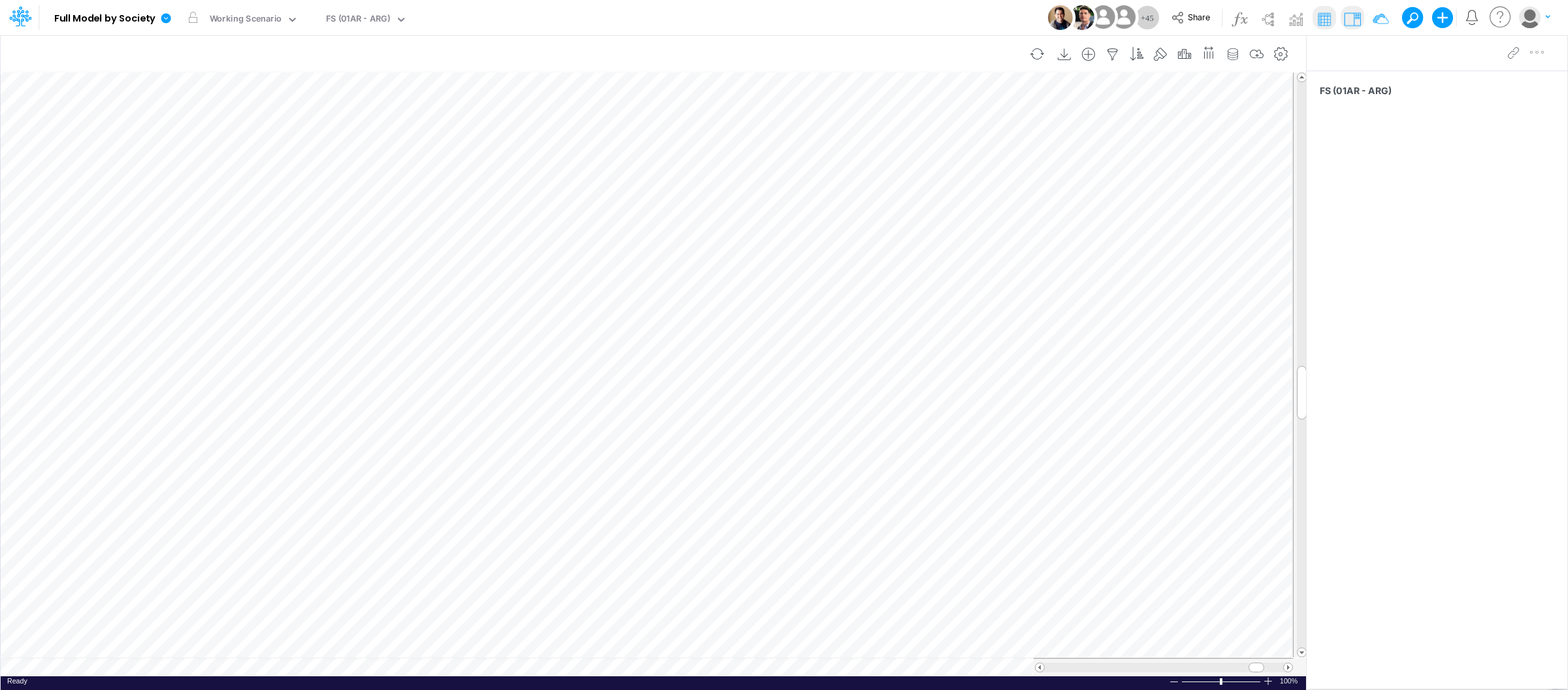
scroll to position [0, 1]
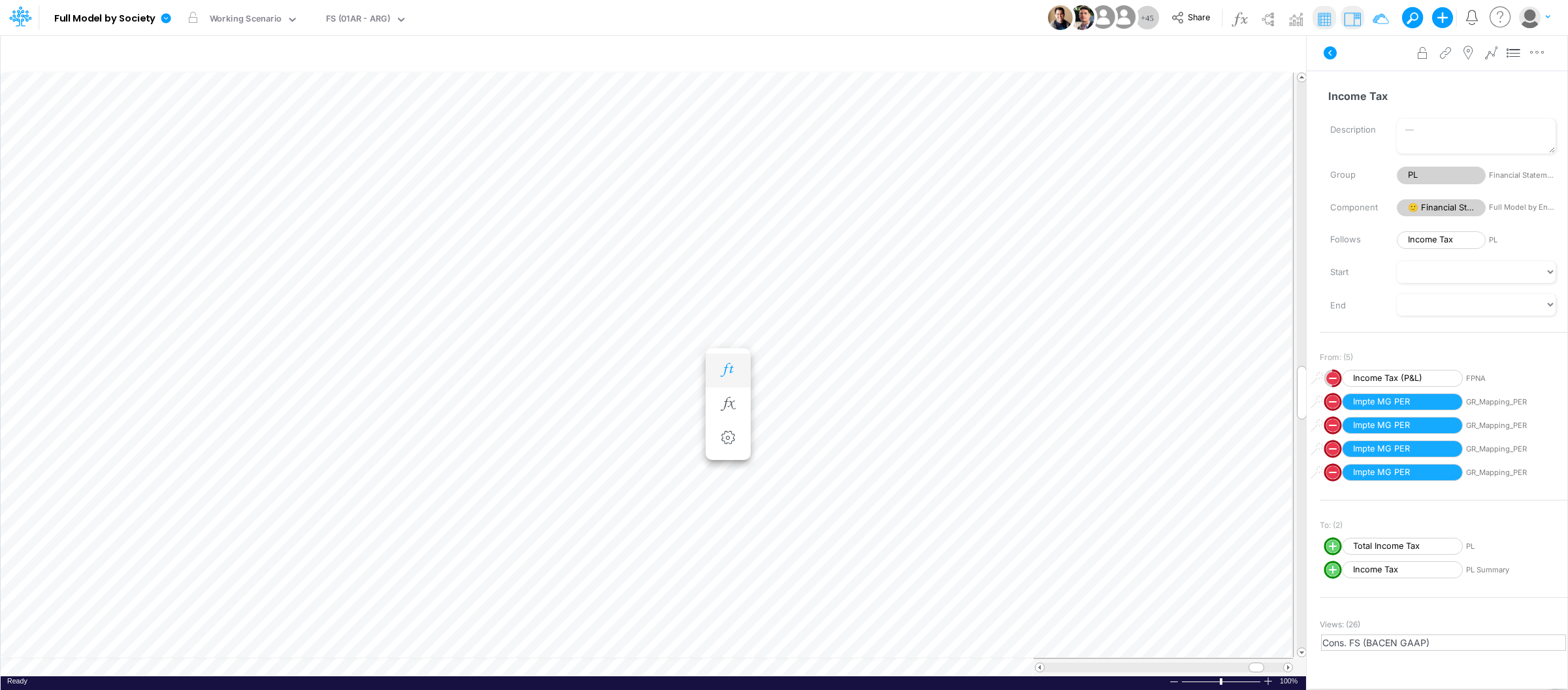
click at [716, 377] on button "button" at bounding box center [727, 370] width 24 height 26
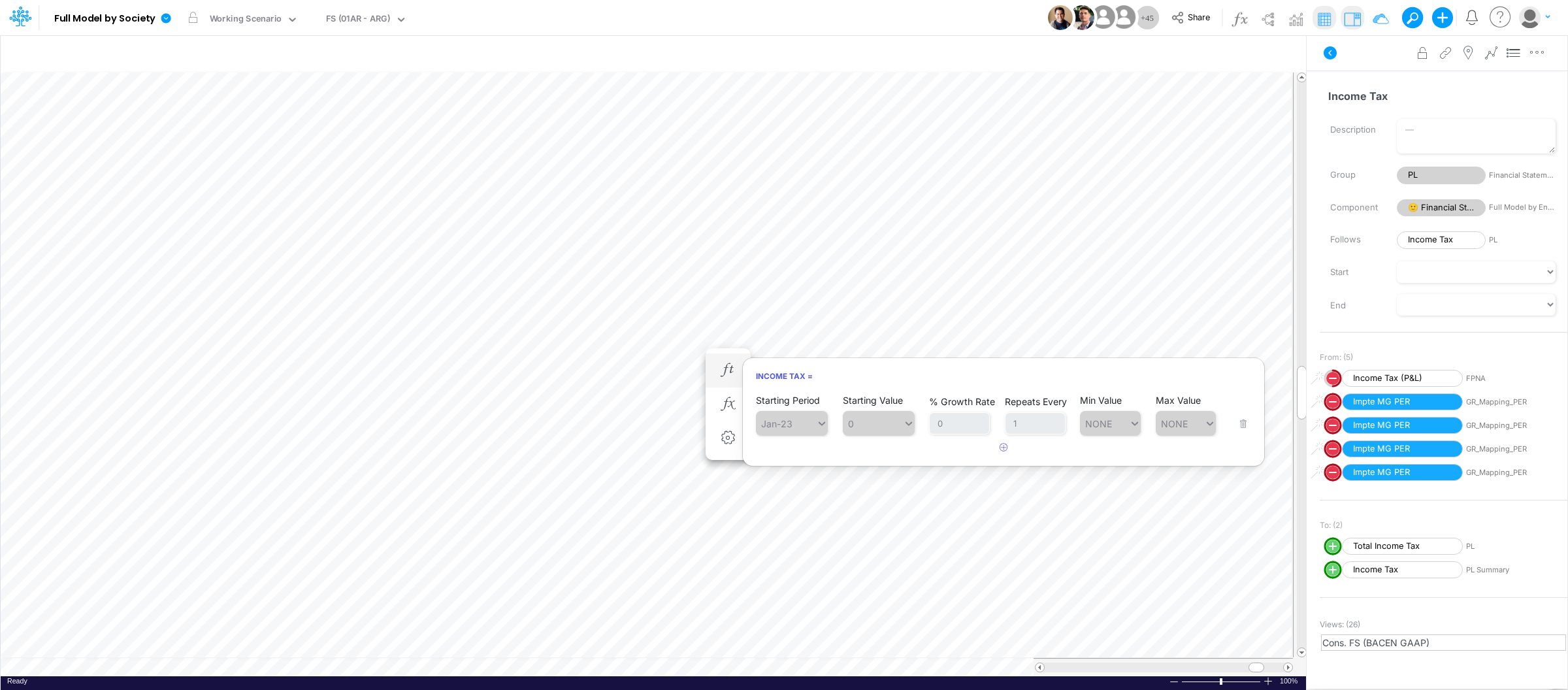
scroll to position [0, 1]
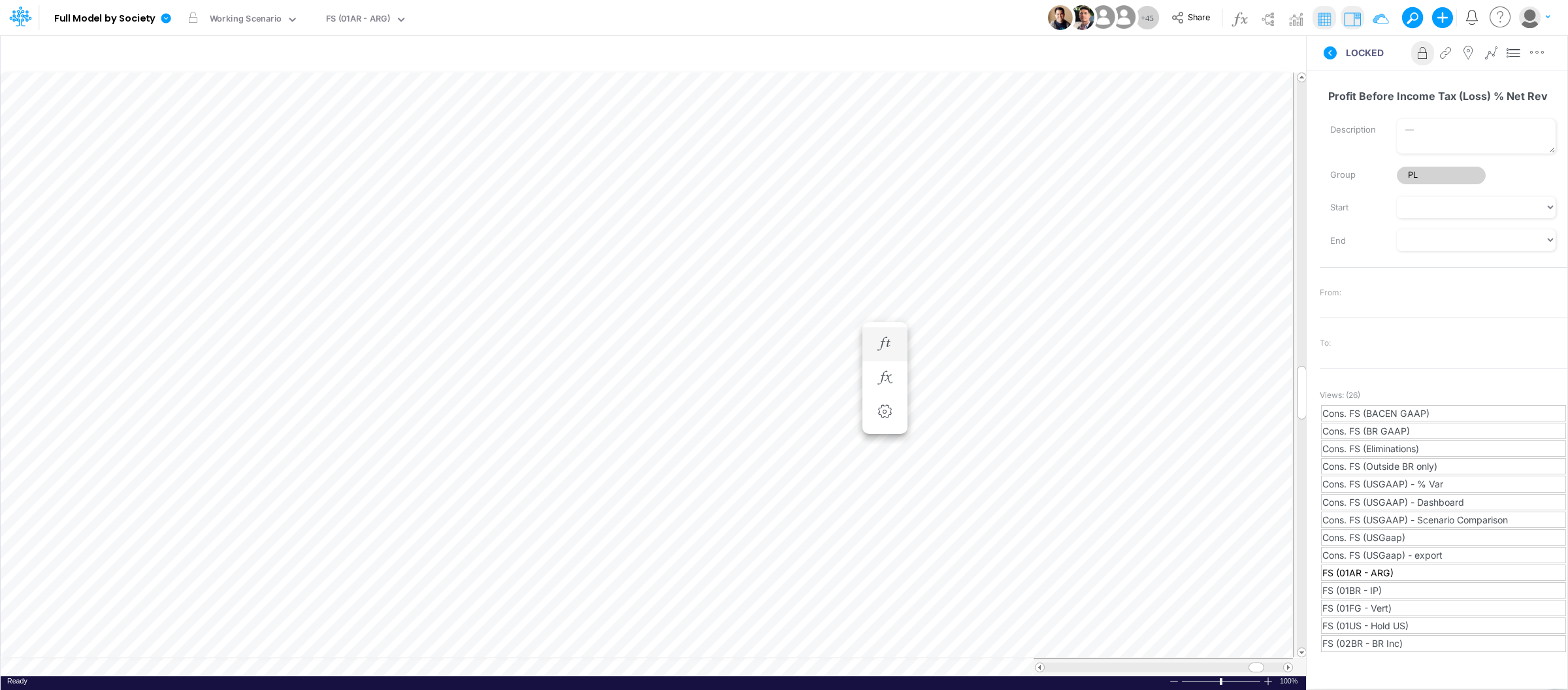
scroll to position [0, 1]
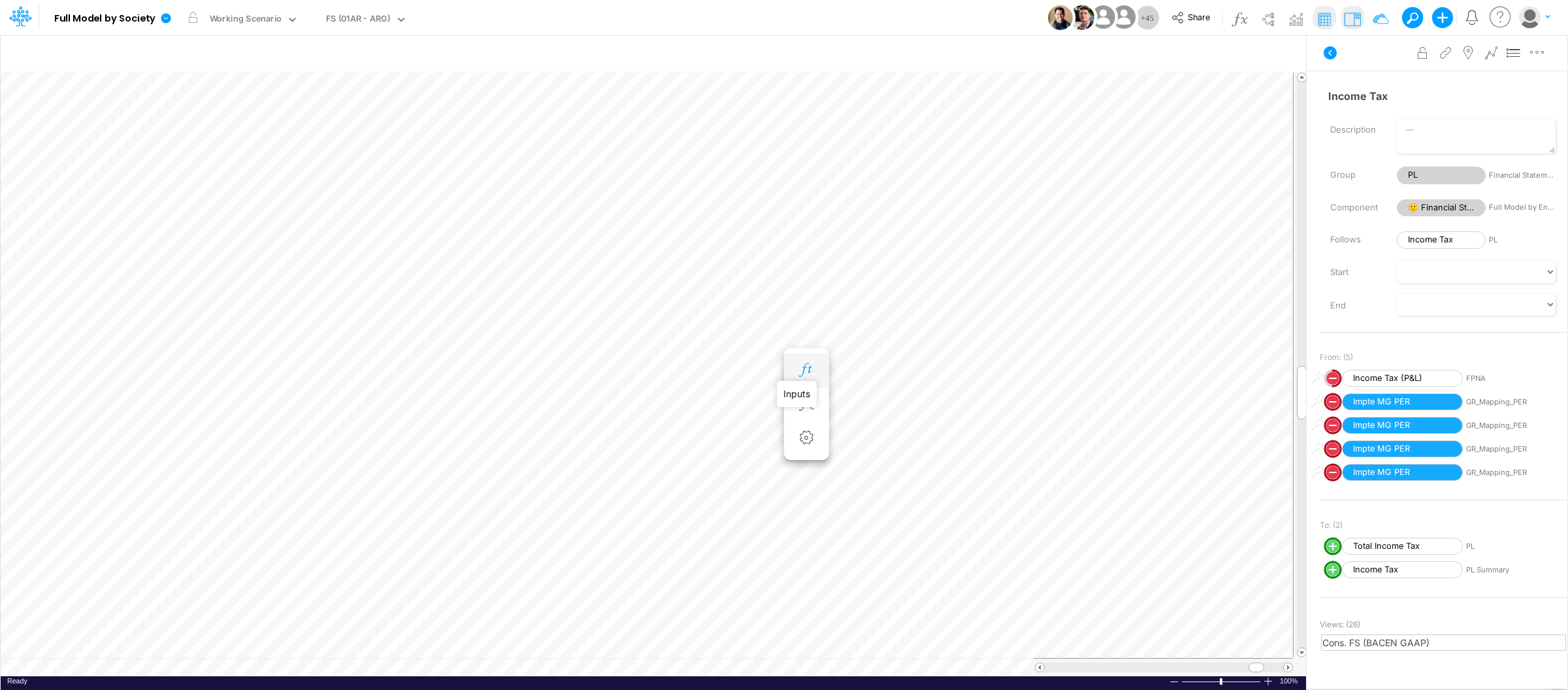
click at [803, 372] on icon "button" at bounding box center [806, 370] width 19 height 14
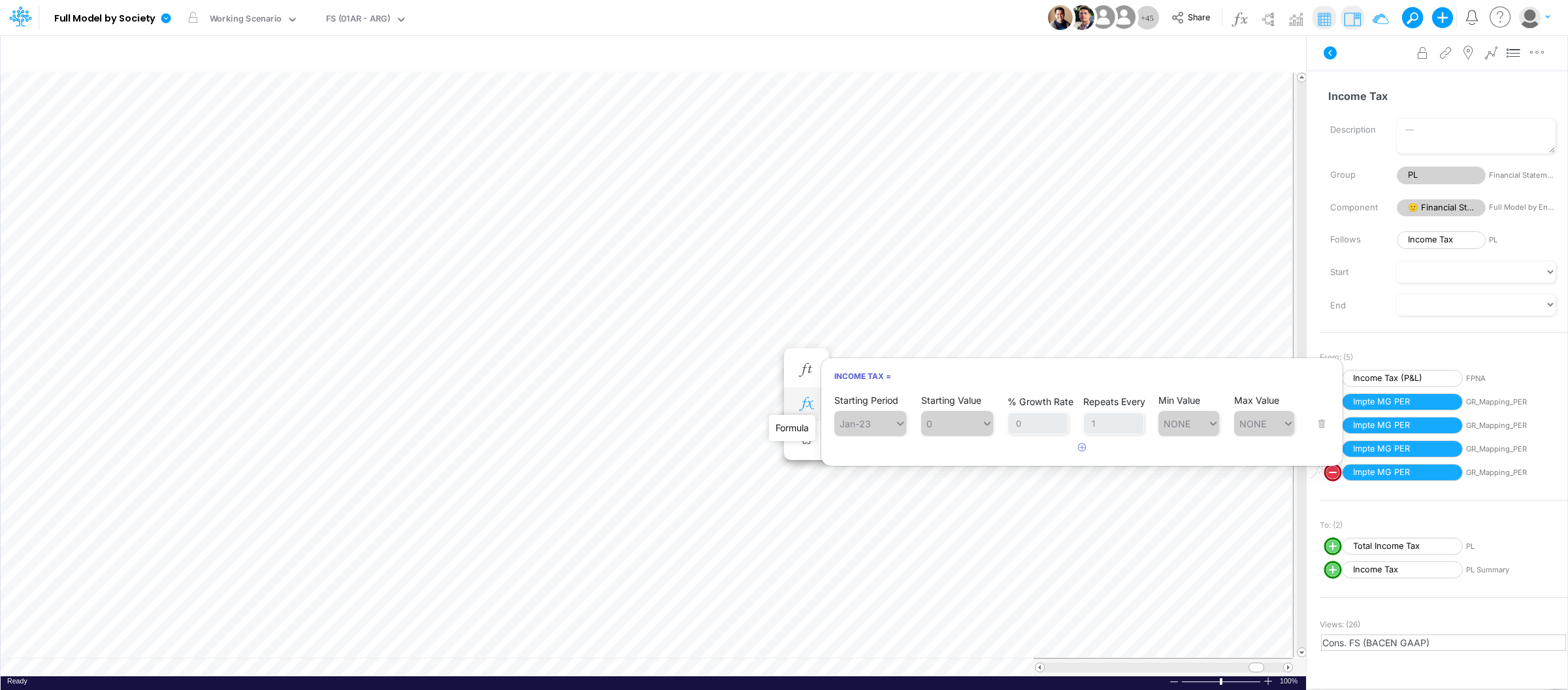
click at [804, 402] on icon "button" at bounding box center [806, 404] width 19 height 14
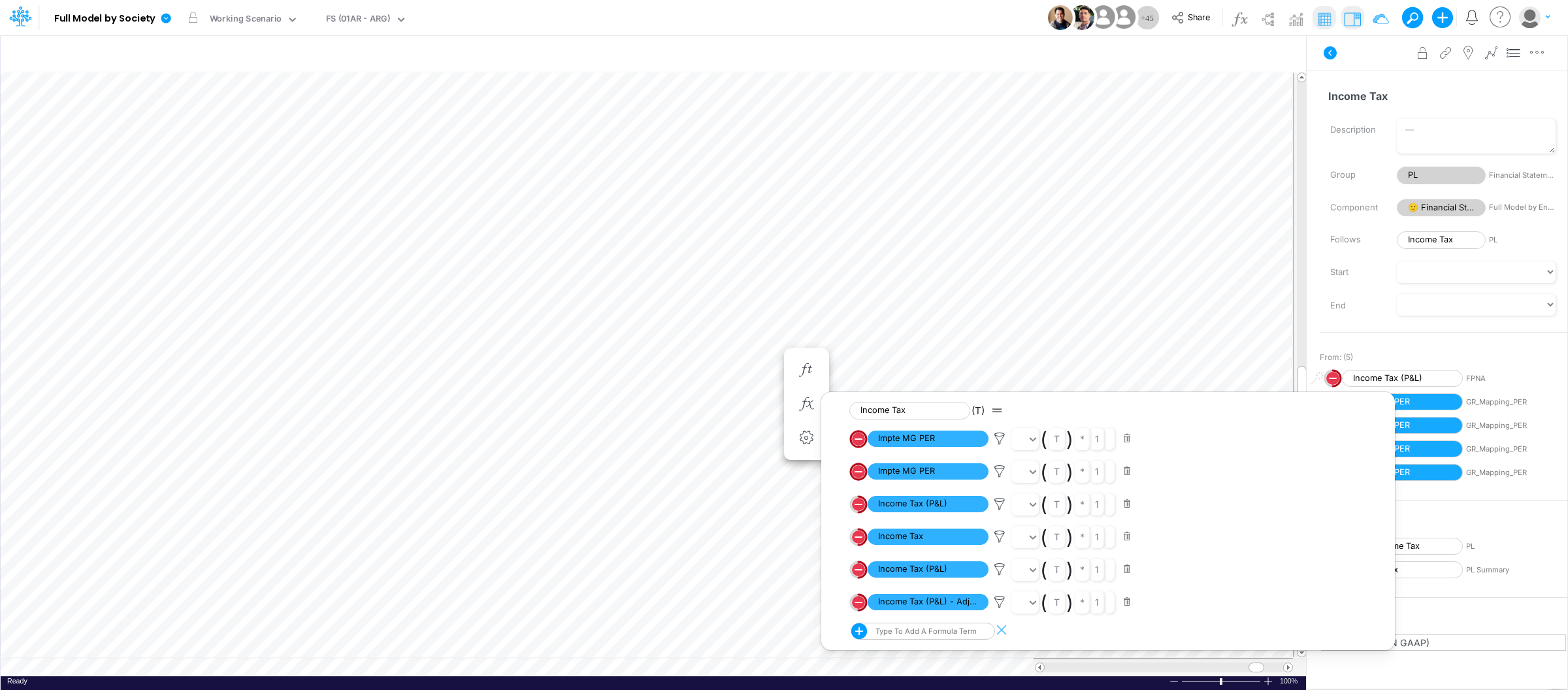
click at [1489, 345] on div "From: (5) Negative. Inactive in Actual periods. Income Tax (P&L) FPNA Negative.…" at bounding box center [1443, 416] width 248 height 157
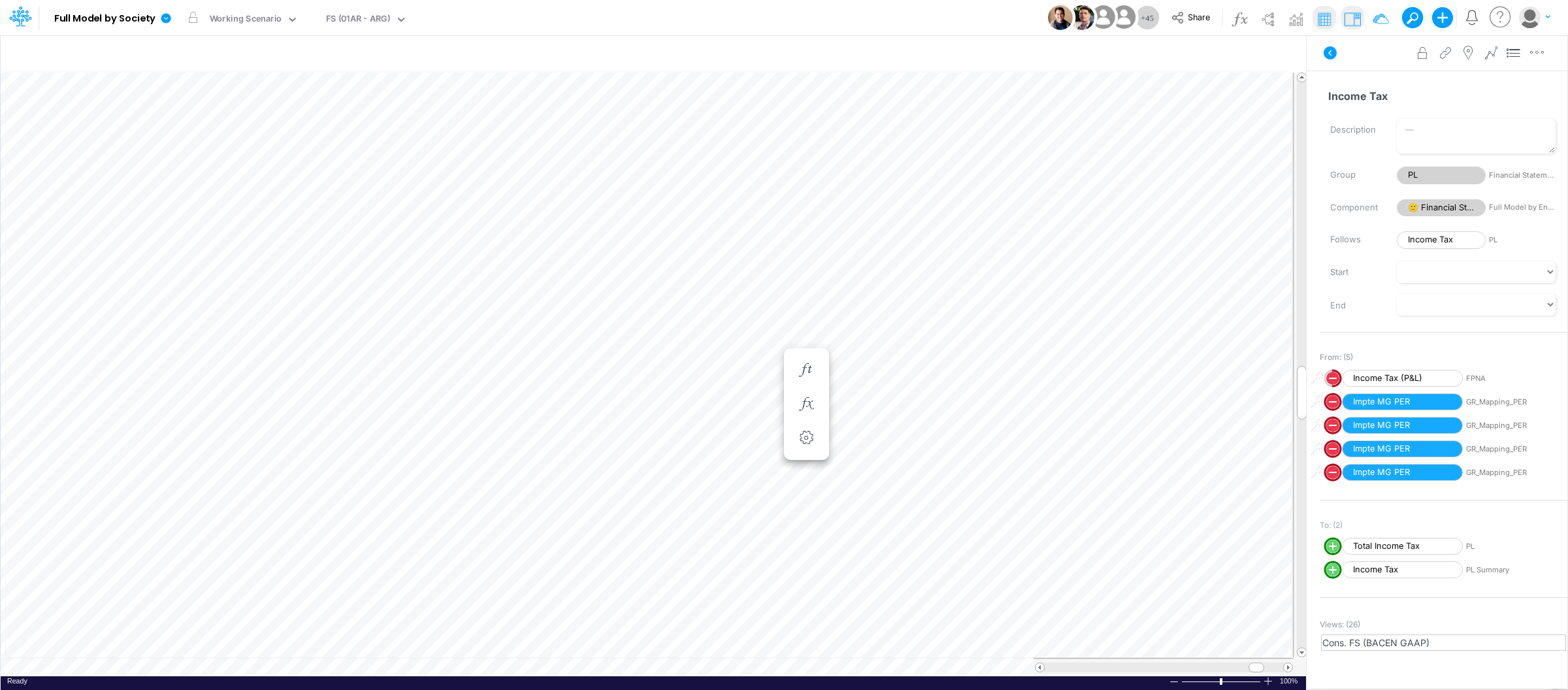
scroll to position [19, 0]
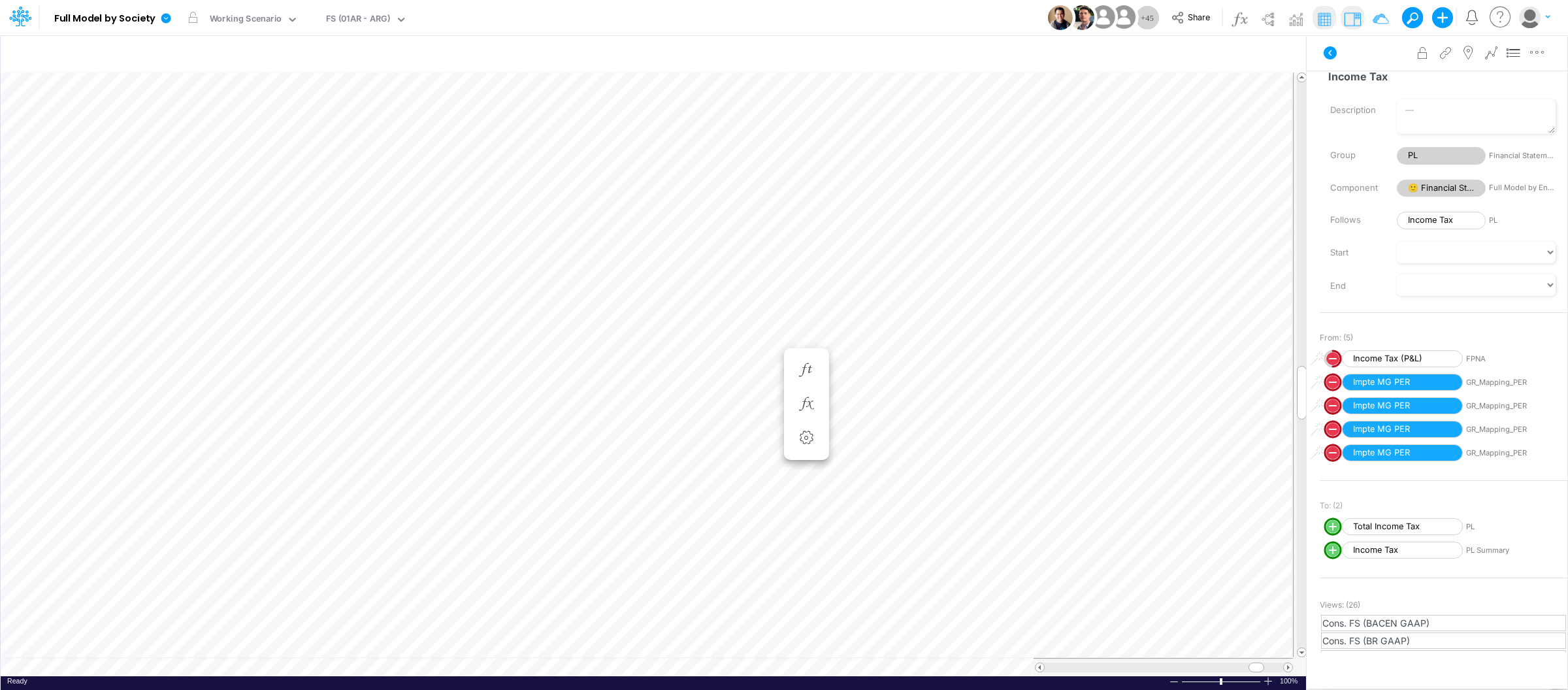
click at [1327, 354] on circle "circle with outer border" at bounding box center [1332, 359] width 13 height 13
select select "Multiply"
select select "Add"
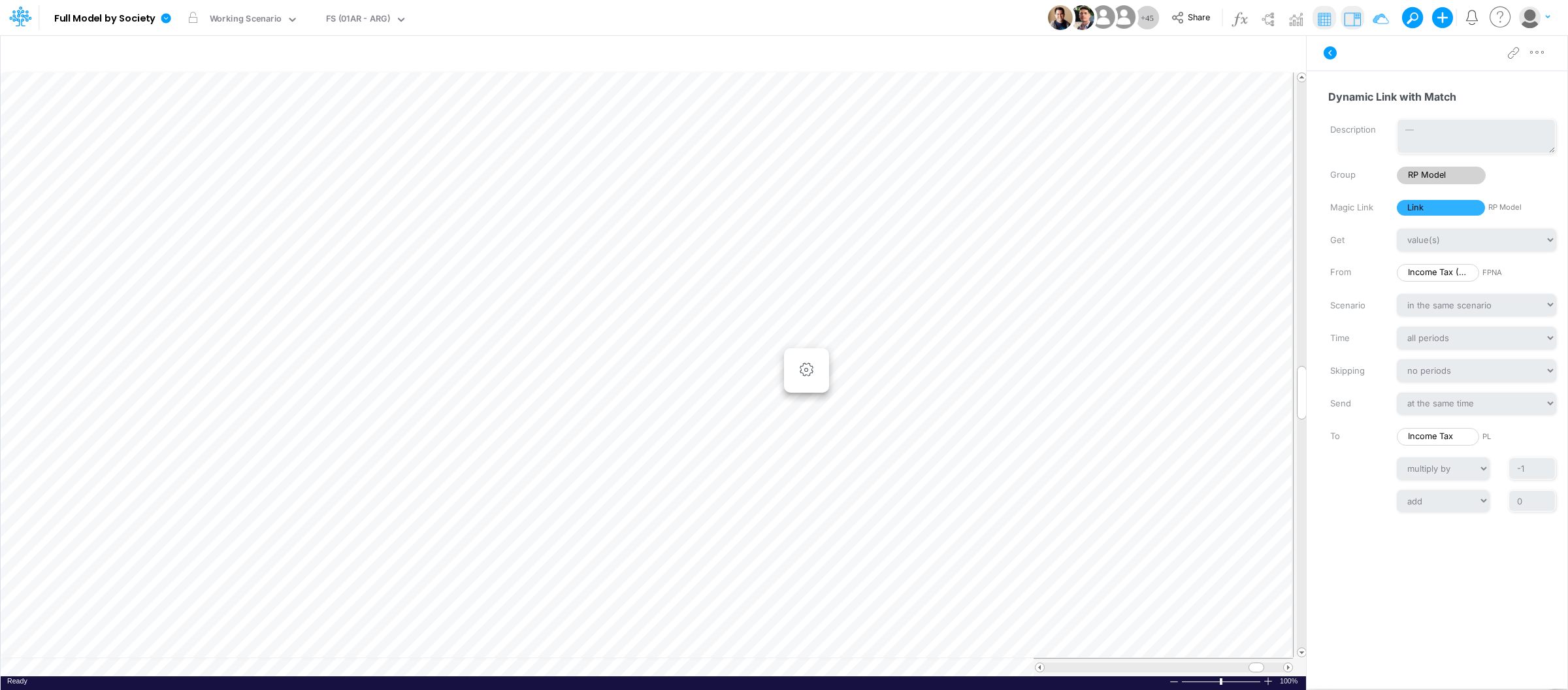
scroll to position [0, 1]
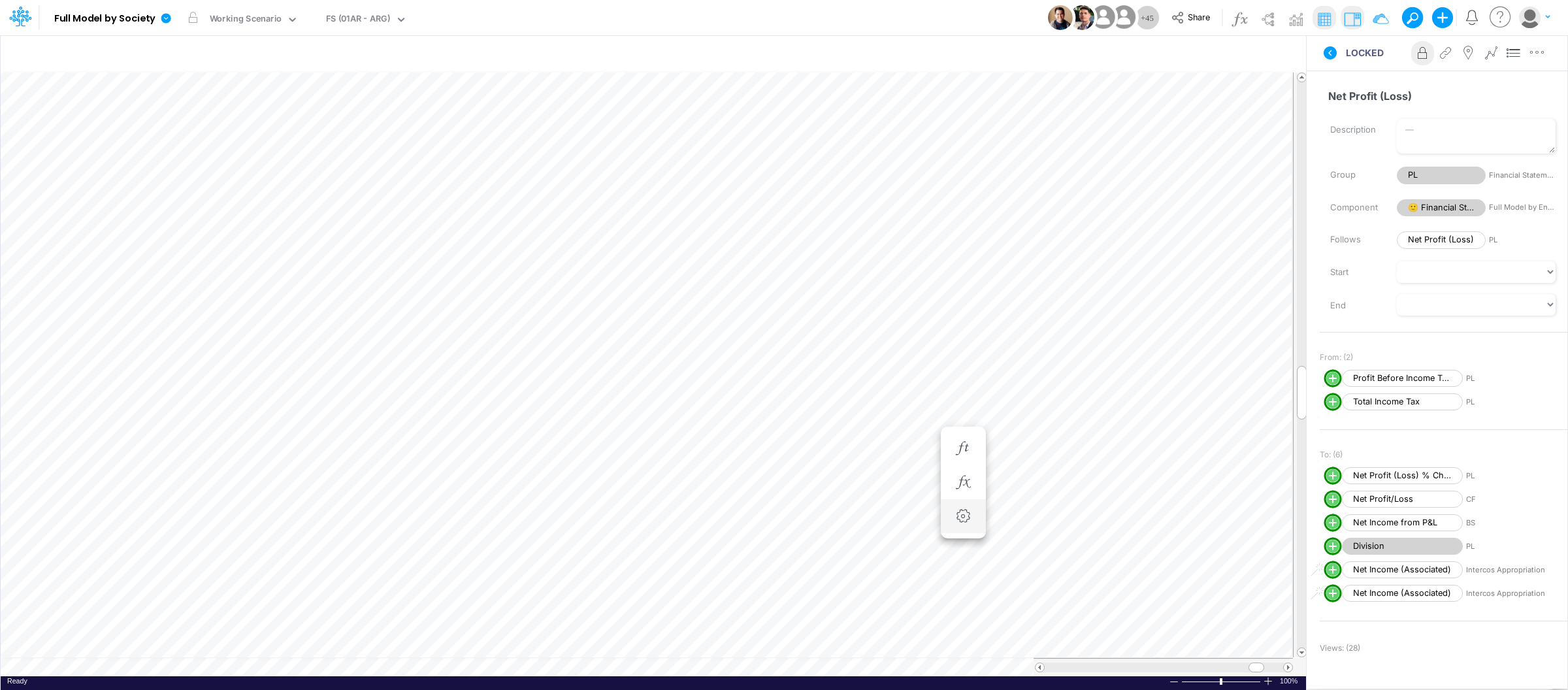
scroll to position [0, 1]
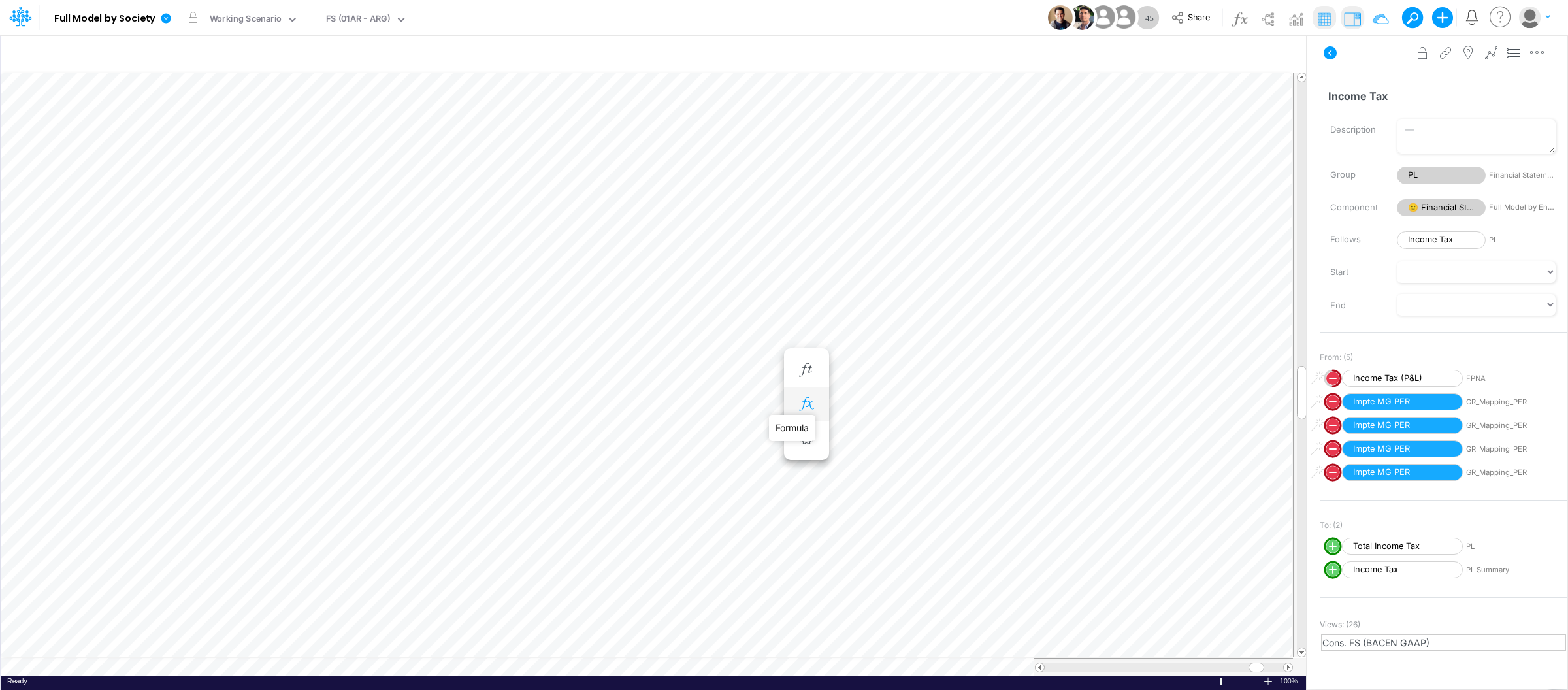
click at [806, 402] on icon "button" at bounding box center [806, 404] width 19 height 14
click at [727, 404] on icon "button" at bounding box center [727, 404] width 19 height 14
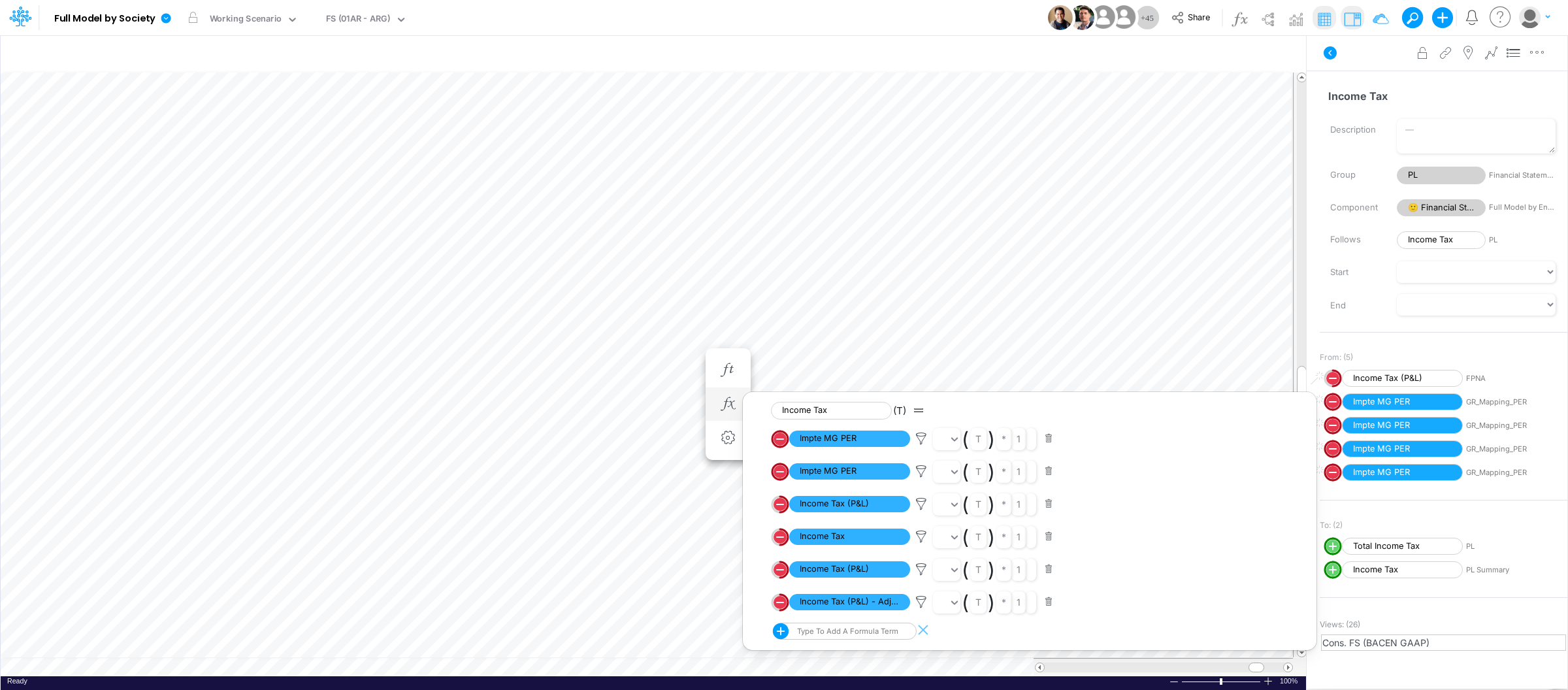
click at [780, 506] on icon "Negative. Inactive in Actual periods." at bounding box center [780, 505] width 19 height 19
select select "Multiply"
select select "Add"
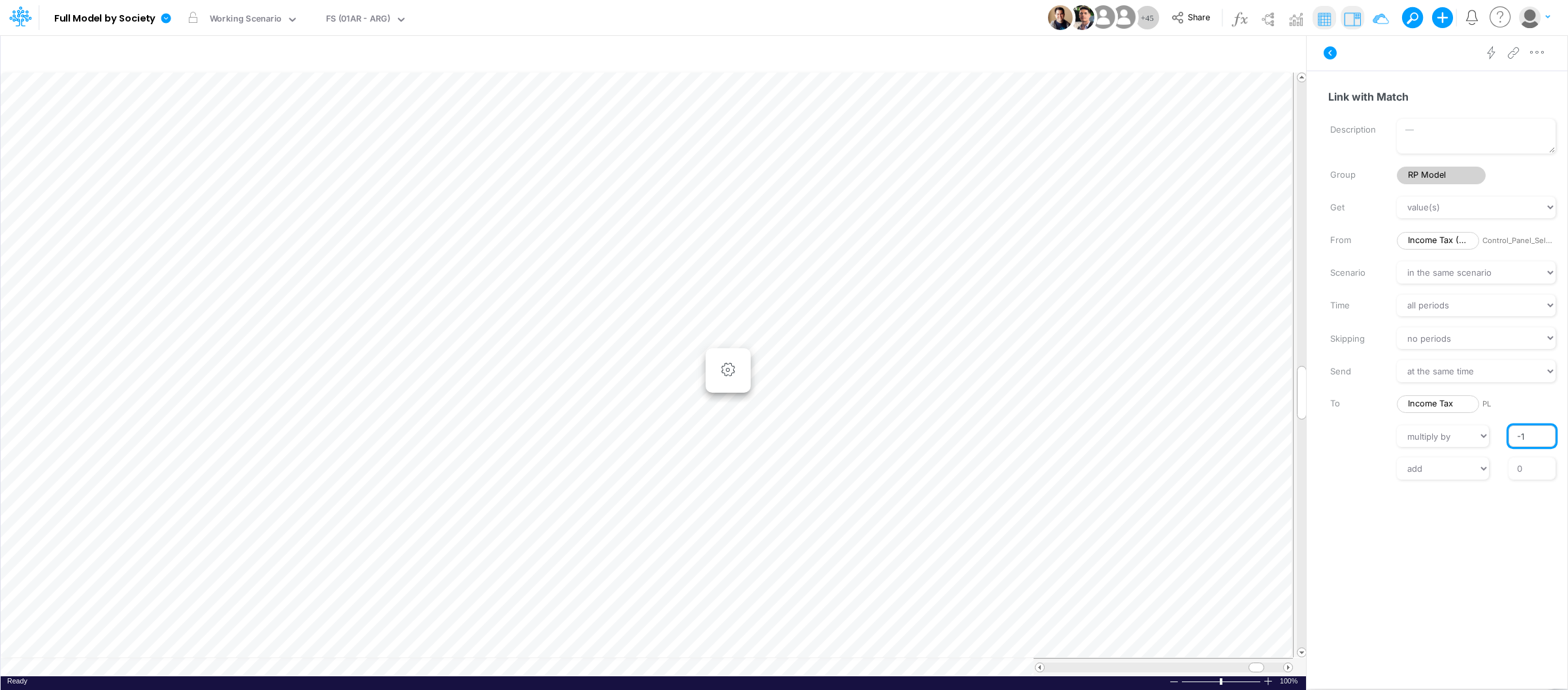
click at [1522, 438] on input "-1" at bounding box center [1532, 436] width 47 height 22
type input "1"
click at [1519, 440] on input "1" at bounding box center [1532, 436] width 47 height 22
type input "1"
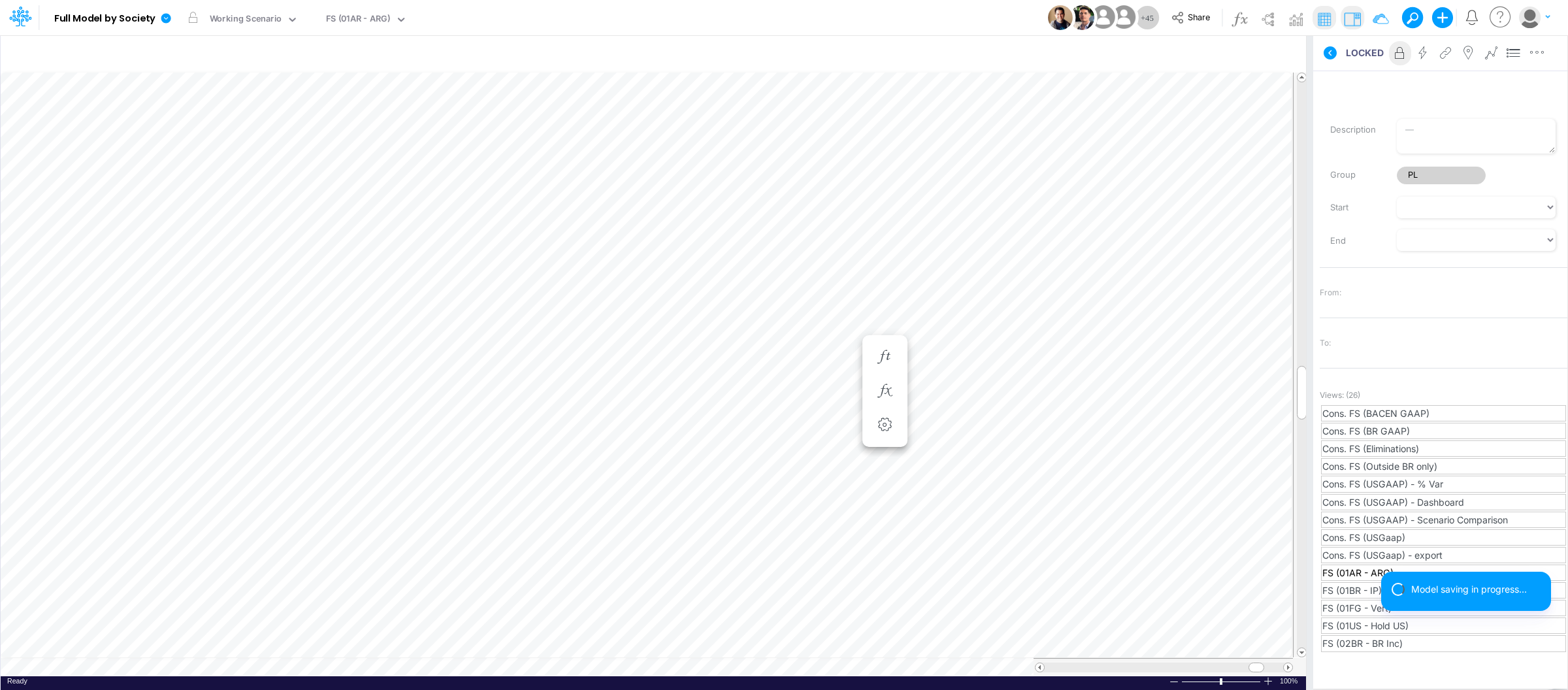
scroll to position [0, 1]
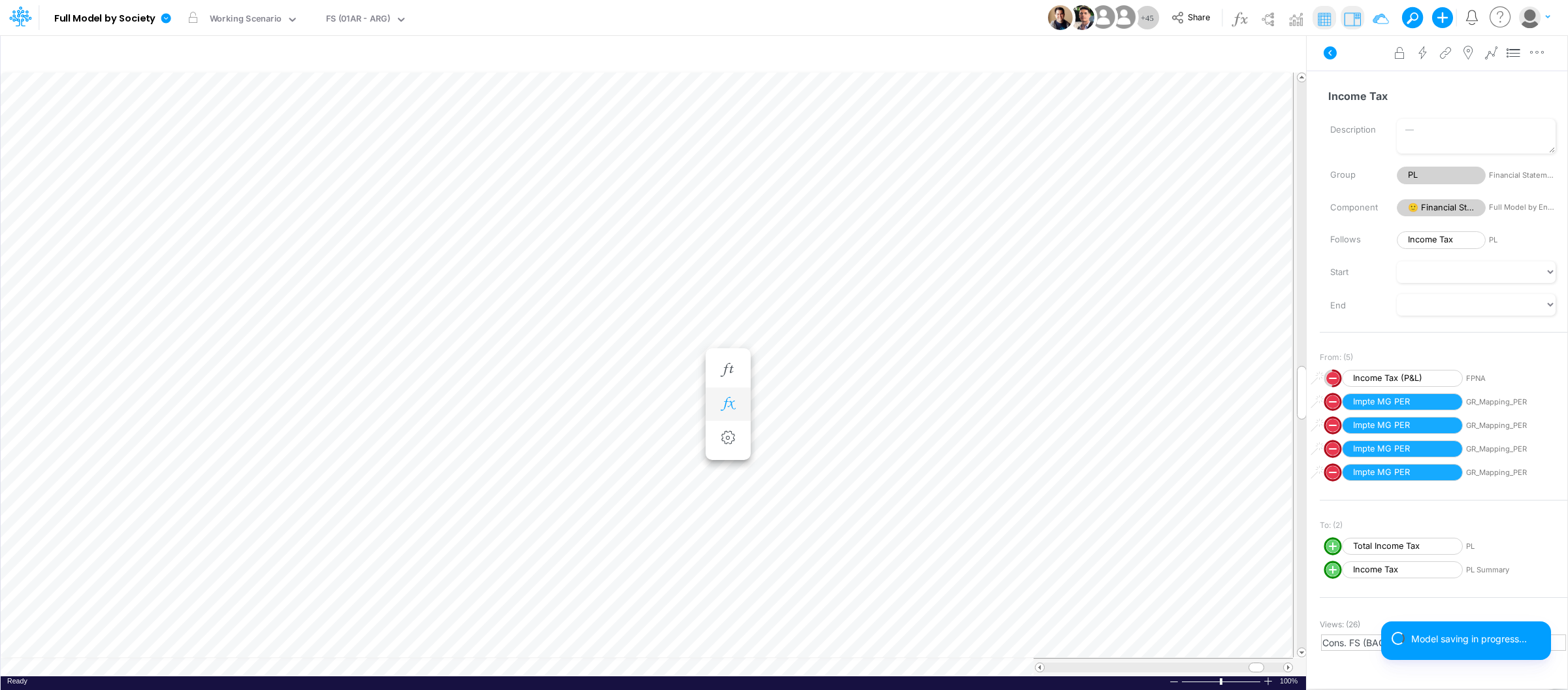
click at [727, 401] on icon "button" at bounding box center [727, 404] width 19 height 14
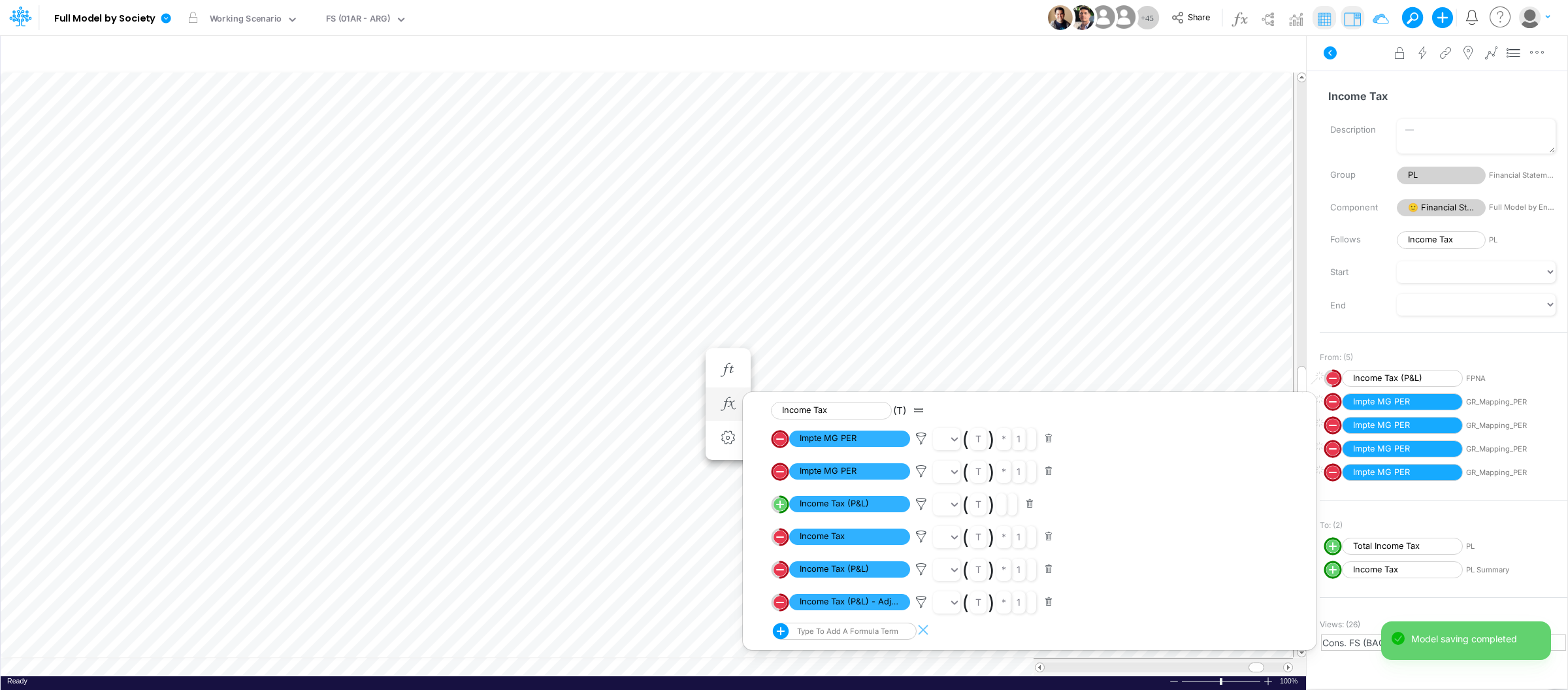
click at [782, 535] on circle "circle with outer border" at bounding box center [780, 537] width 13 height 13
select select "Multiply"
select select "Add"
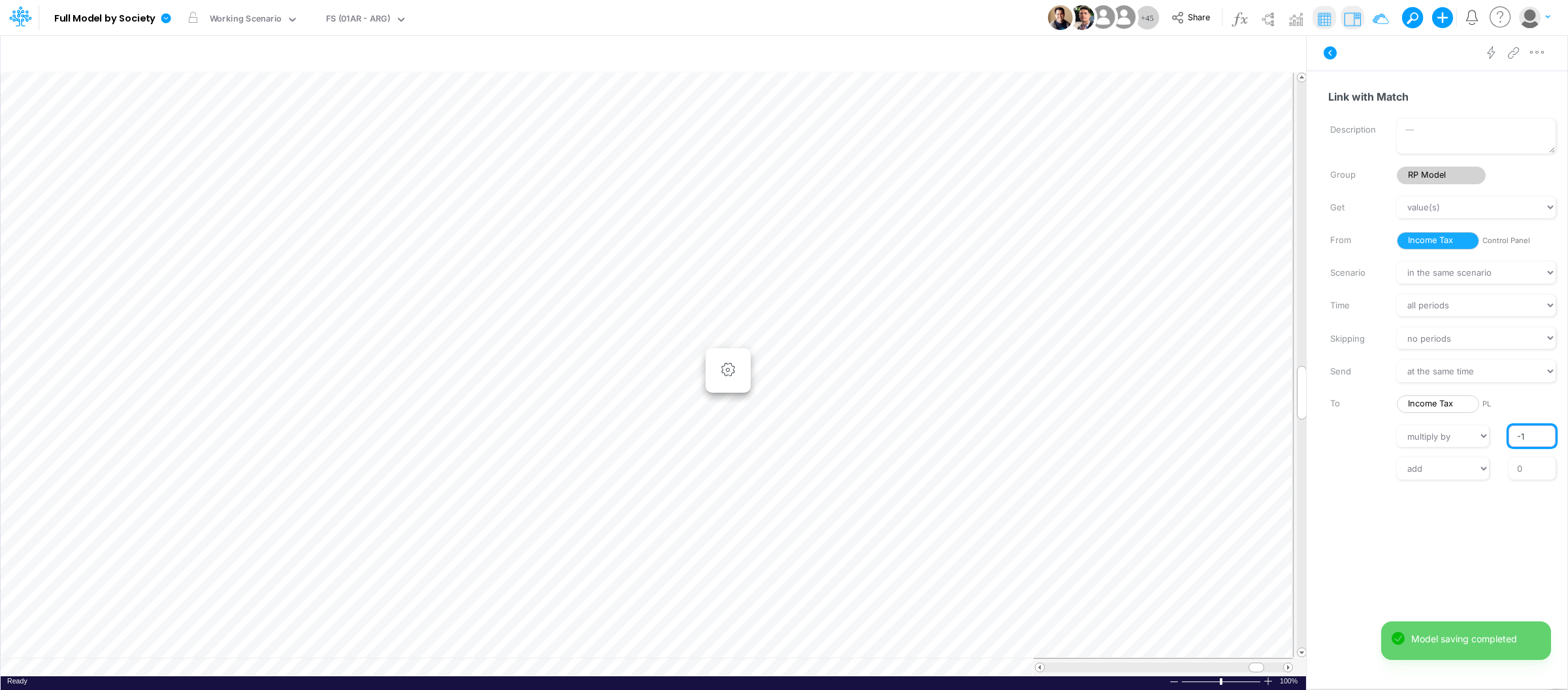
drag, startPoint x: 1528, startPoint y: 433, endPoint x: 1496, endPoint y: 428, distance: 32.4
click at [1496, 428] on div "// multiply by divide by -1" at bounding box center [1443, 436] width 267 height 22
type input "1"
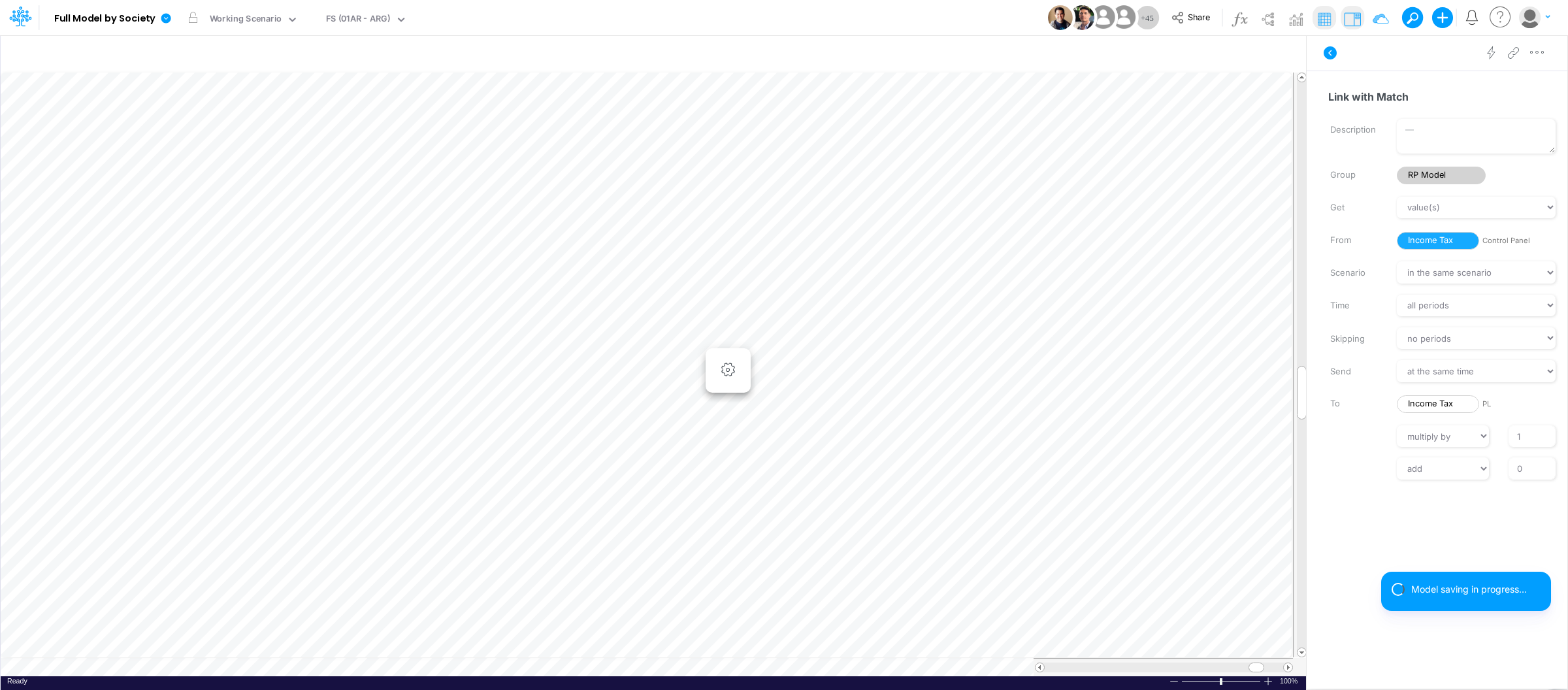
scroll to position [0, 1]
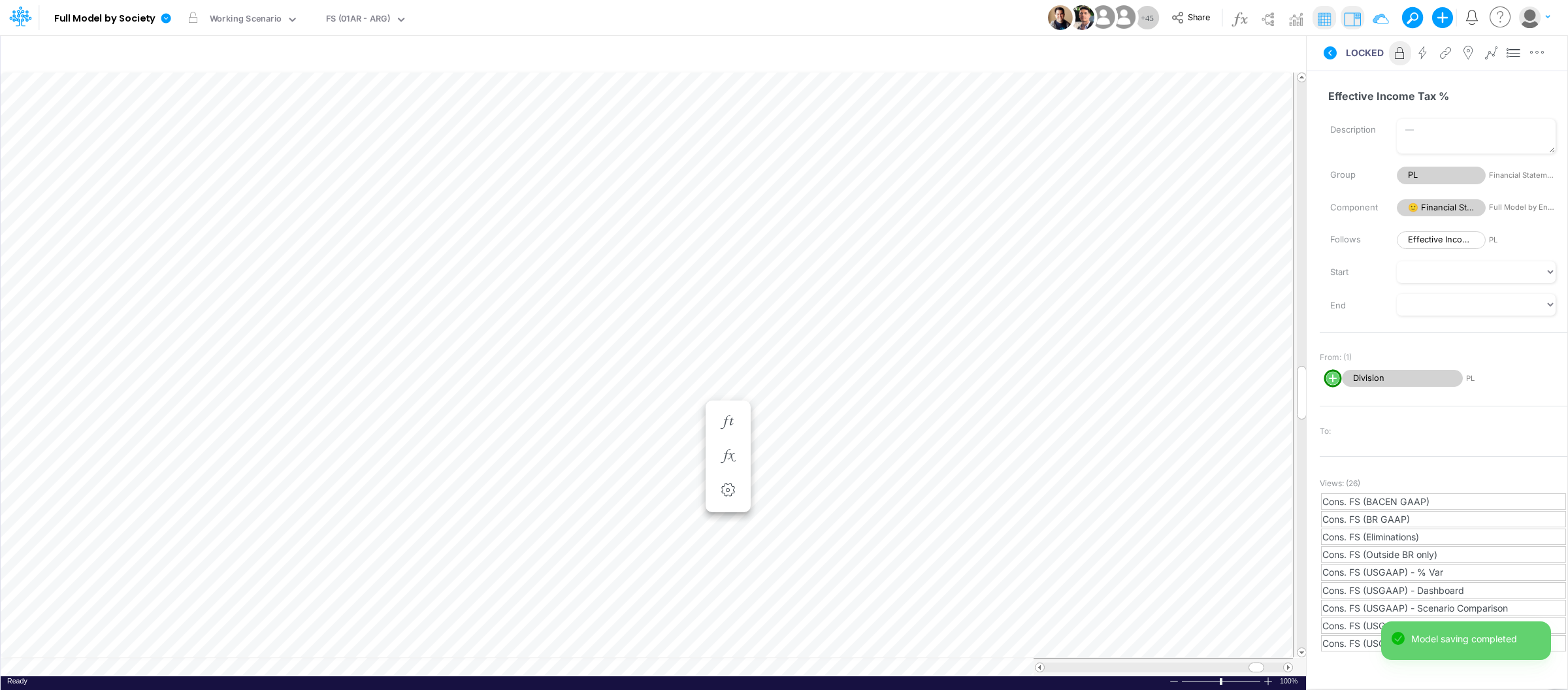
scroll to position [0, 1]
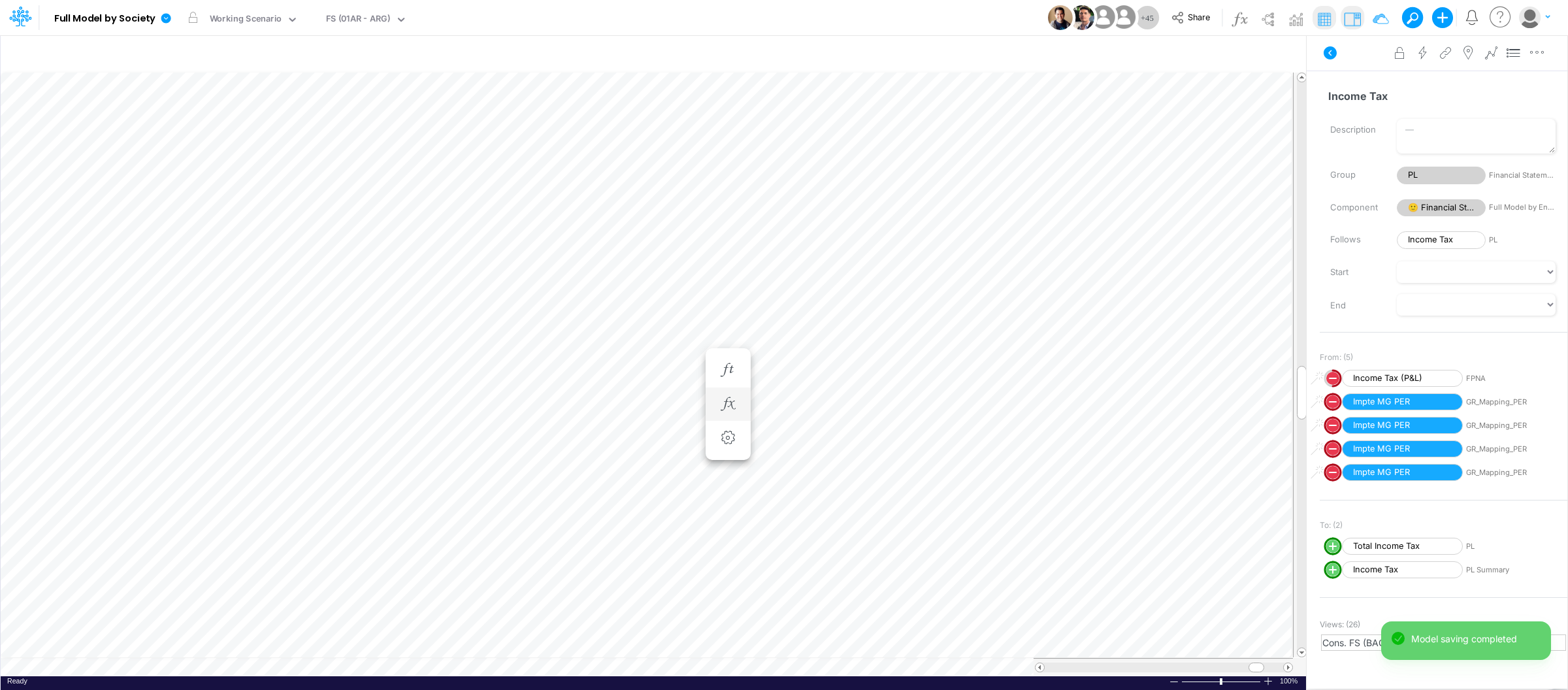
click at [710, 400] on li at bounding box center [728, 404] width 45 height 34
click at [720, 416] on div at bounding box center [727, 404] width 24 height 26
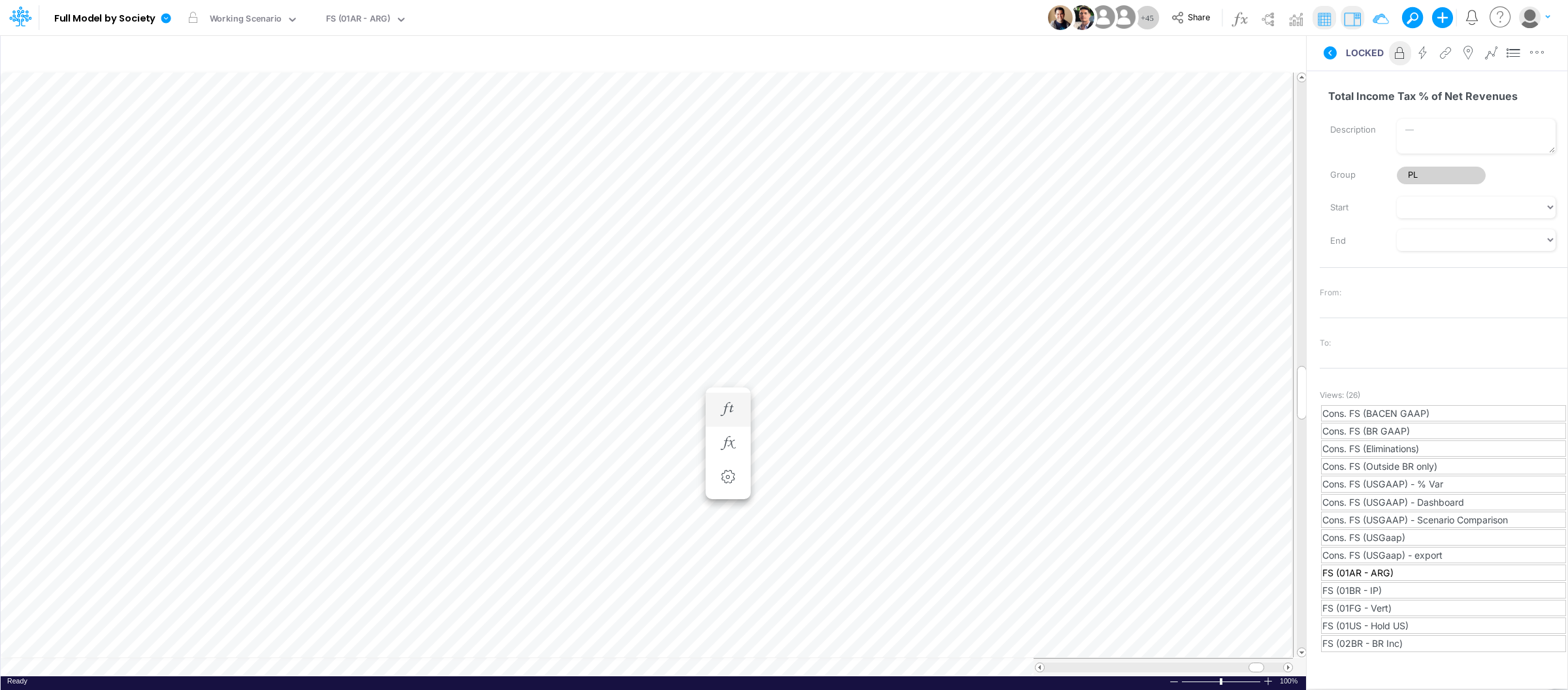
scroll to position [0, 1]
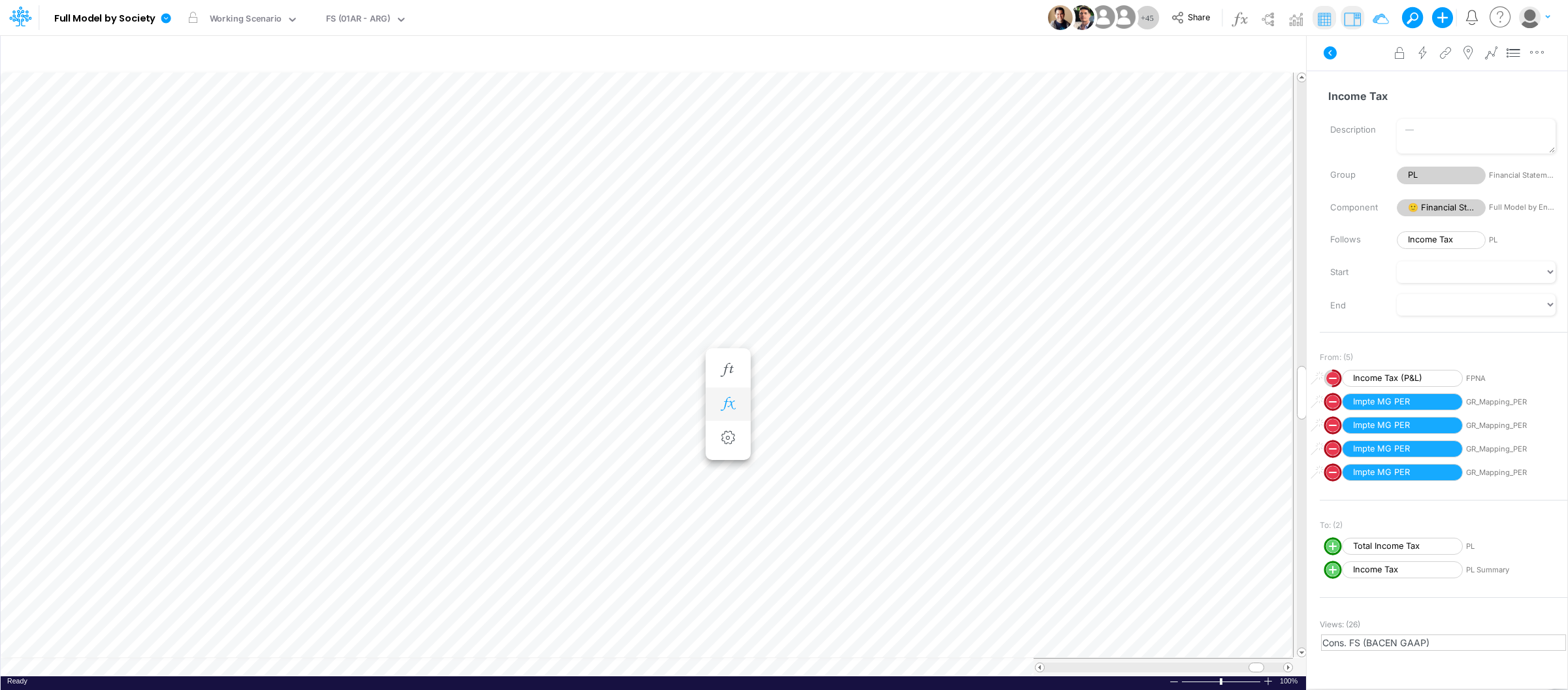
click at [724, 406] on icon "button" at bounding box center [727, 404] width 19 height 14
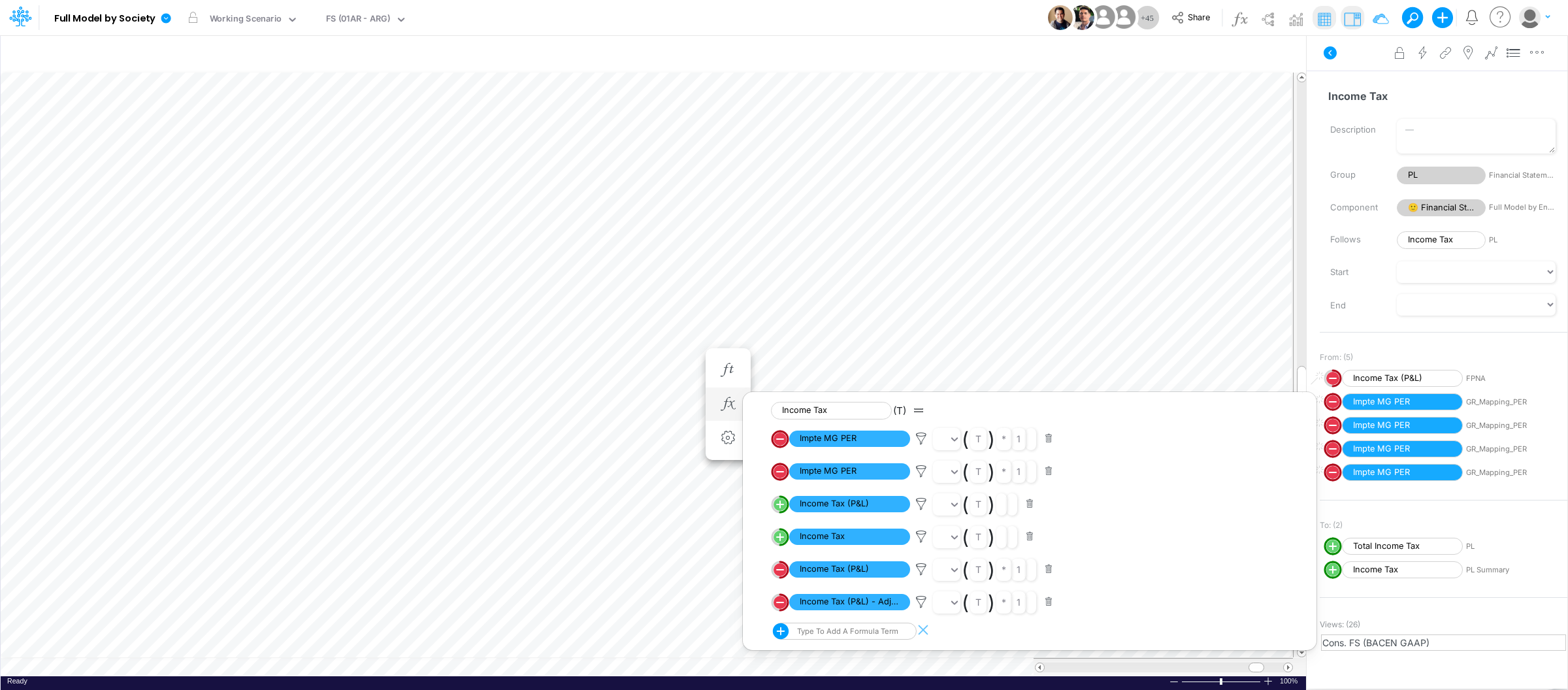
click at [781, 567] on circle "circle with outer border" at bounding box center [780, 570] width 13 height 13
select select "Multiply"
select select "Add"
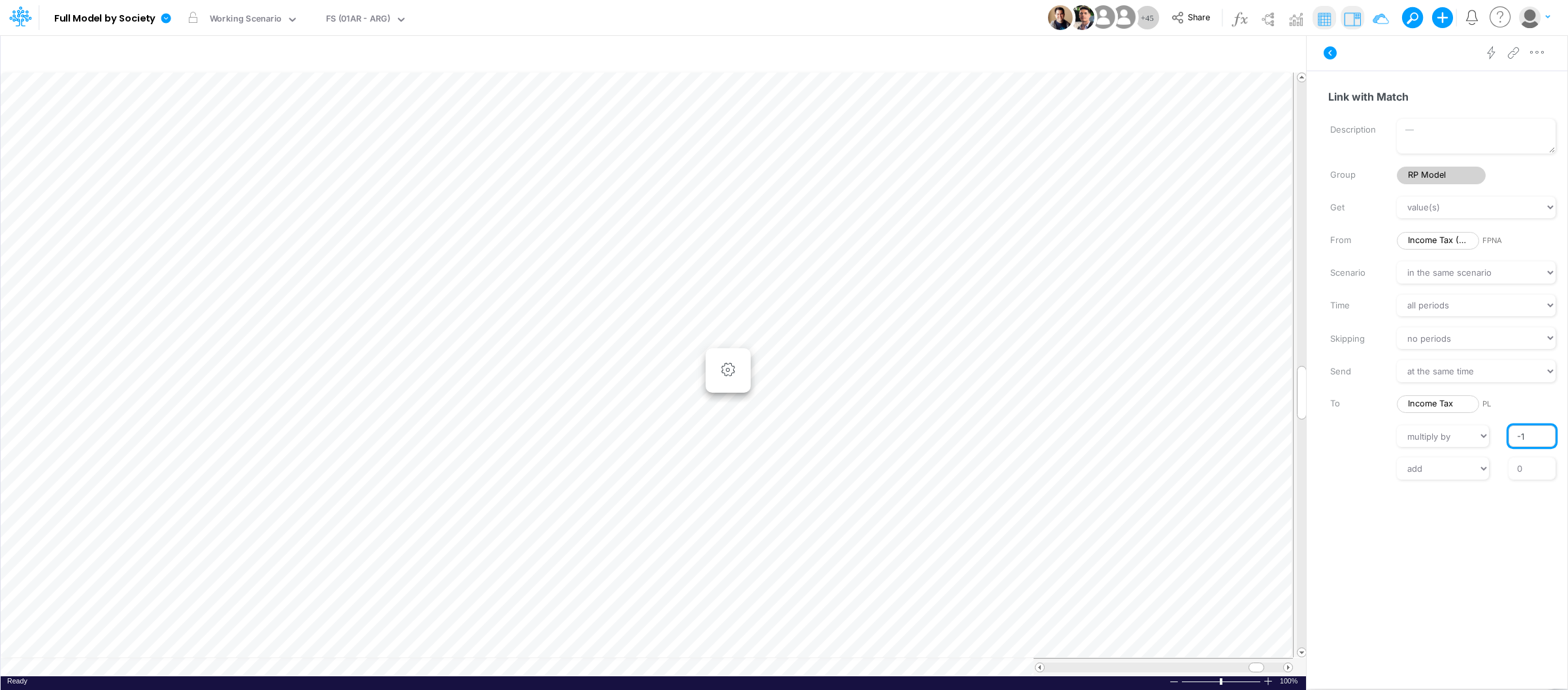
drag, startPoint x: 1537, startPoint y: 438, endPoint x: 1510, endPoint y: 438, distance: 27.0
click at [1510, 438] on input "-1" at bounding box center [1532, 436] width 47 height 22
type input "1"
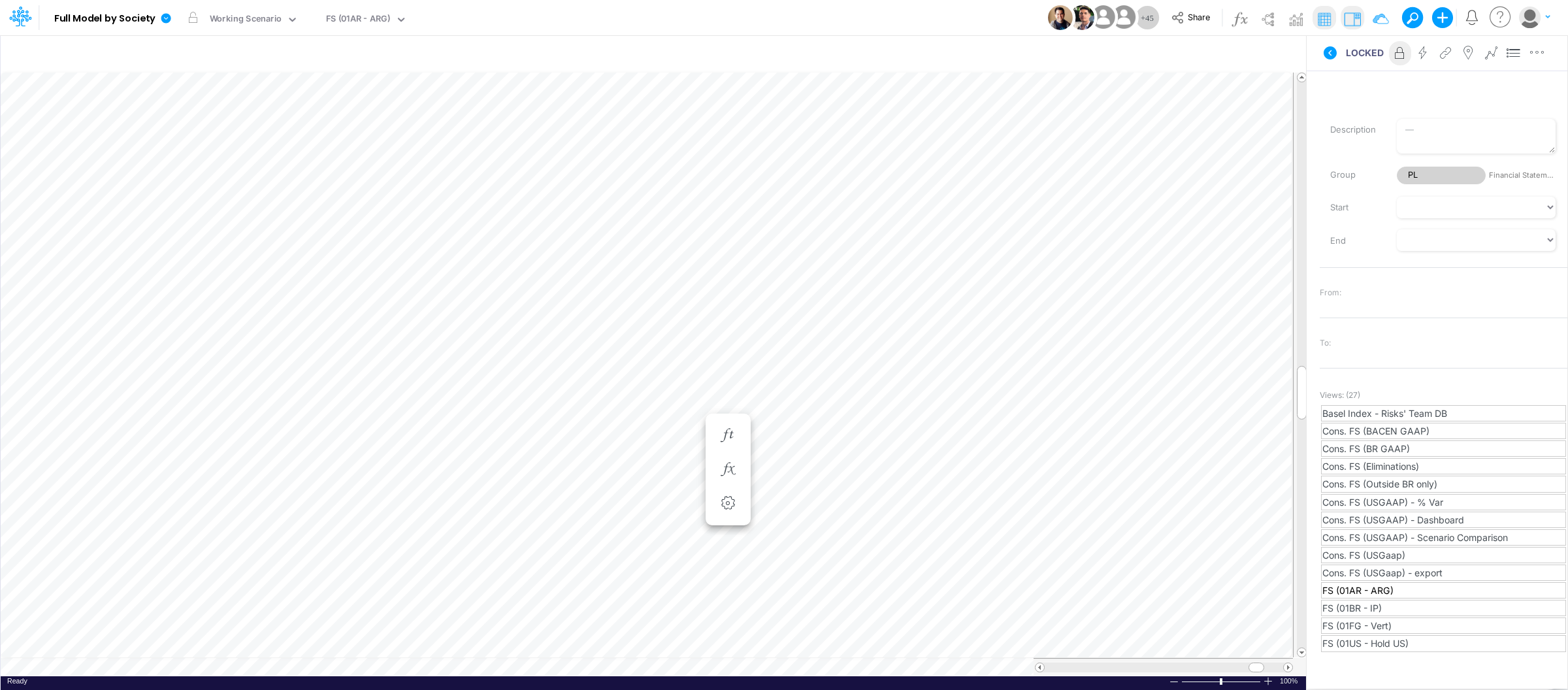
scroll to position [0, 1]
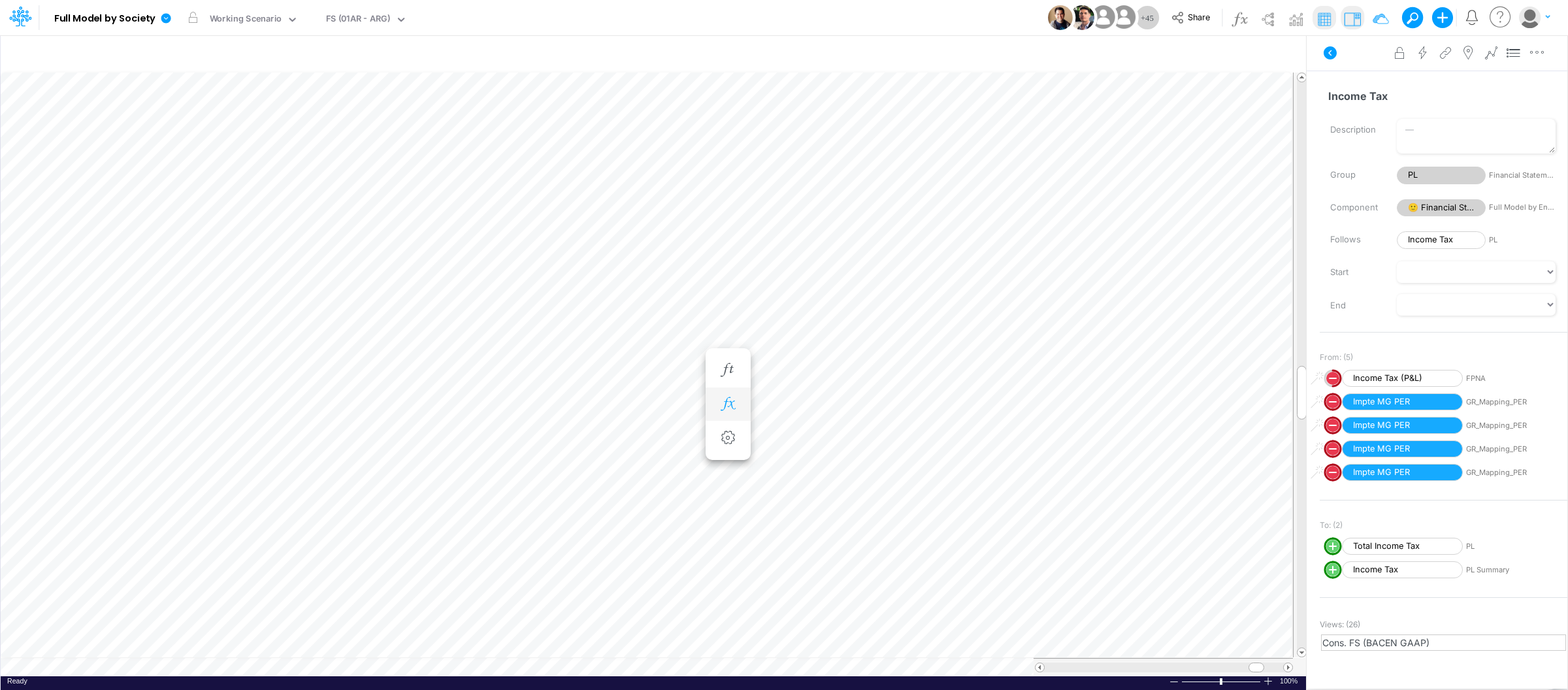
click at [740, 404] on button "button" at bounding box center [727, 404] width 24 height 26
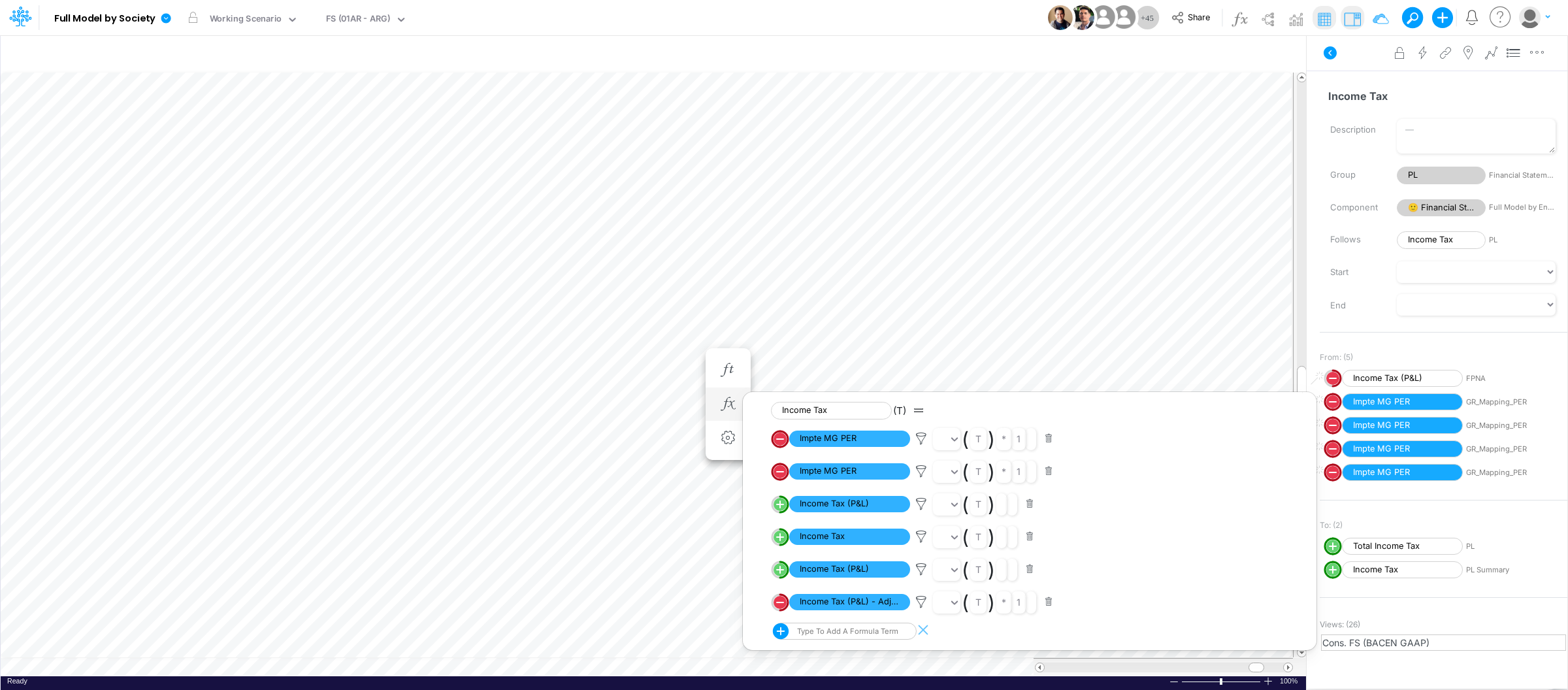
click at [781, 603] on circle "circle with outer border" at bounding box center [780, 602] width 13 height 13
select select "Multiply"
select select "Add"
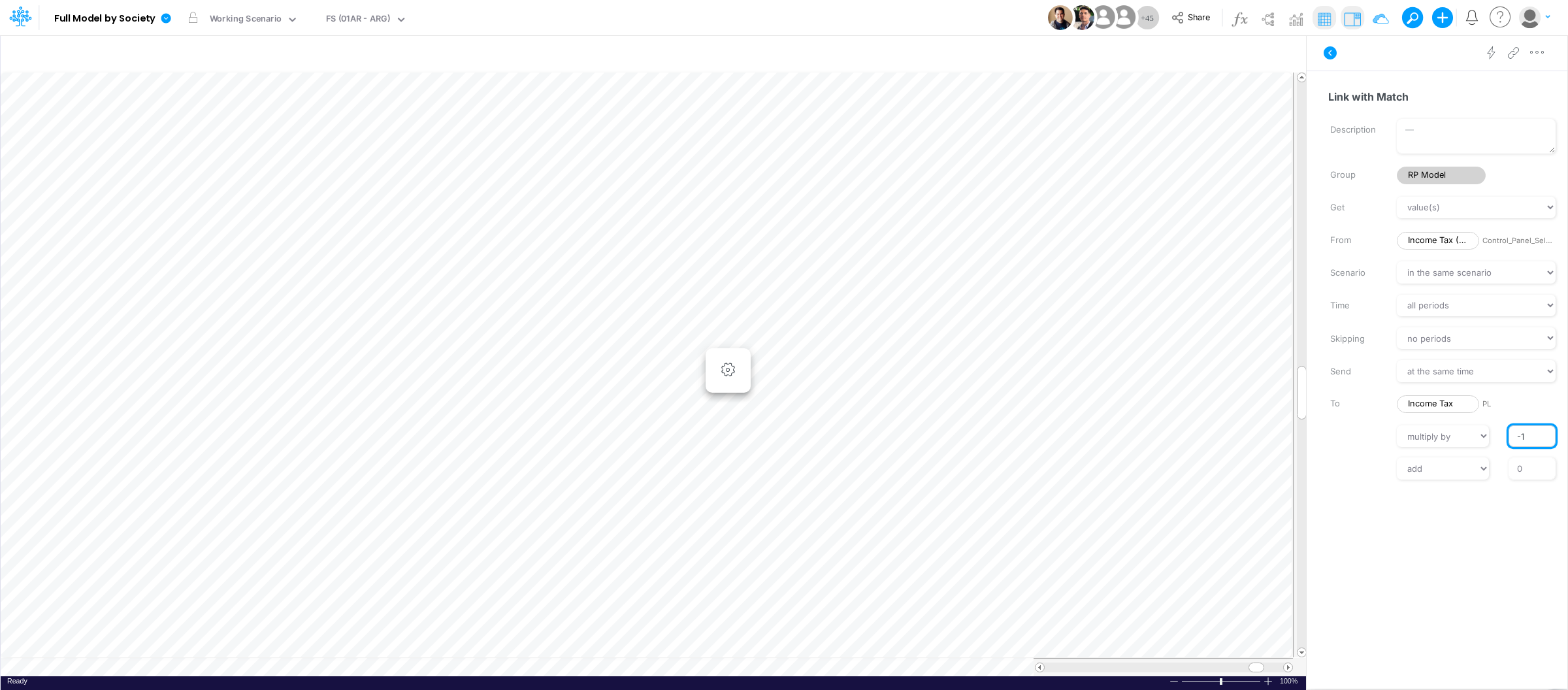
click at [1522, 435] on input "-1" at bounding box center [1532, 436] width 47 height 22
drag, startPoint x: 1536, startPoint y: 437, endPoint x: 1507, endPoint y: 437, distance: 29.0
click at [1507, 437] on div "-1" at bounding box center [1532, 436] width 66 height 22
type input "1"
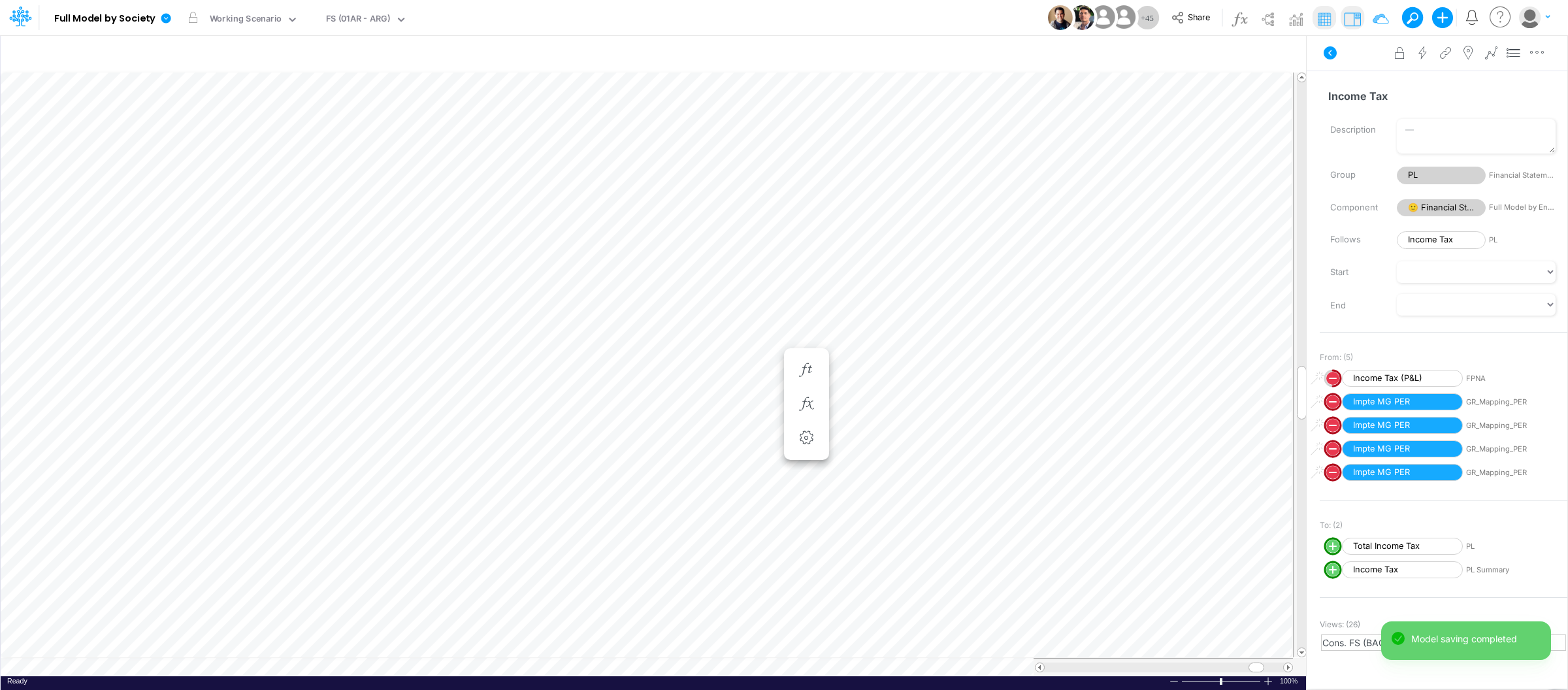
scroll to position [0, 1]
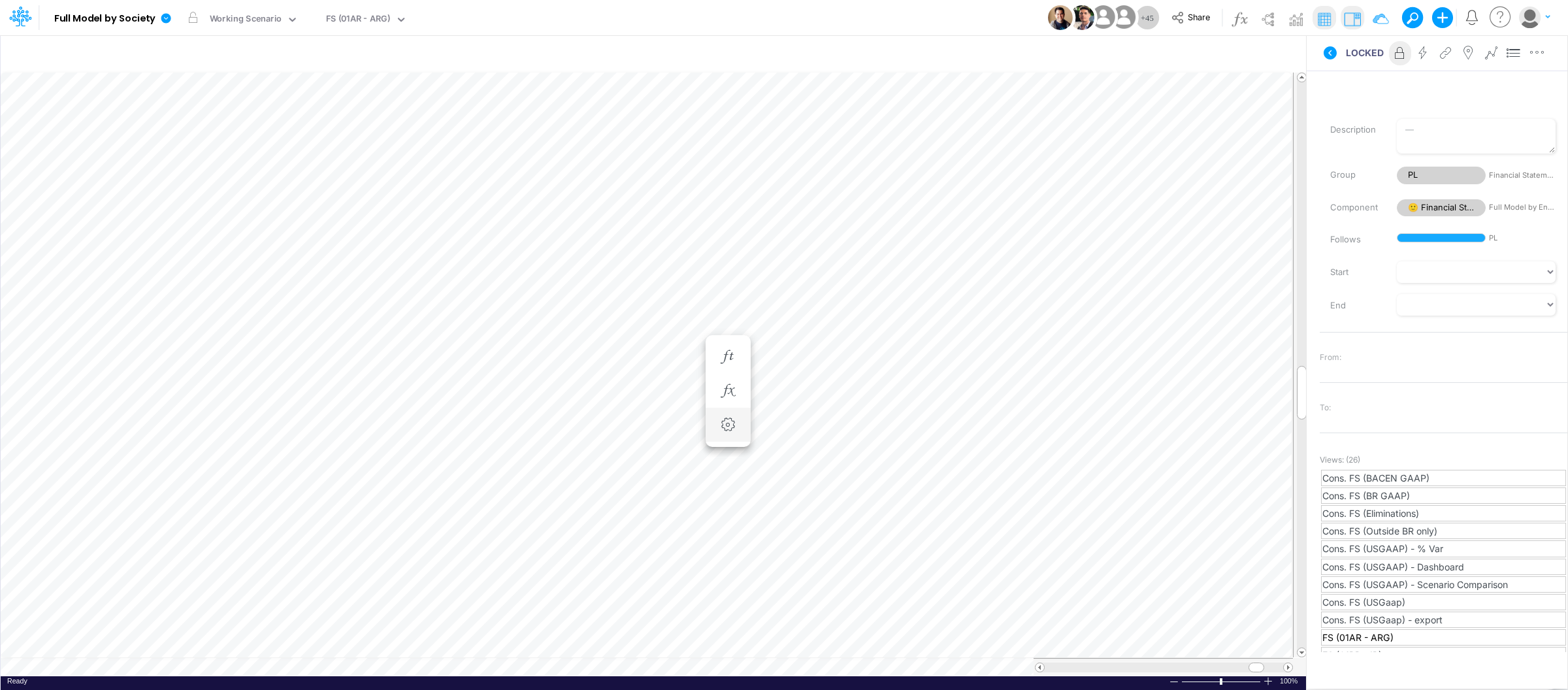
scroll to position [0, 1]
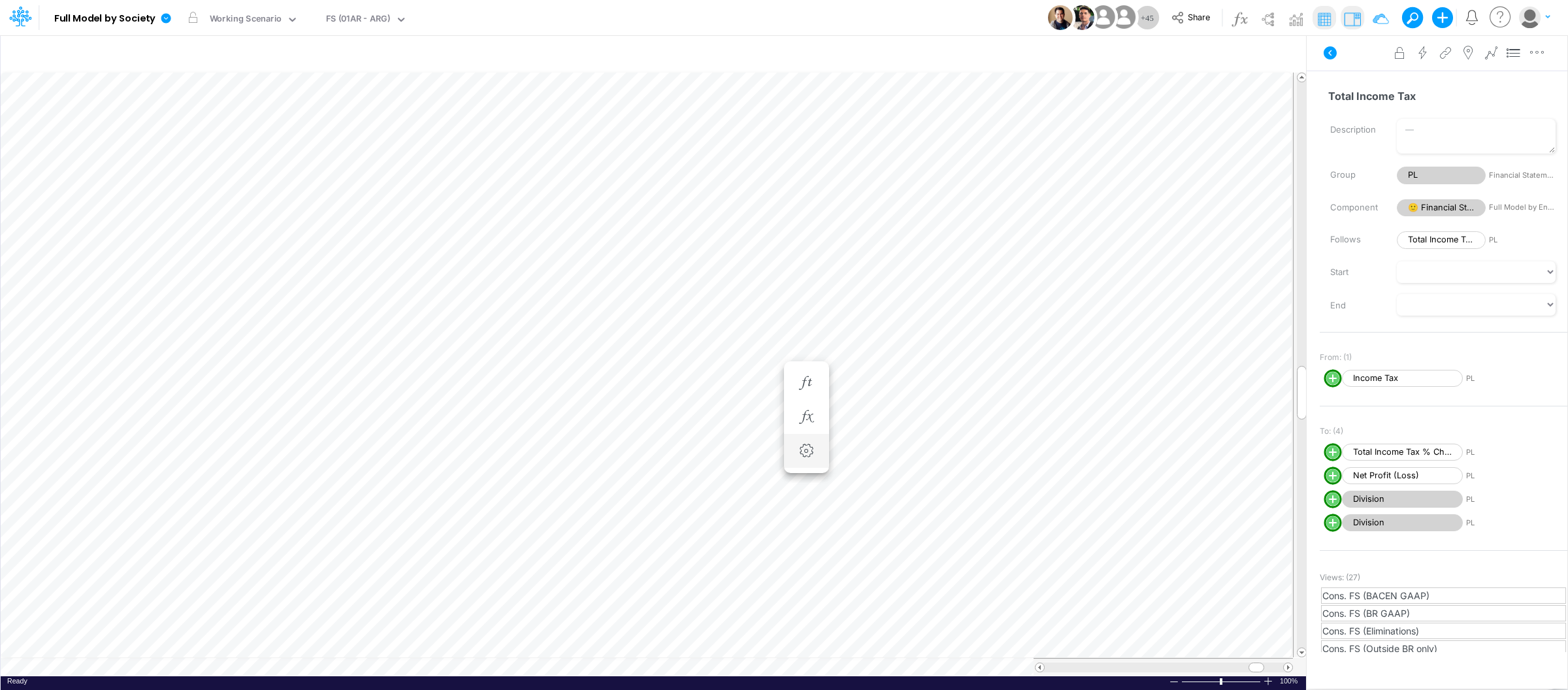
scroll to position [0, 1]
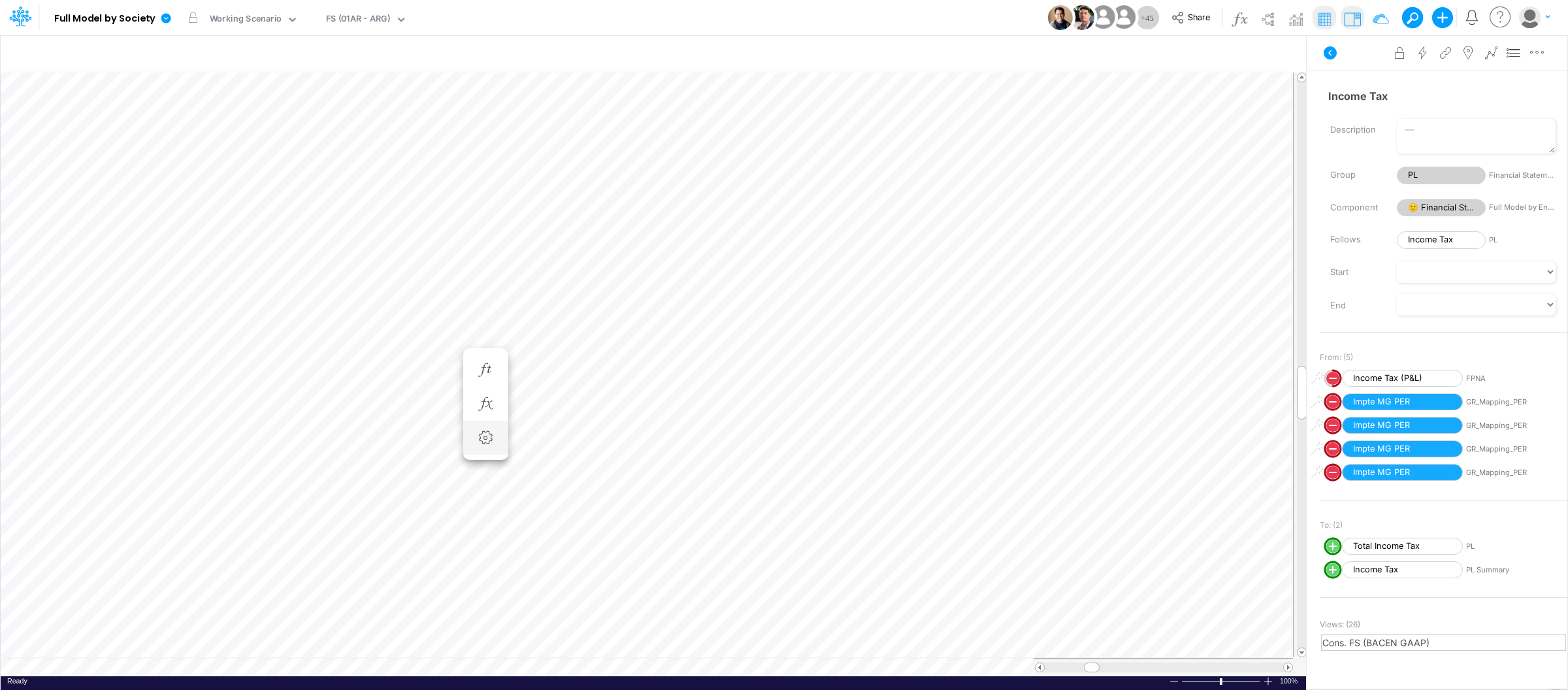
scroll to position [0, 1]
click at [1287, 57] on icon "button" at bounding box center [1280, 55] width 19 height 14
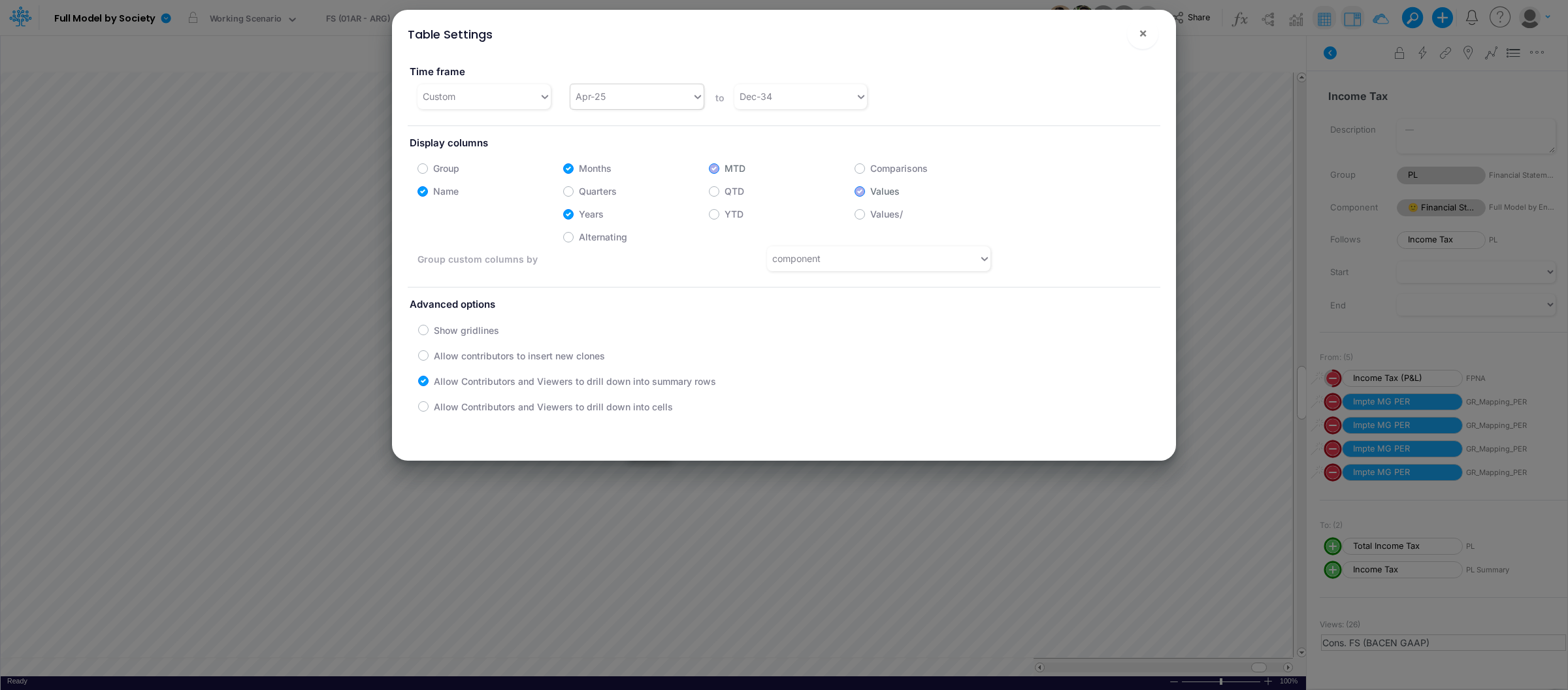
click at [670, 103] on div "Apr-25" at bounding box center [631, 96] width 122 height 22
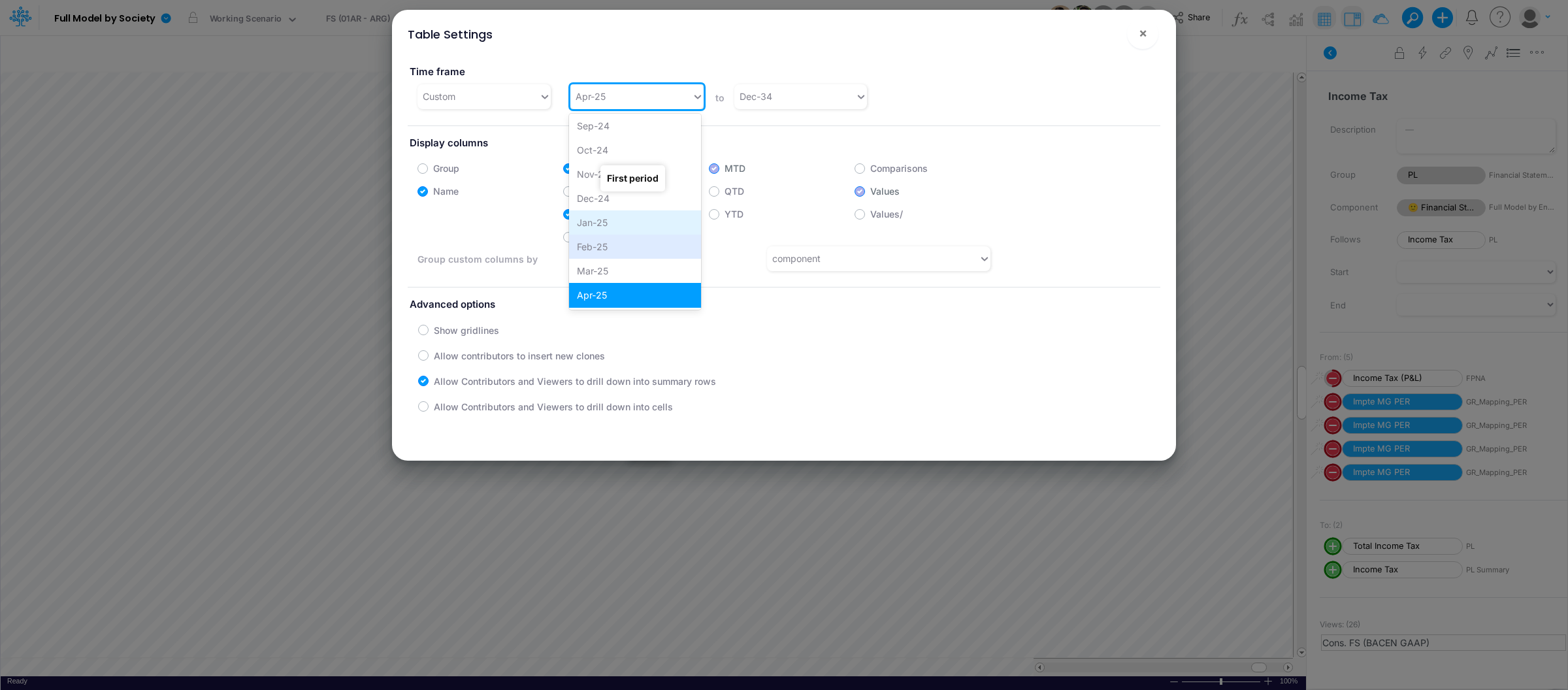
click at [614, 232] on div "Jan-25" at bounding box center [635, 222] width 132 height 24
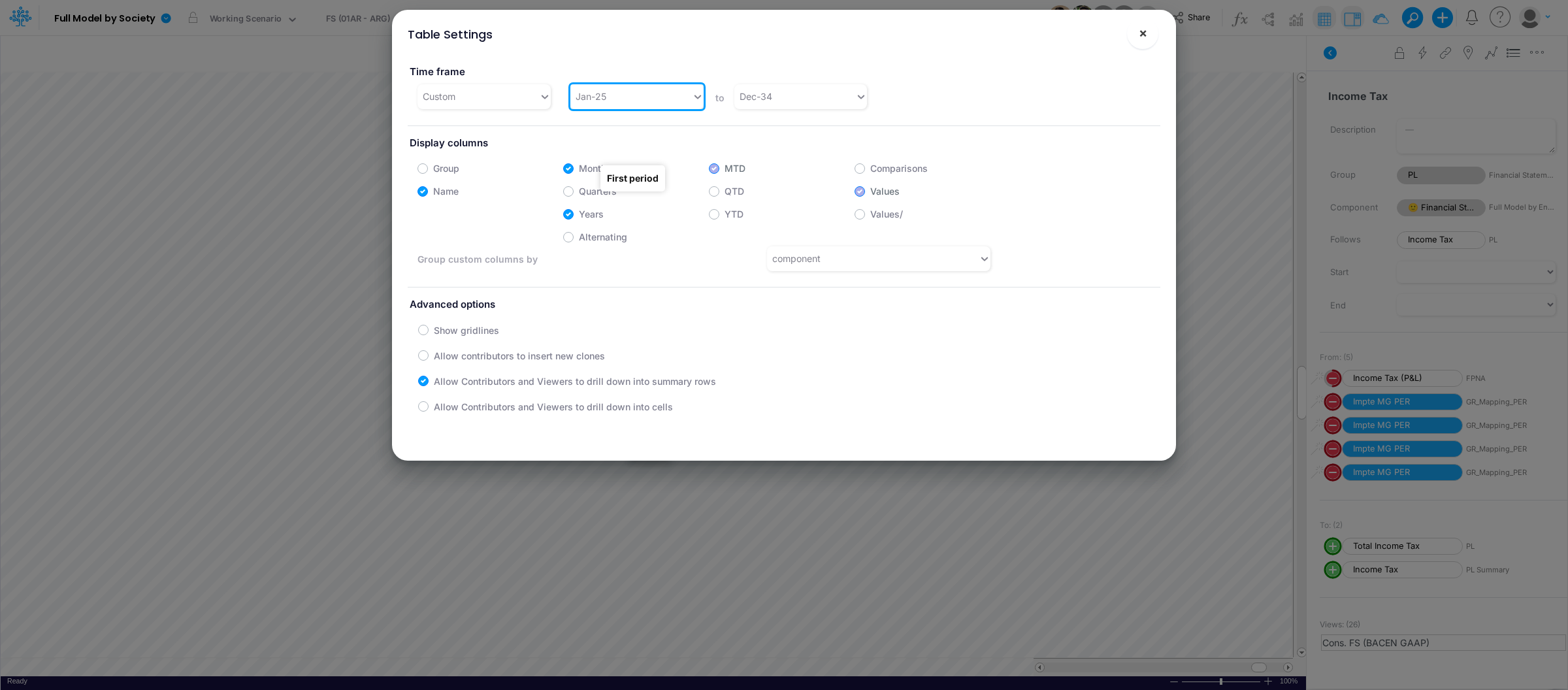
click at [1146, 34] on span "×" at bounding box center [1142, 32] width 8 height 15
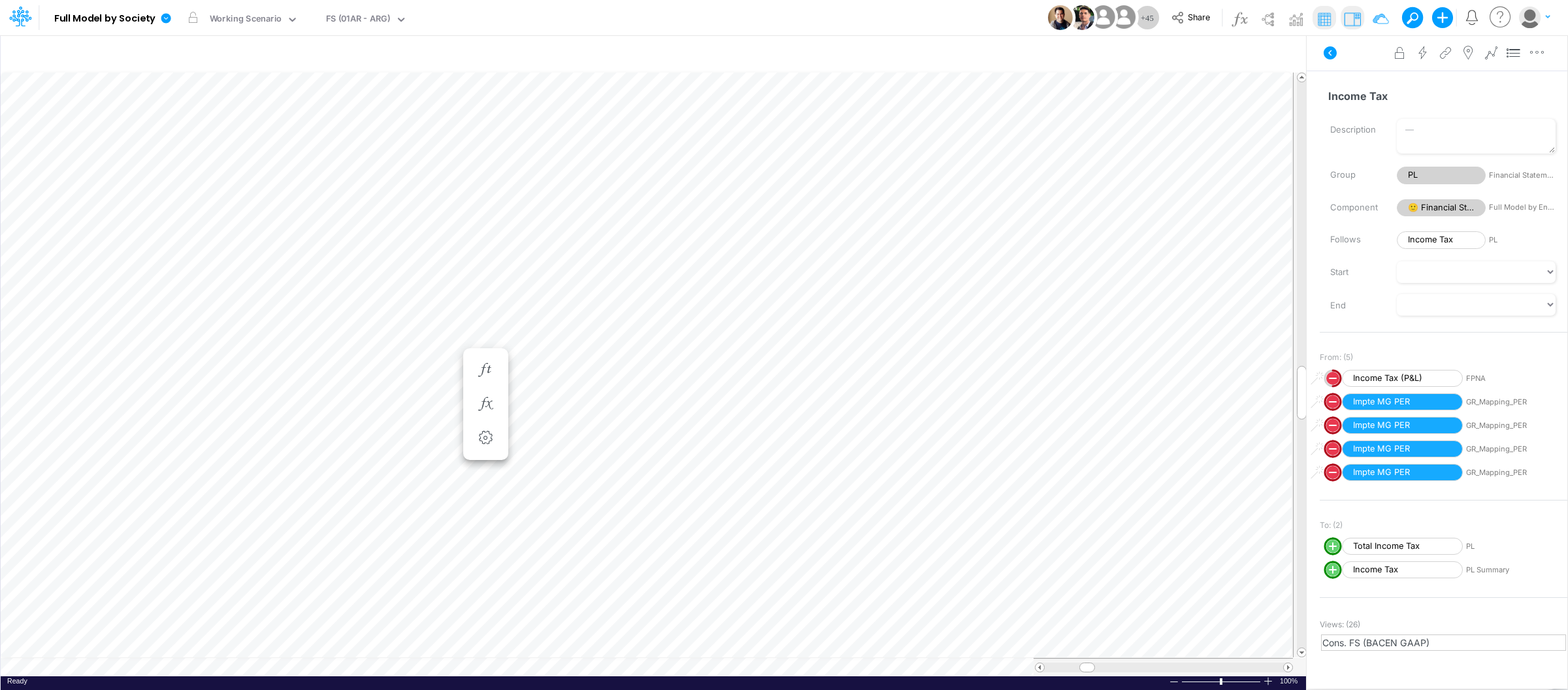
scroll to position [0, 1]
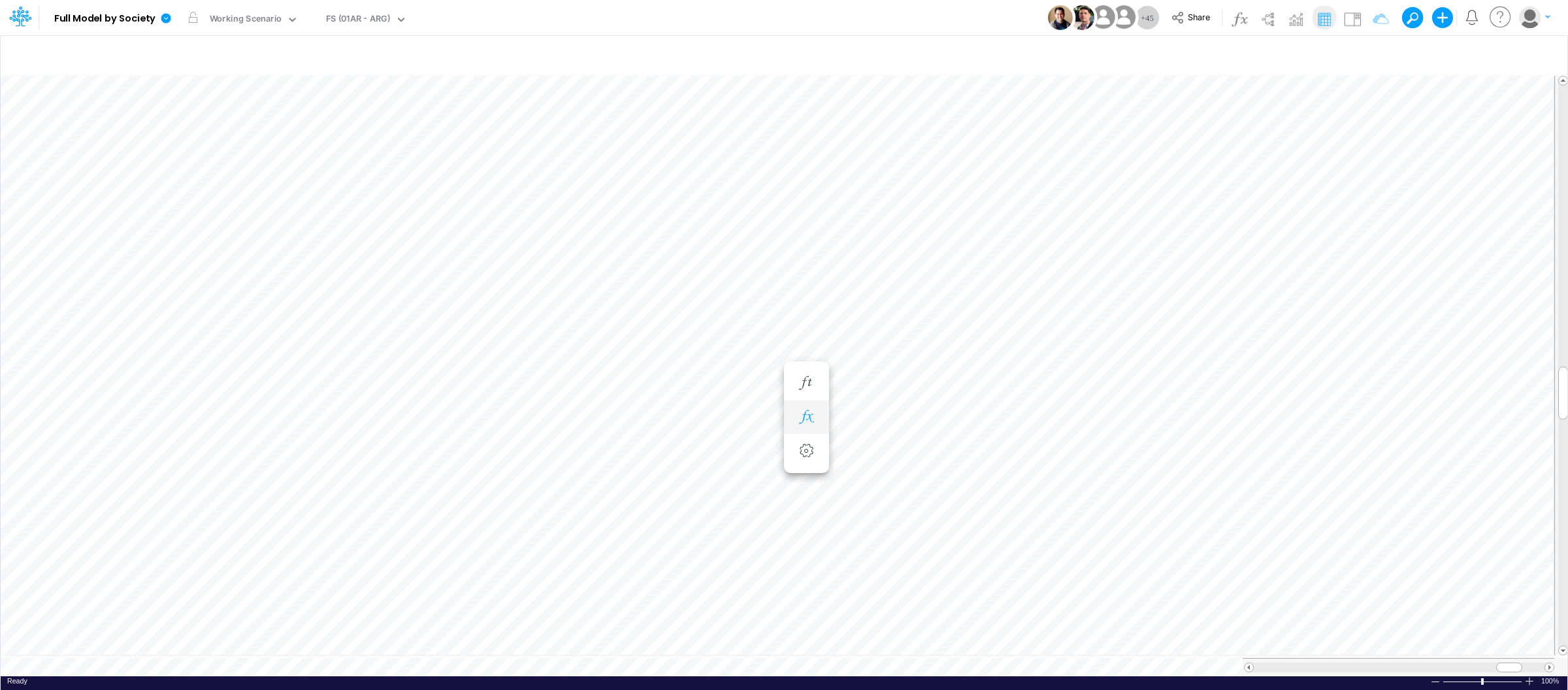
click at [807, 411] on icon "button" at bounding box center [806, 418] width 19 height 14
click at [856, 448] on circle "circle with outer border" at bounding box center [858, 452] width 13 height 13
click at [1350, 13] on img at bounding box center [1352, 19] width 21 height 21
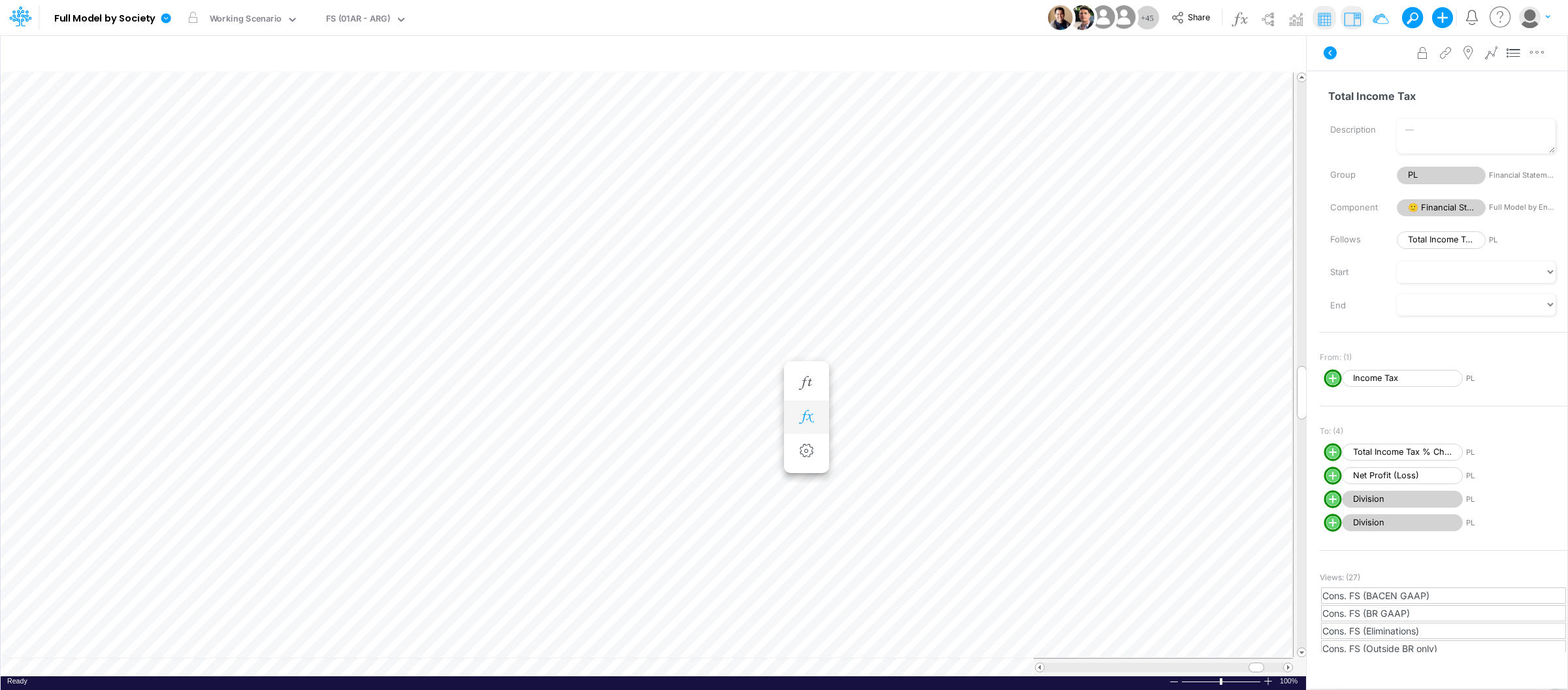
click at [809, 411] on icon "button" at bounding box center [806, 418] width 19 height 14
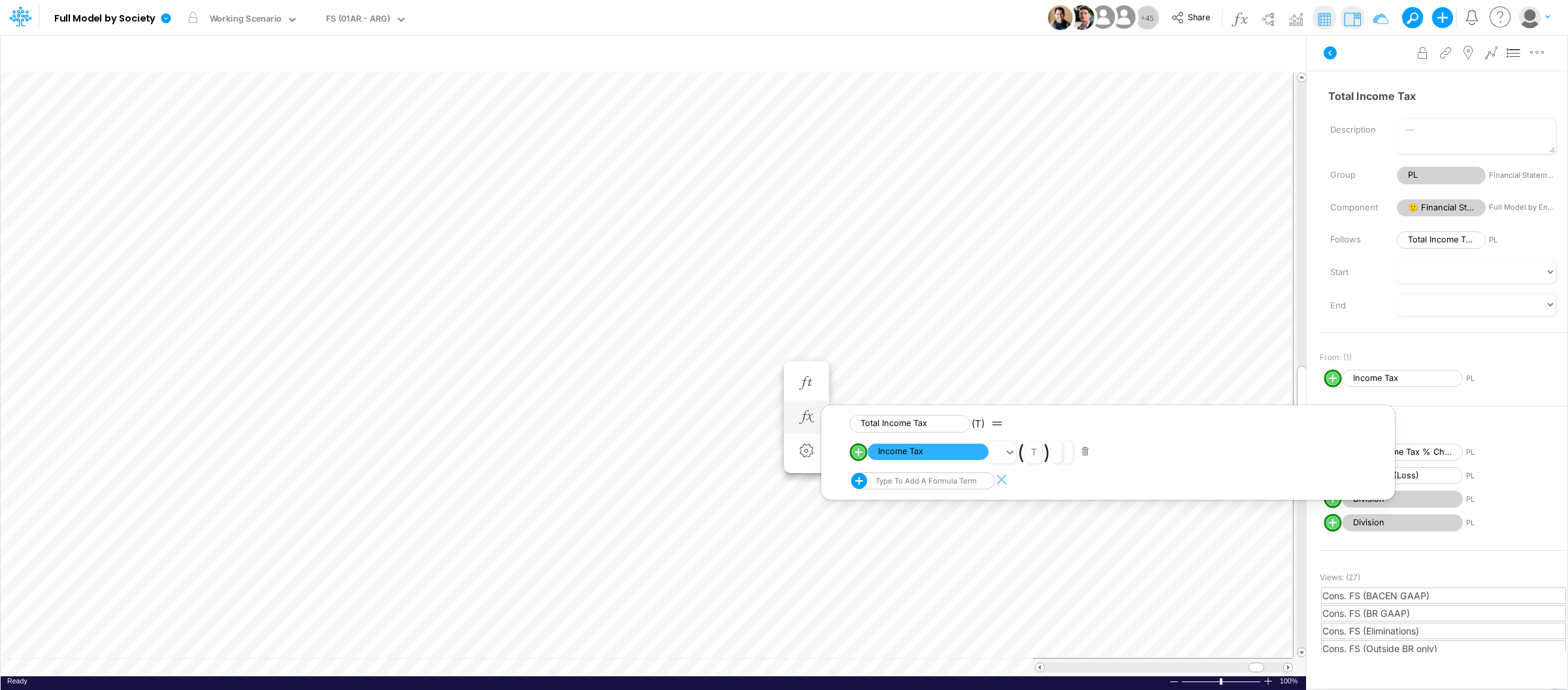
click at [862, 452] on circle "circle with outer border" at bounding box center [858, 452] width 13 height 13
select select "Multiply"
select select "Add"
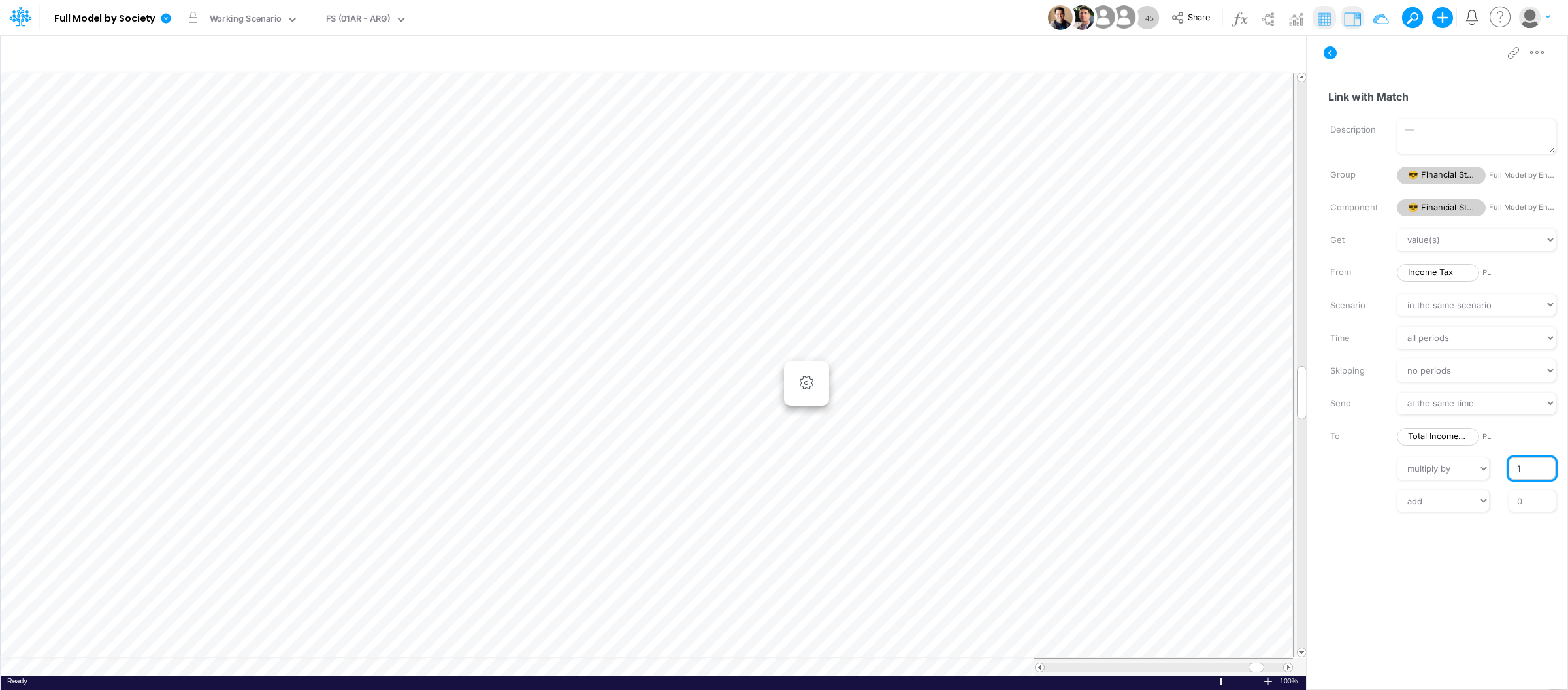
click at [1509, 466] on input "1" at bounding box center [1532, 468] width 47 height 22
type input "-1"
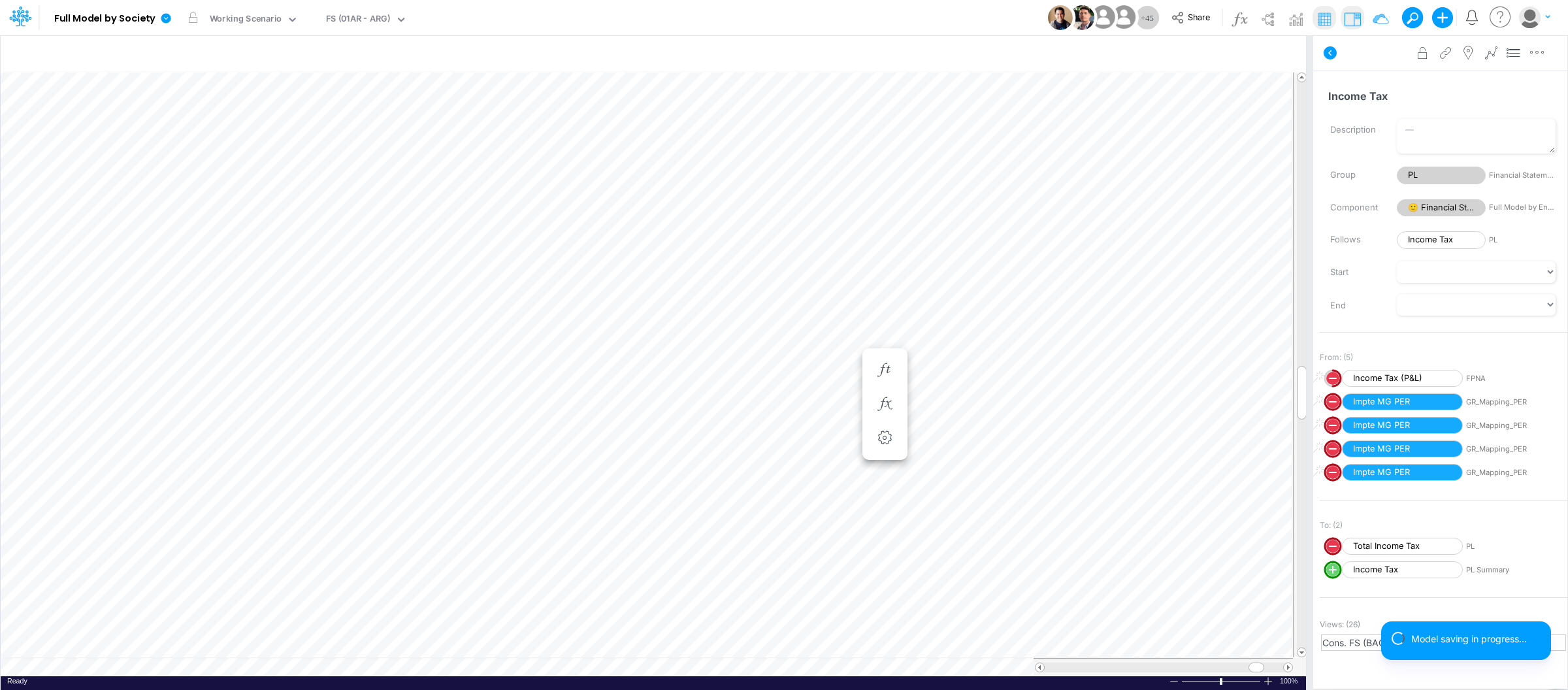
scroll to position [0, 1]
type input "BS (USGAAP) - Detailed"
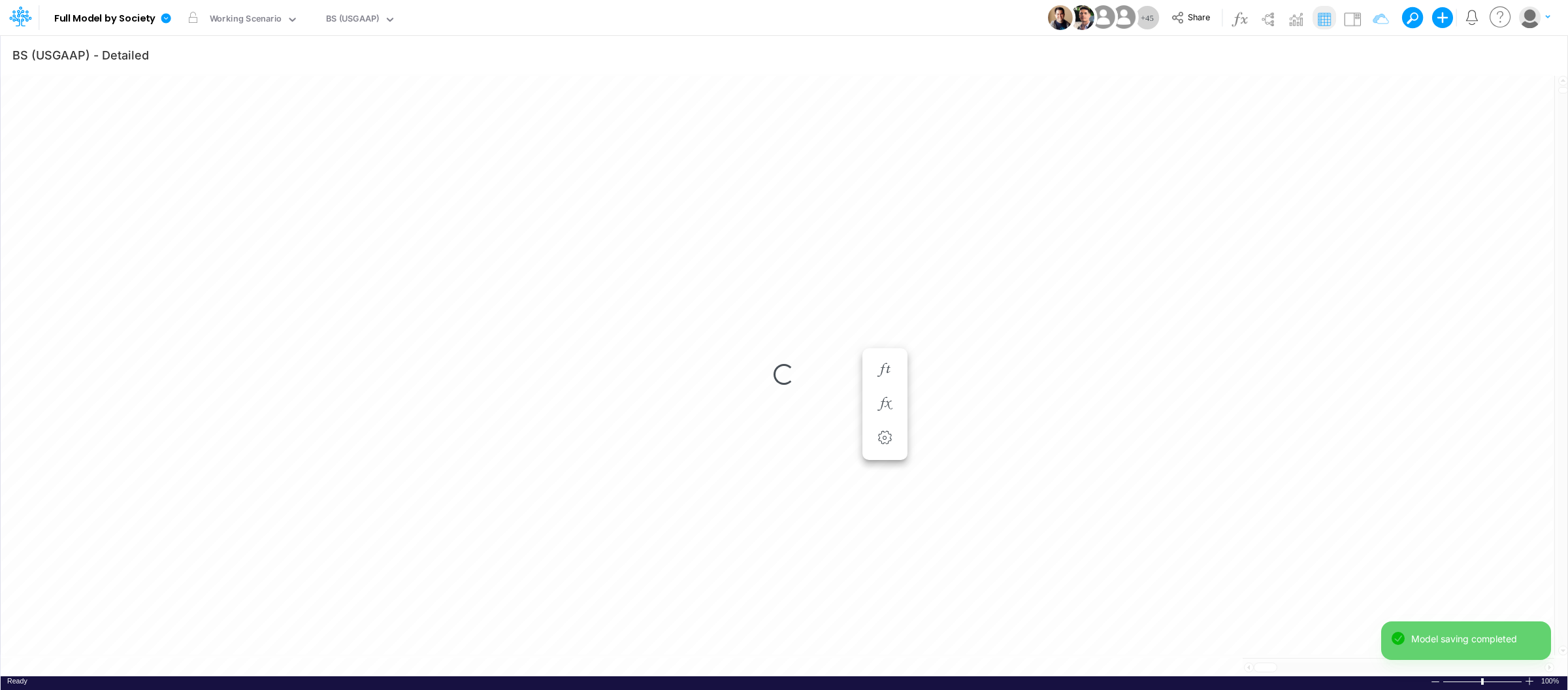
scroll to position [0, 1]
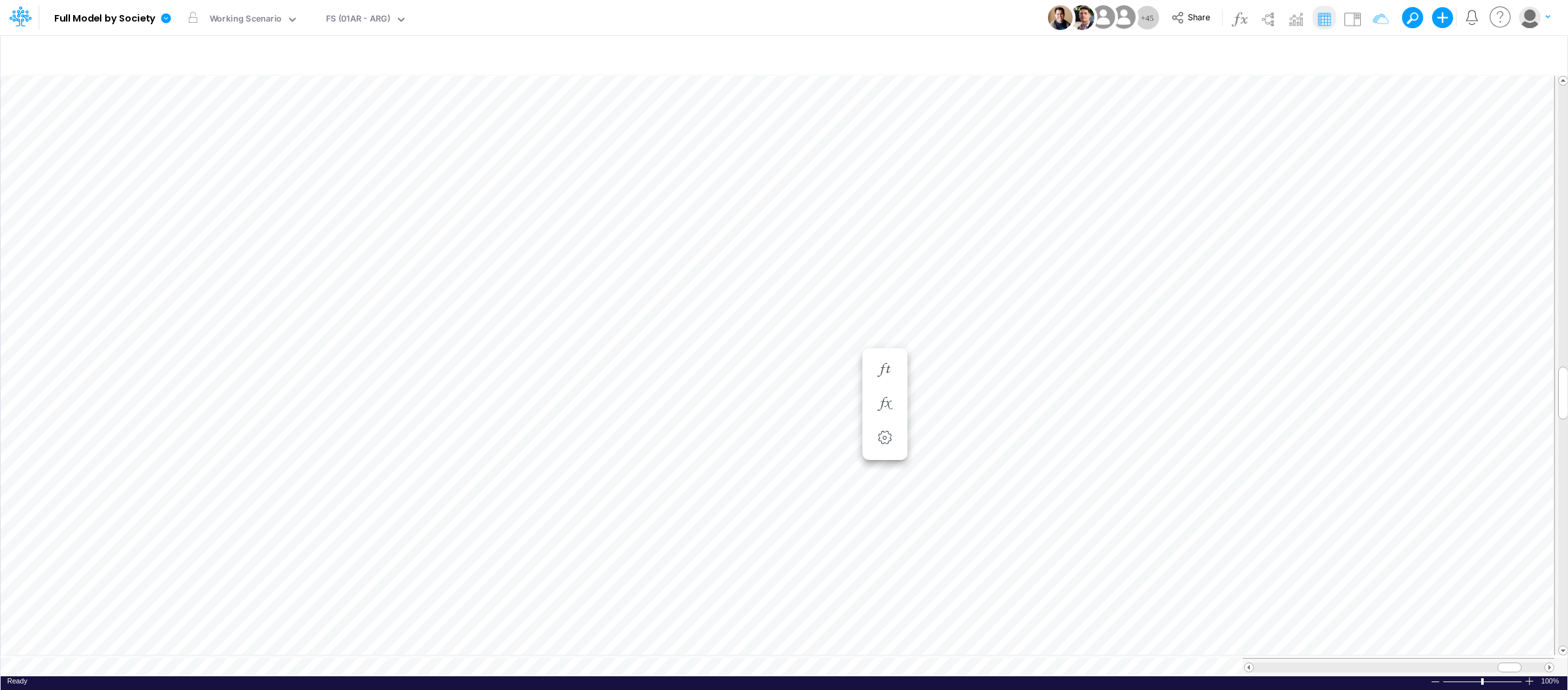
scroll to position [0, 1]
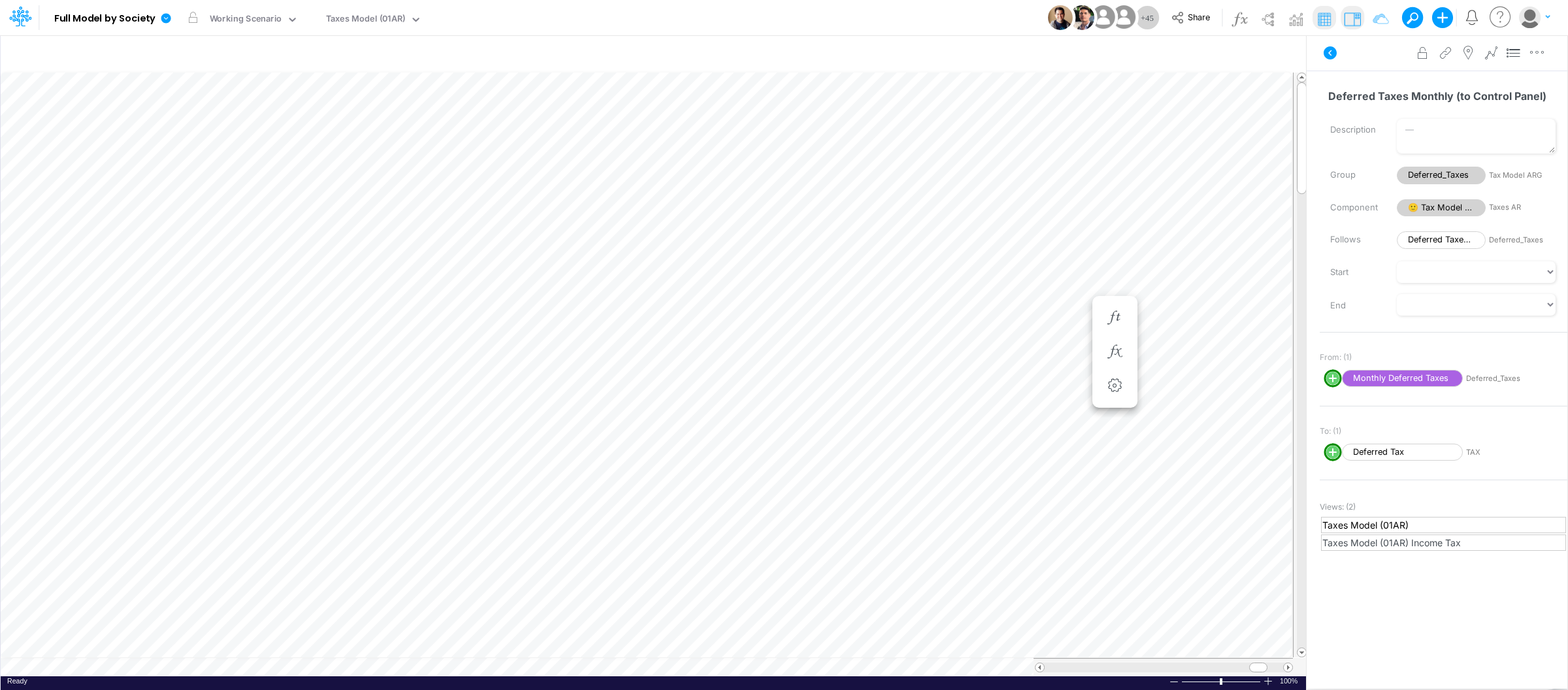
scroll to position [0, 1]
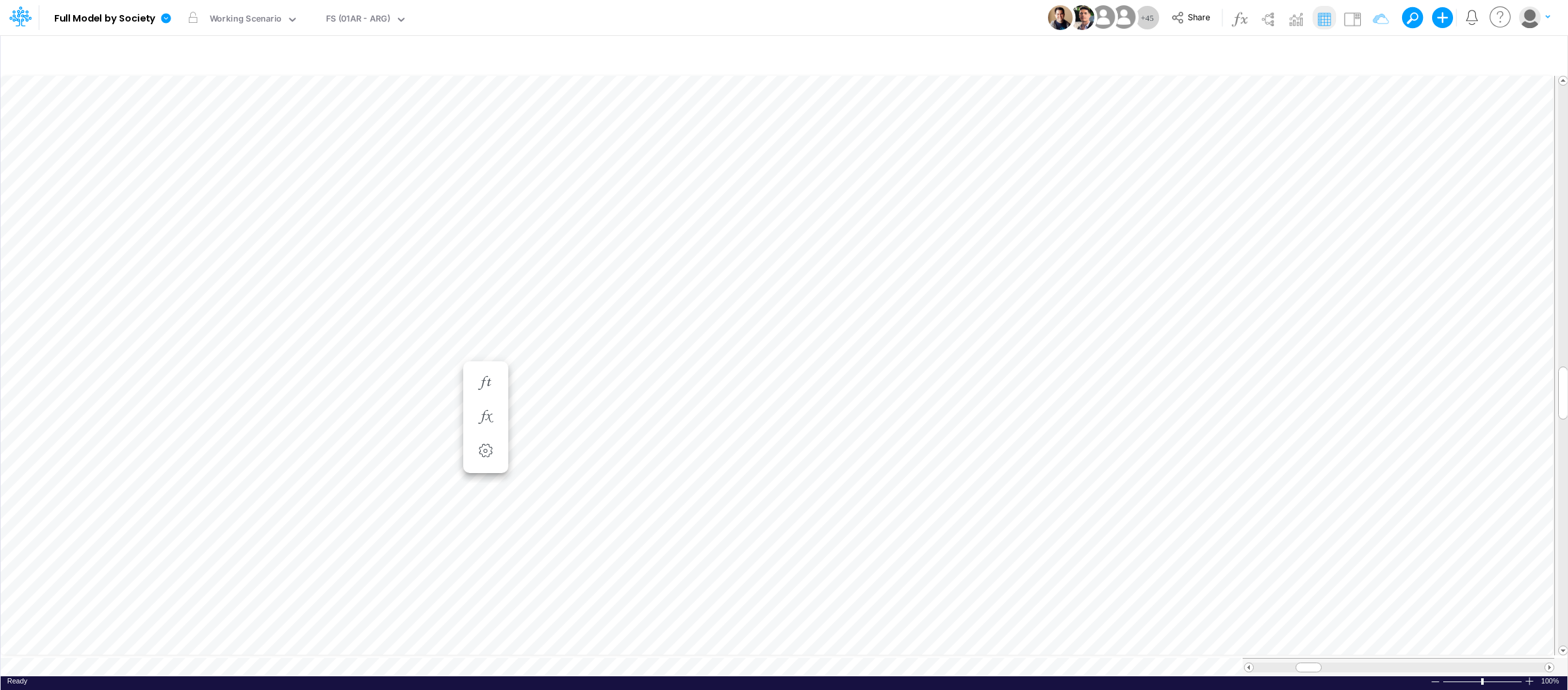
scroll to position [0, 1]
type input "BS (USGAAP) - Detailed"
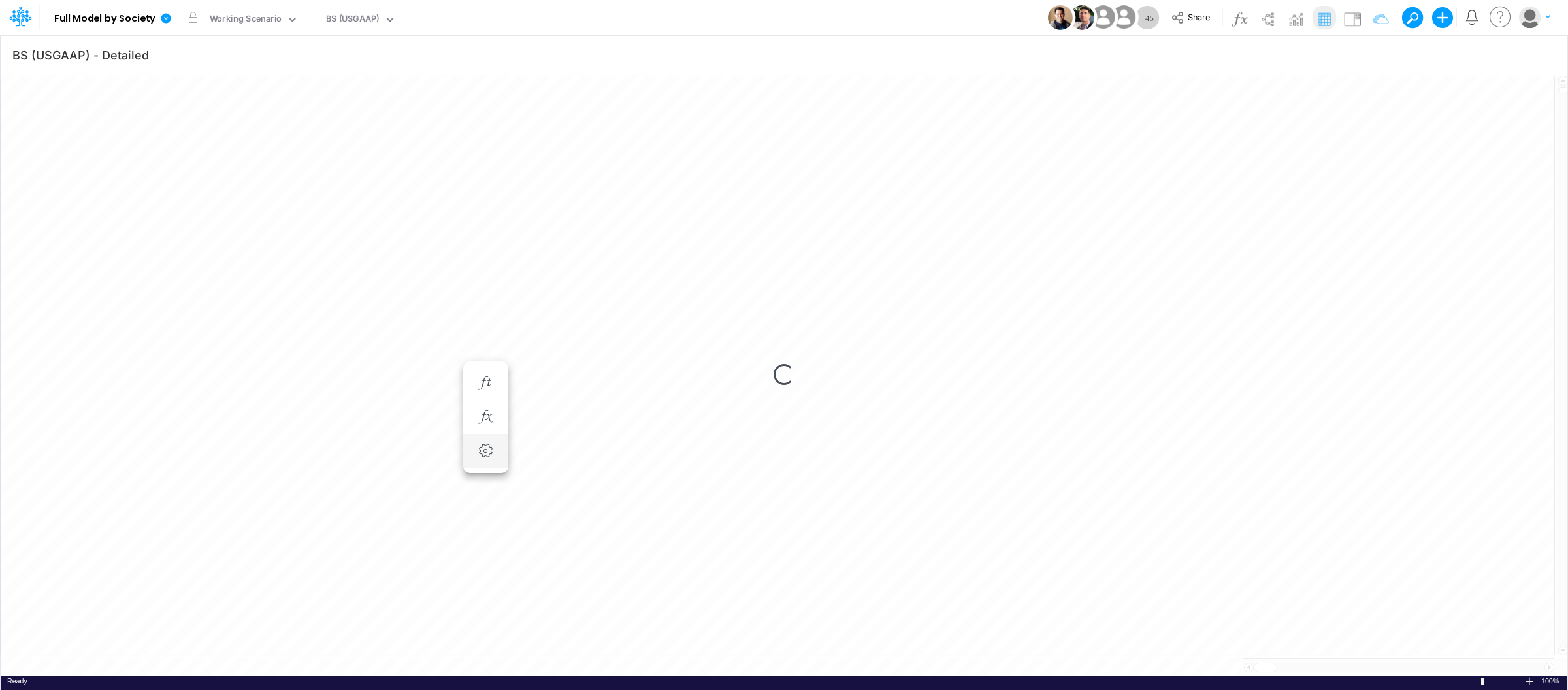
scroll to position [0, 1]
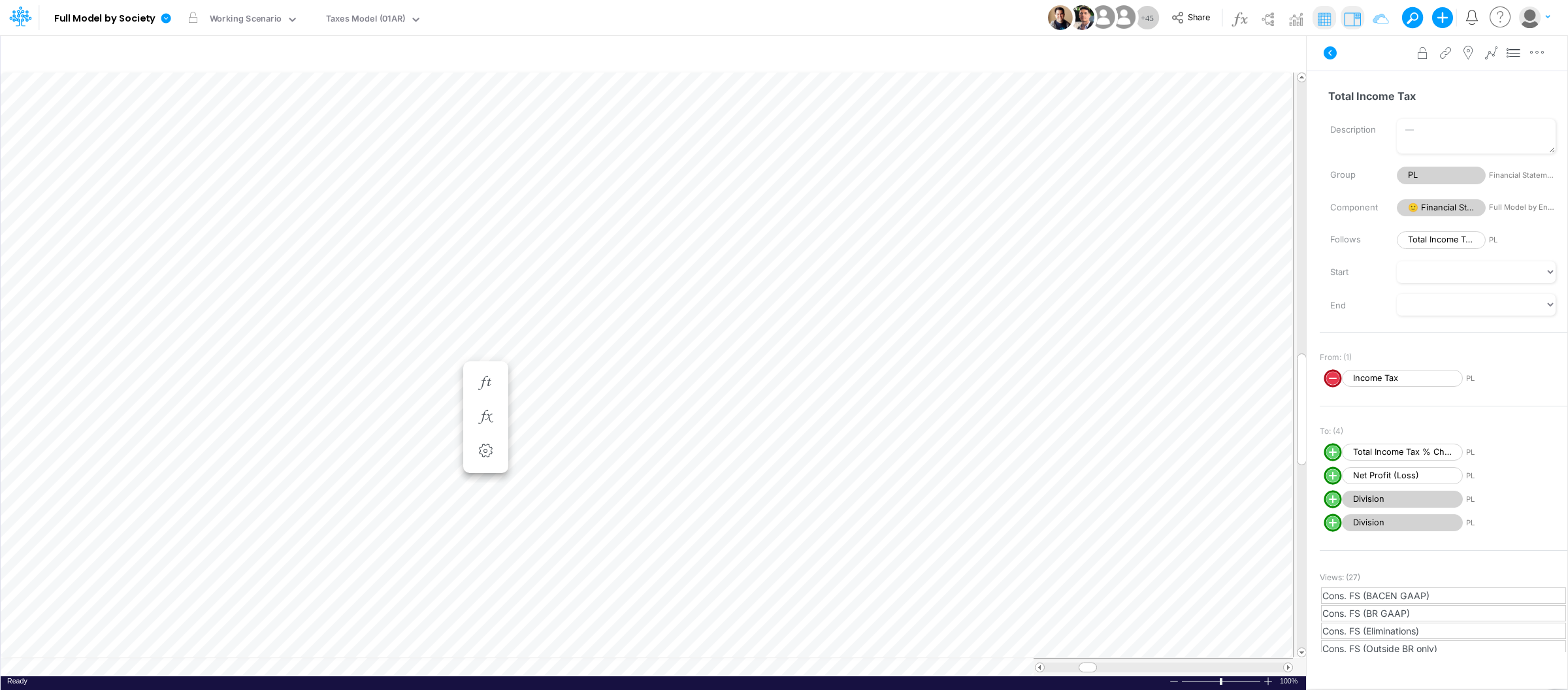
scroll to position [0, 1]
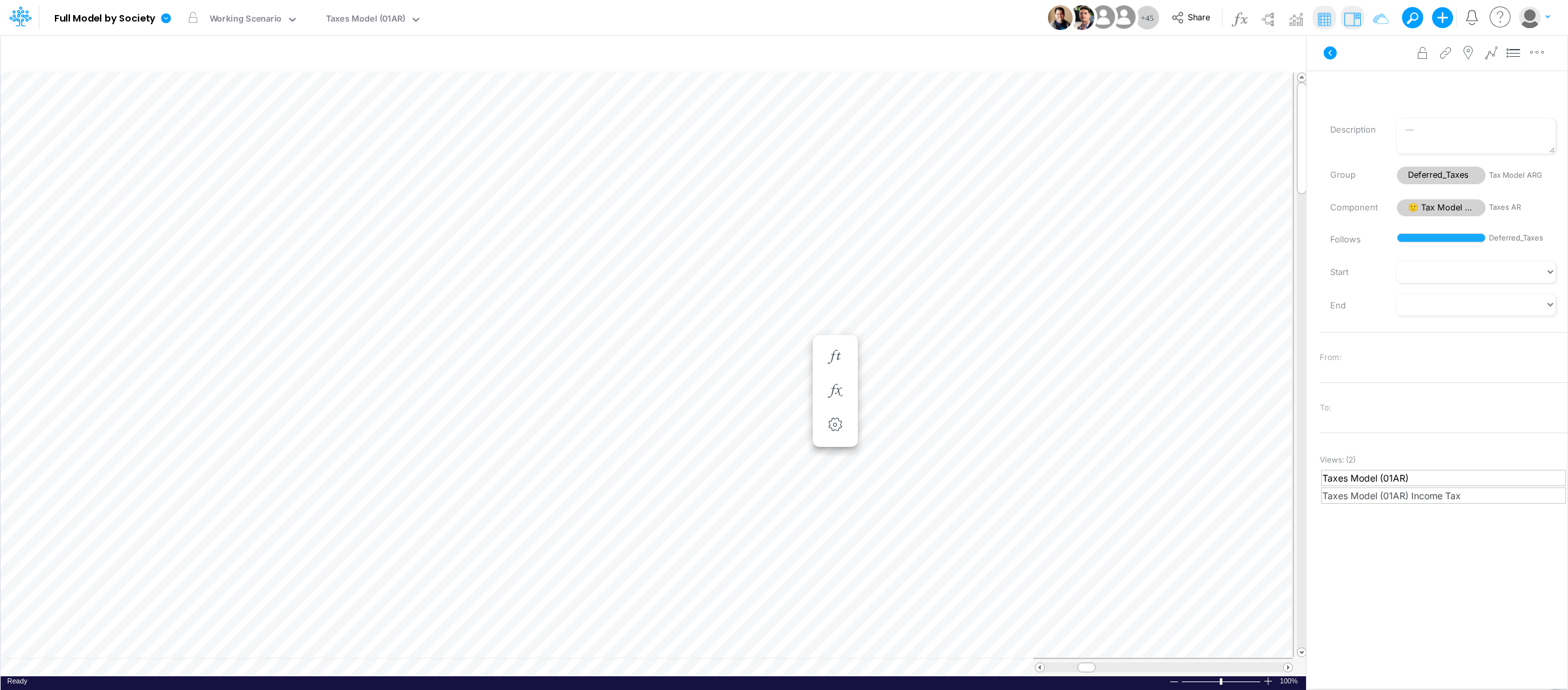
scroll to position [0, 1]
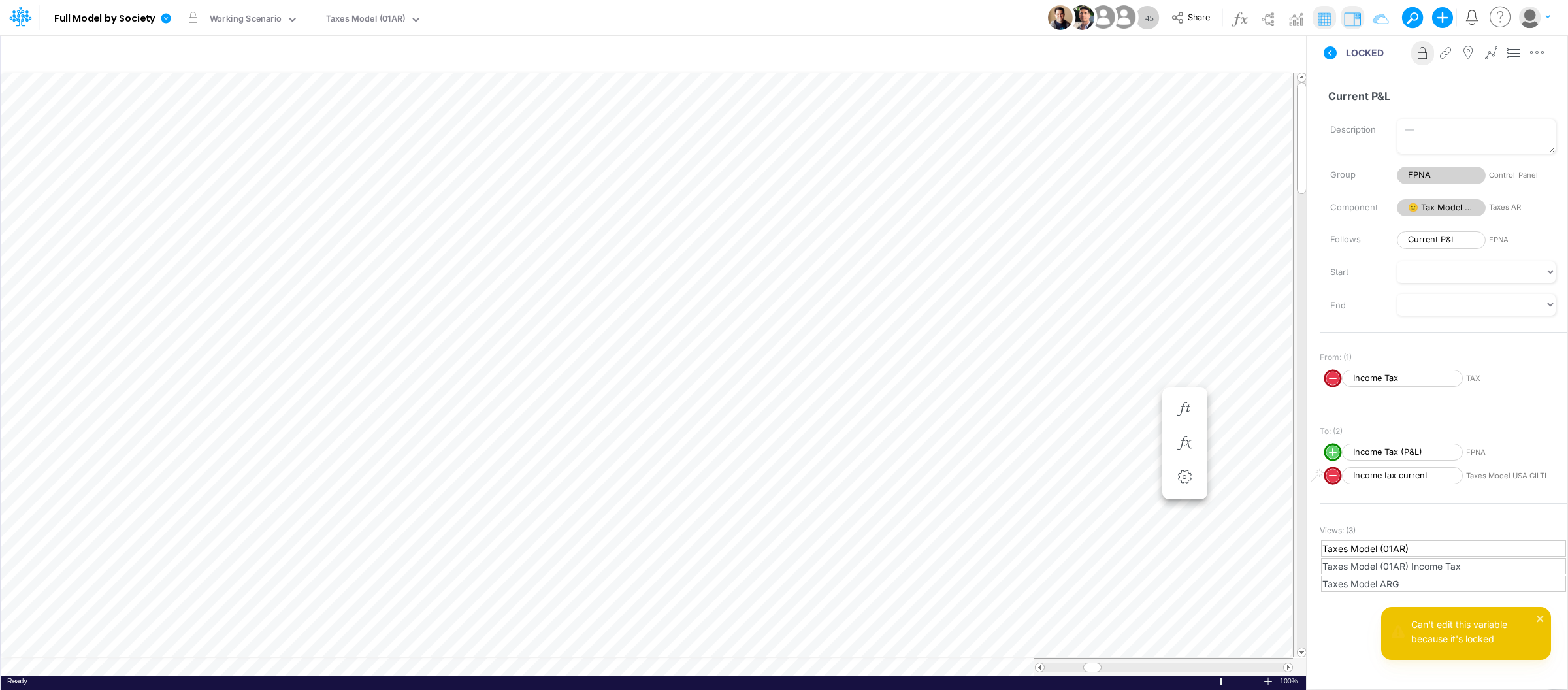
scroll to position [0, 1]
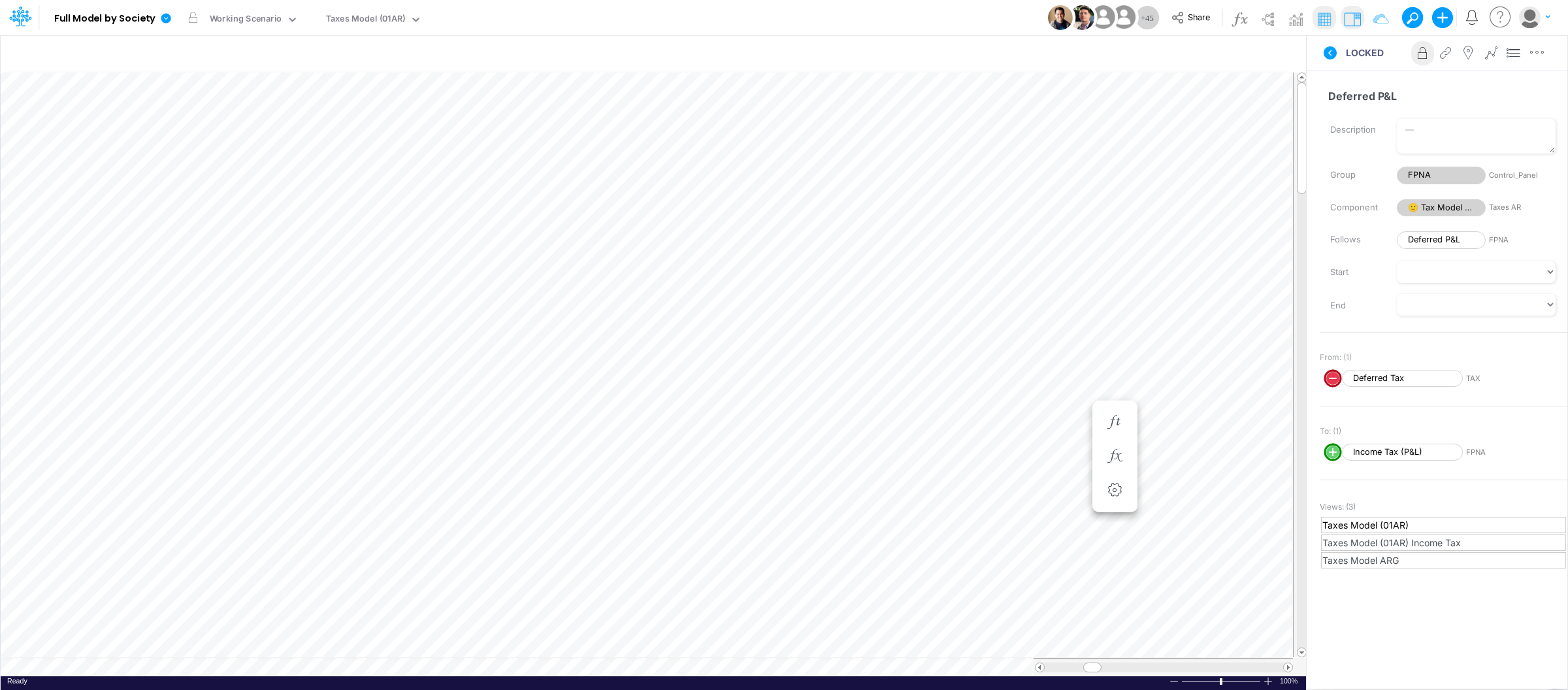
scroll to position [0, 1]
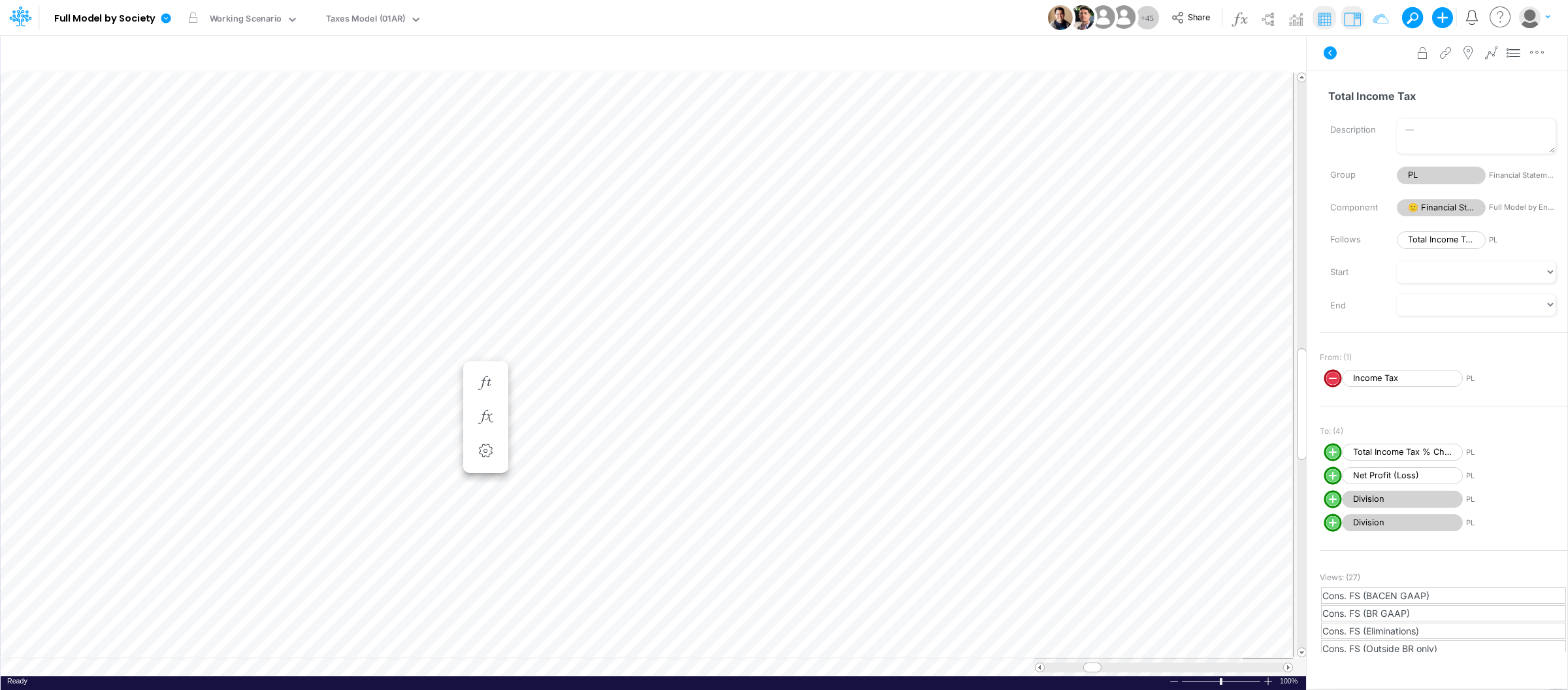
scroll to position [0, 1]
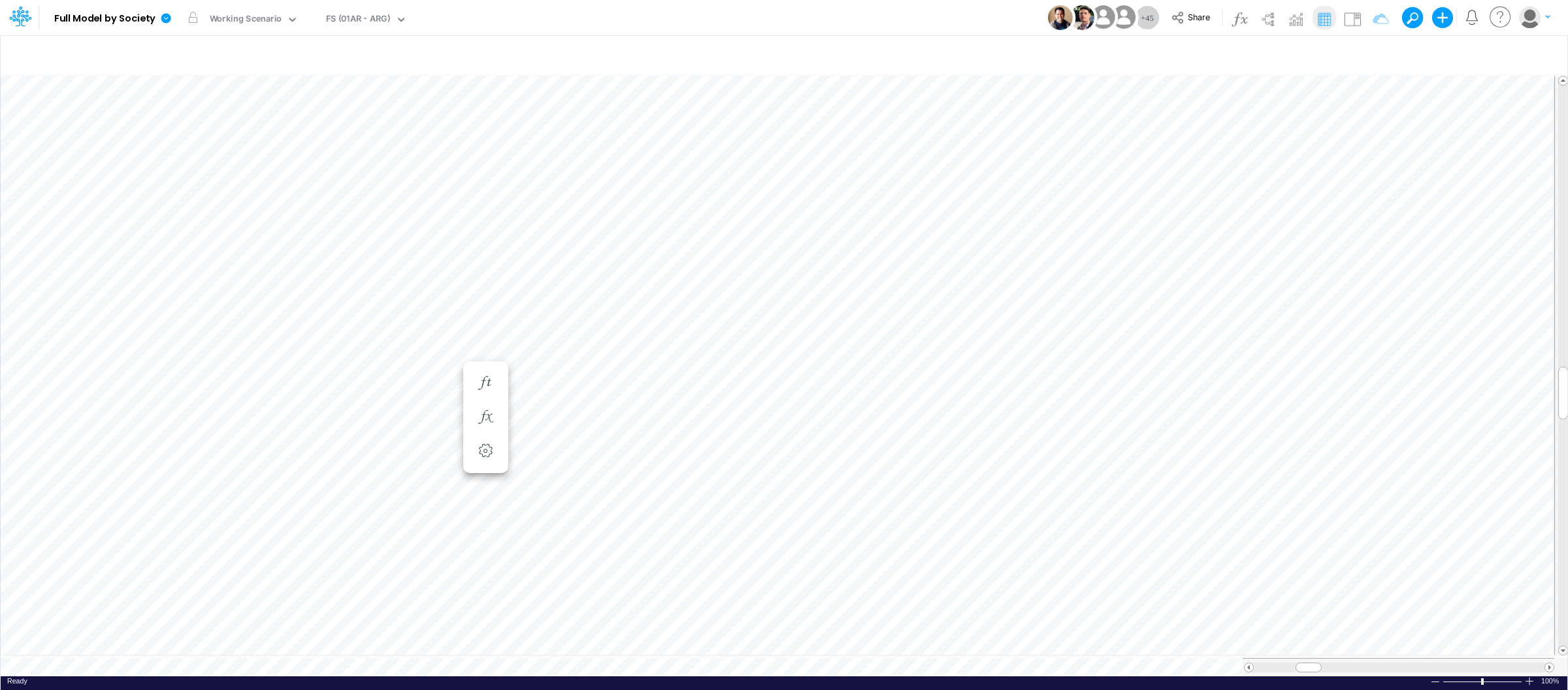
scroll to position [0, 1]
type input "BS (USGAAP) - Detailed"
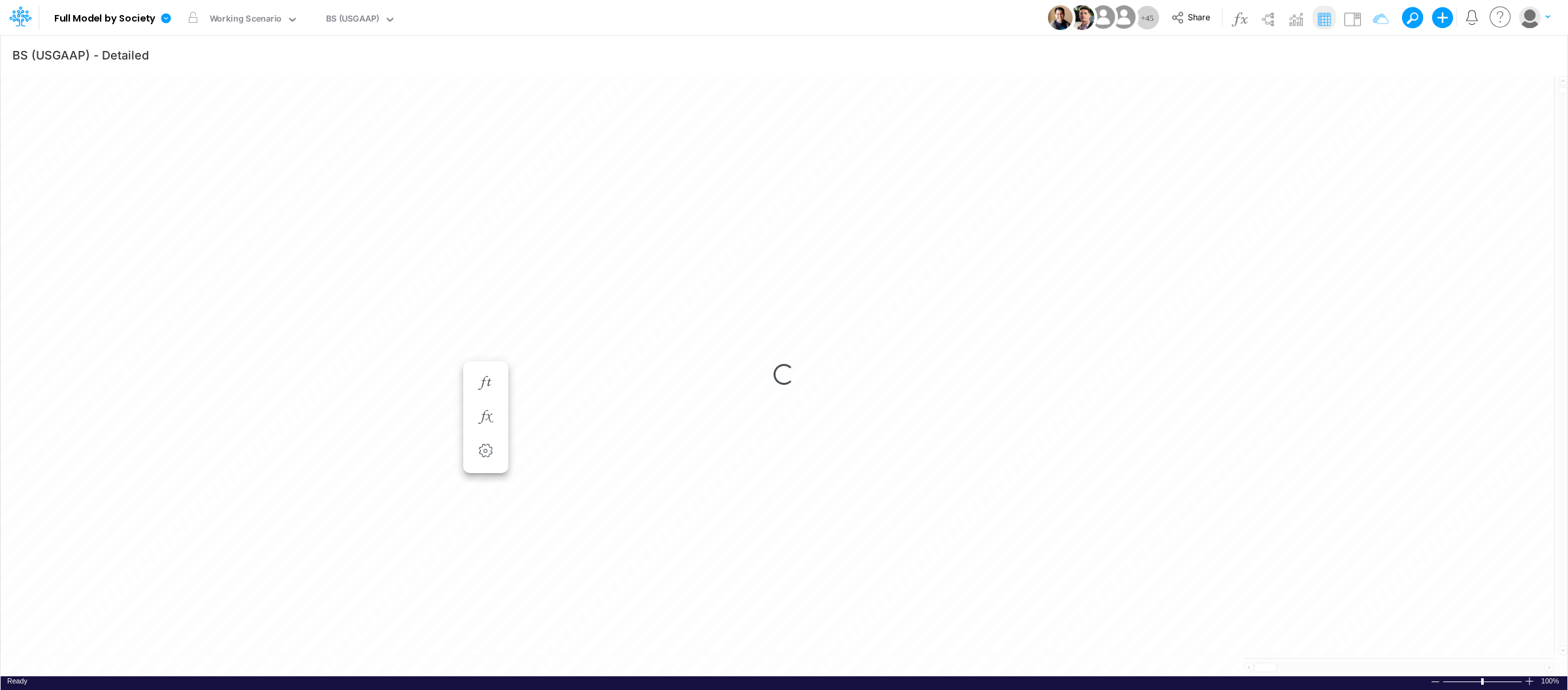
scroll to position [0, 1]
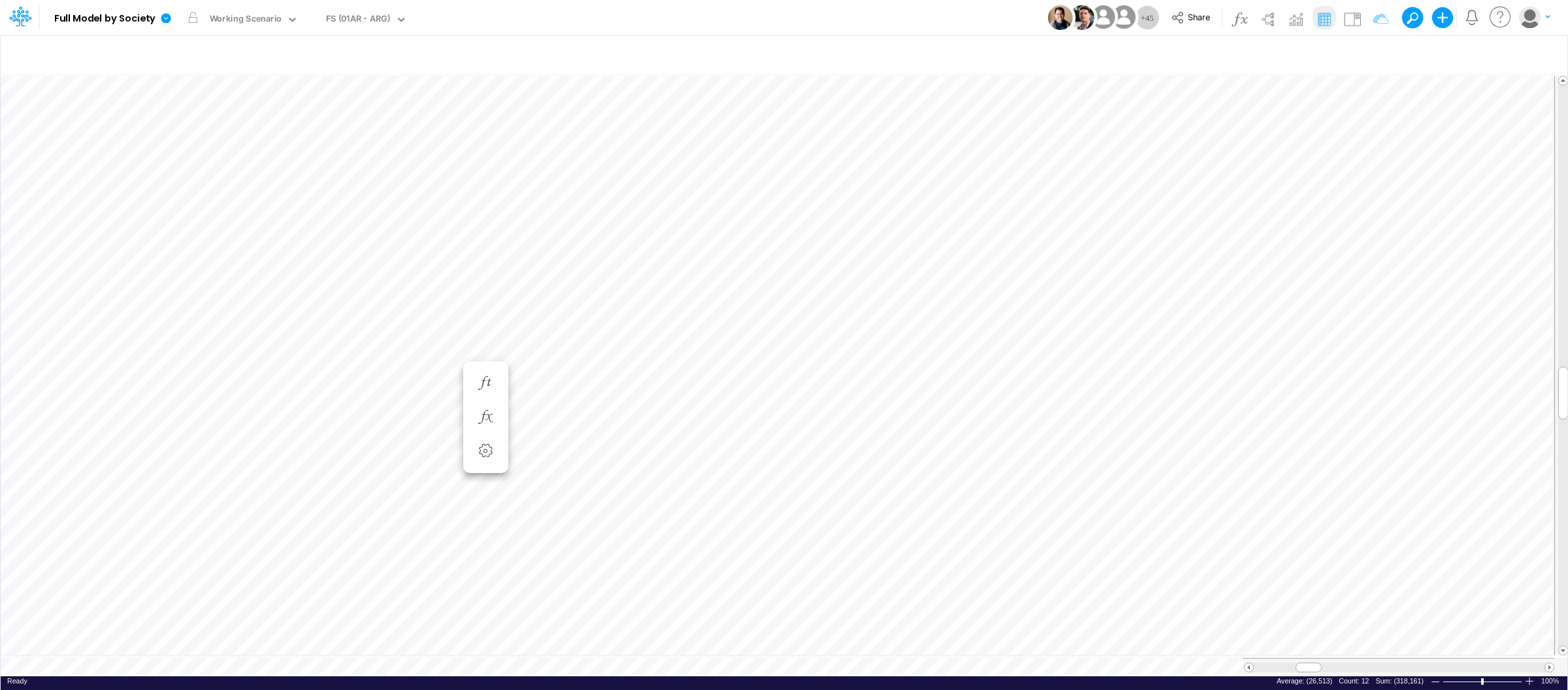
scroll to position [0, 1]
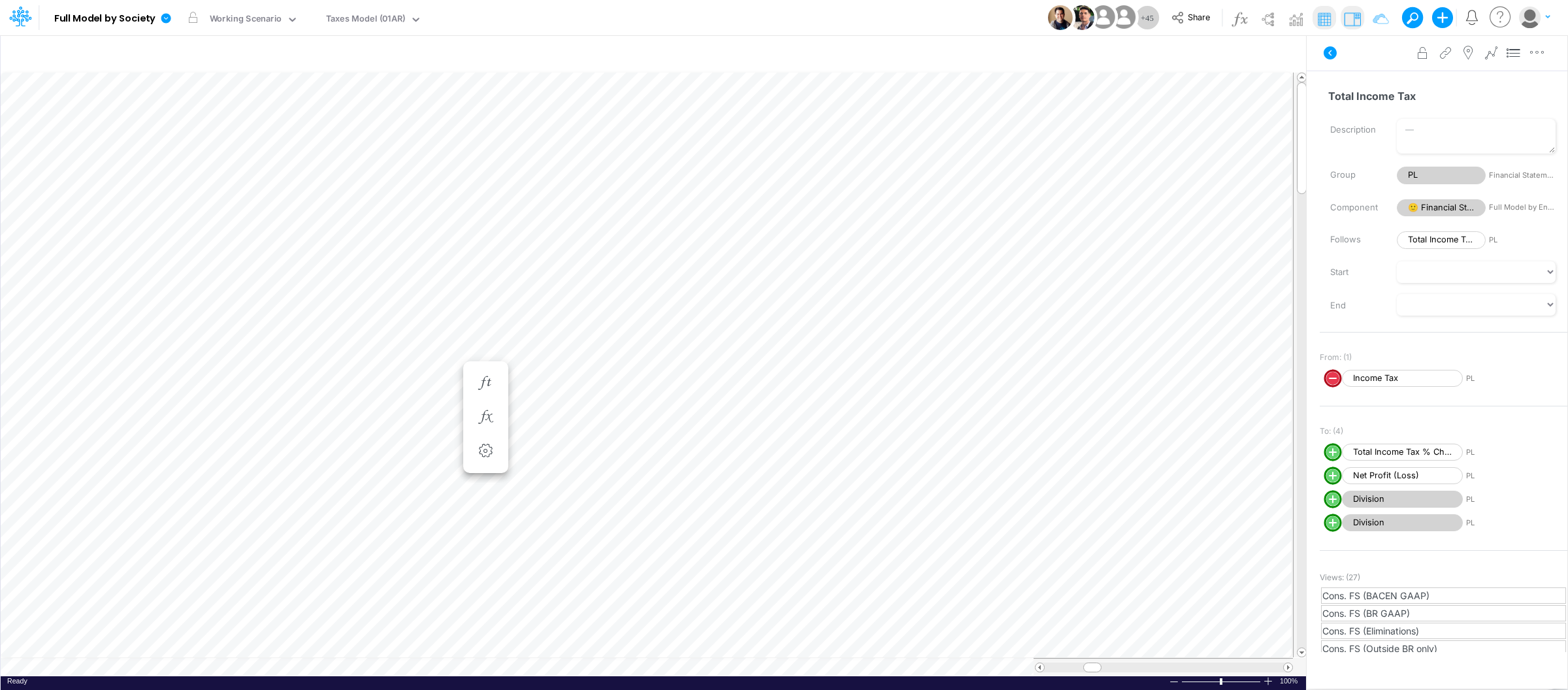
scroll to position [0, 1]
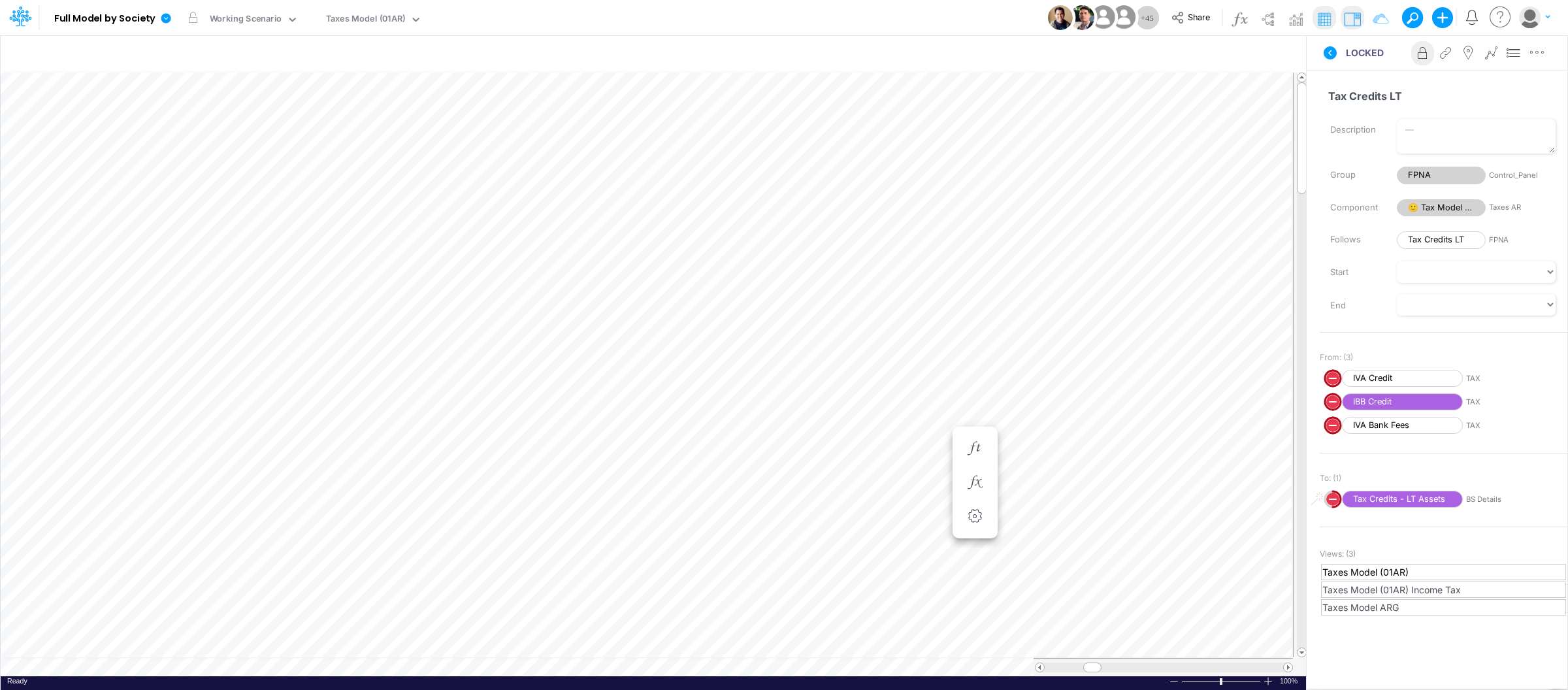
scroll to position [0, 1]
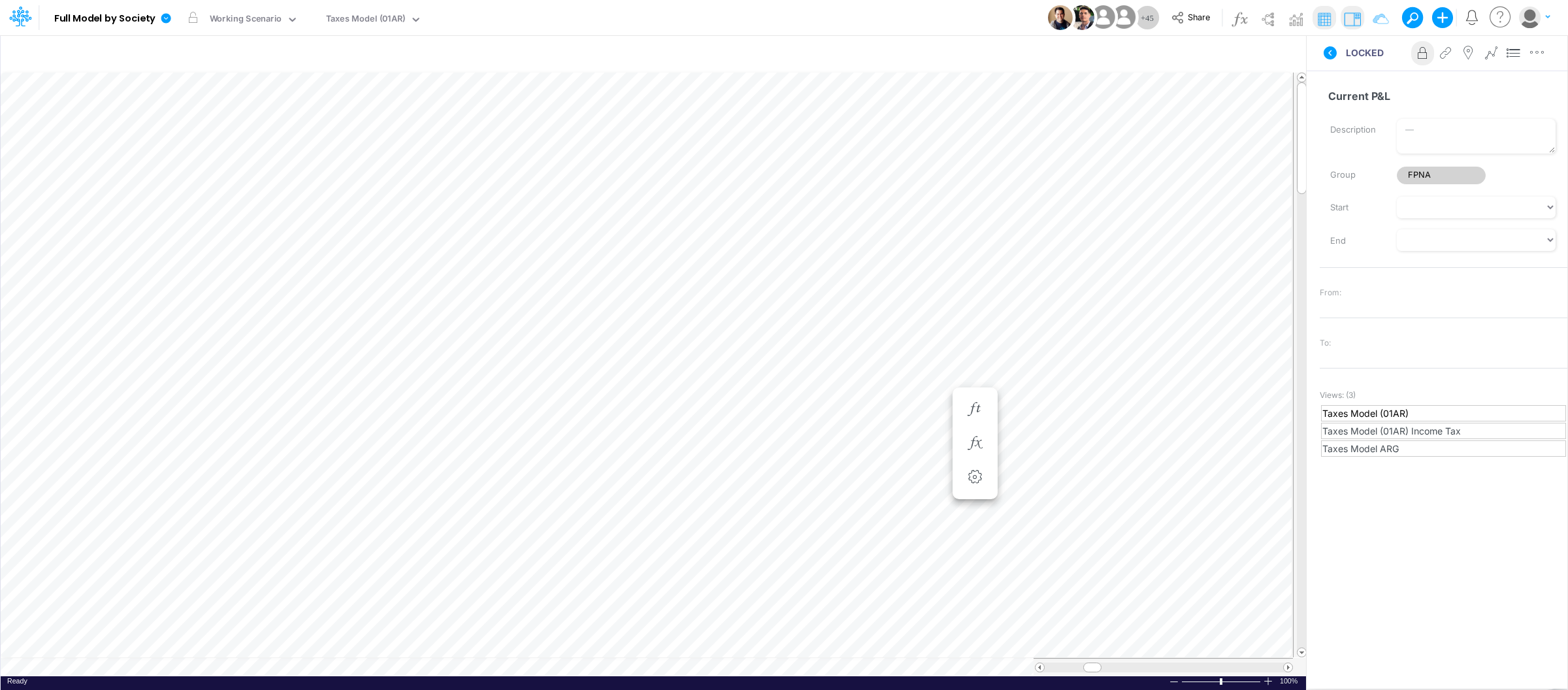
scroll to position [0, 1]
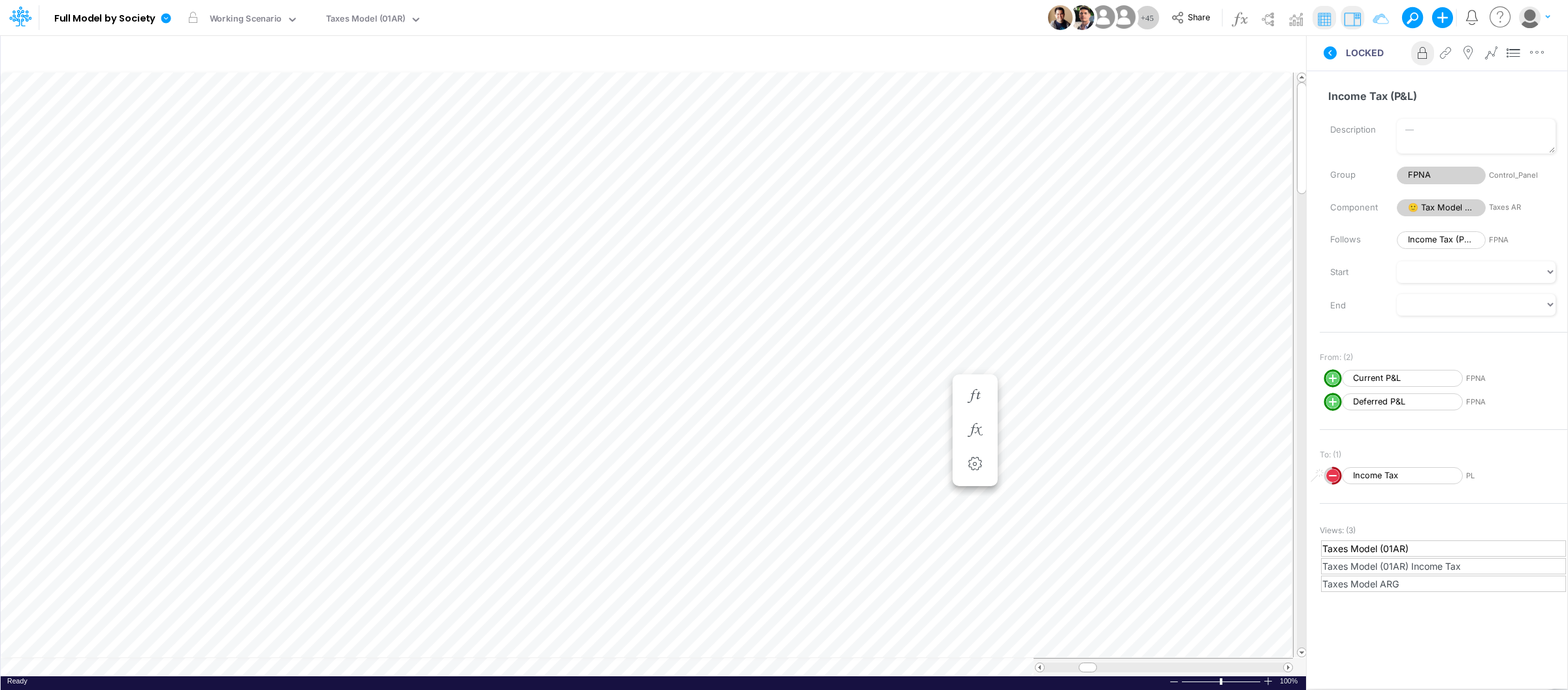
scroll to position [0, 1]
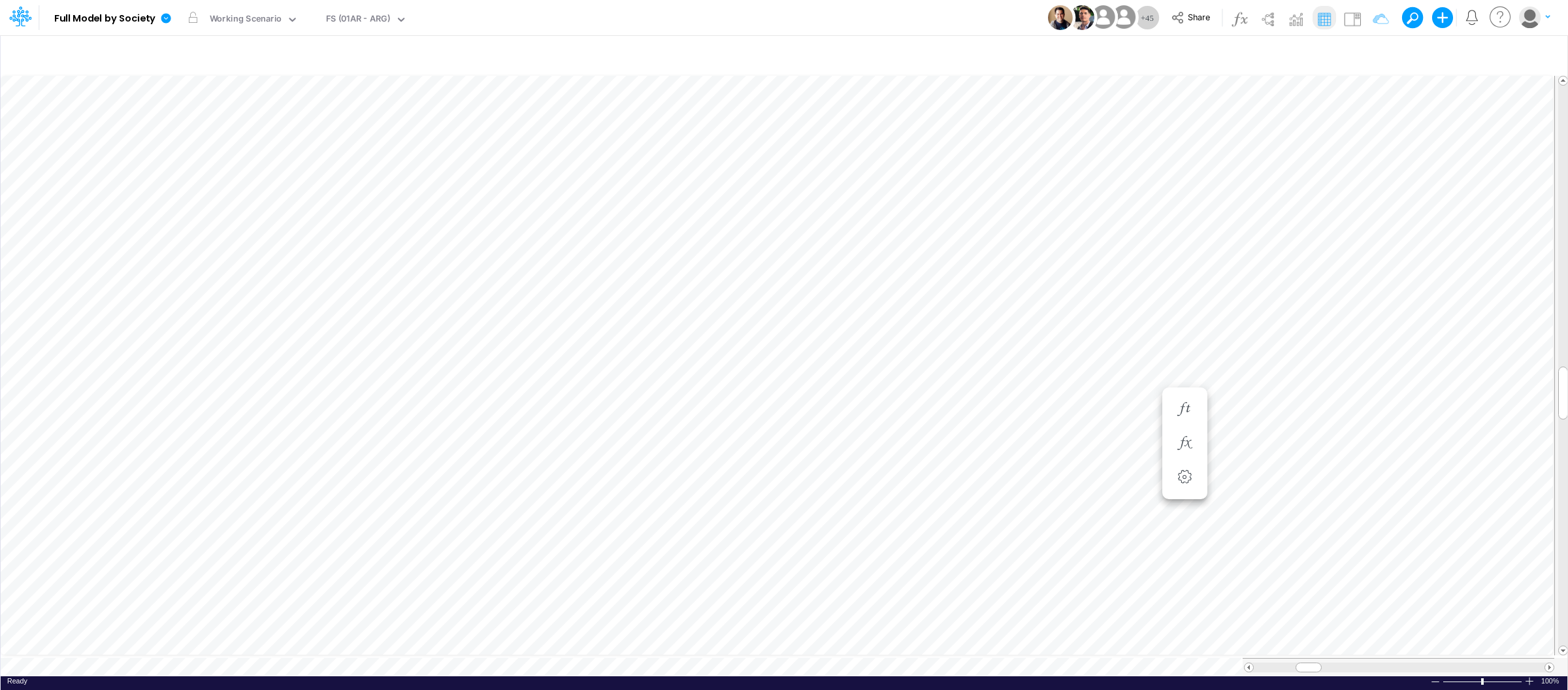
scroll to position [0, 1]
type input "BS (USGAAP) - Detailed"
